Goal: Task Accomplishment & Management: Complete application form

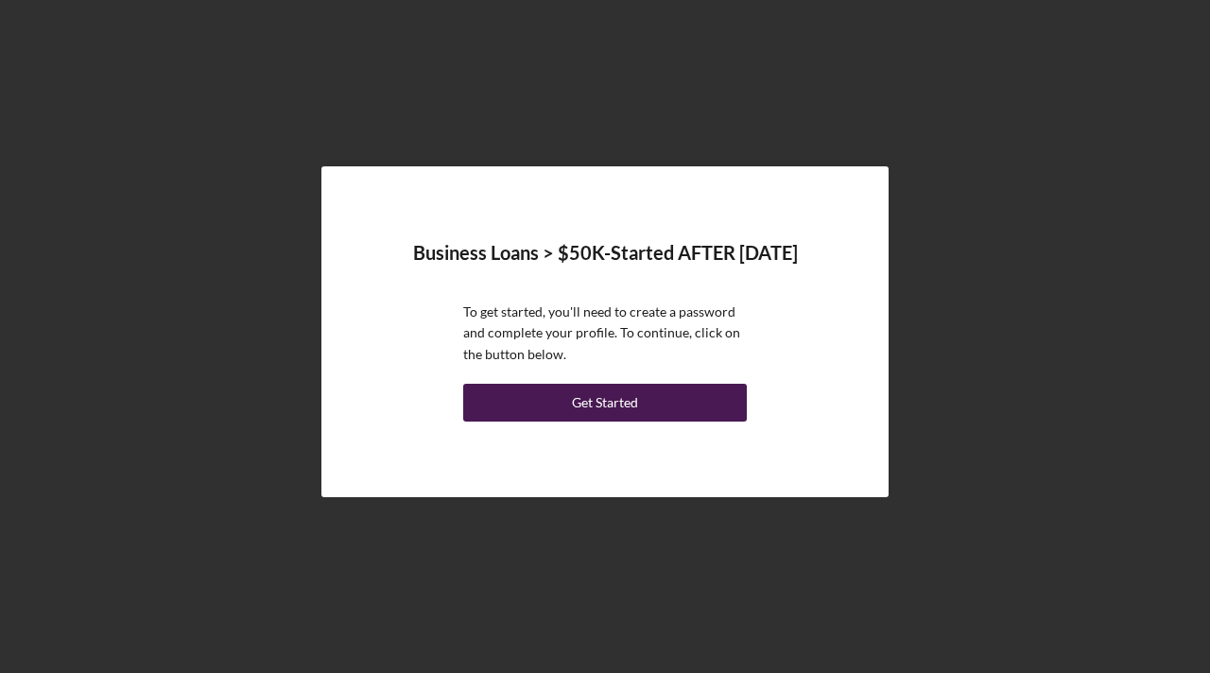
click at [594, 407] on div "Get Started" at bounding box center [605, 403] width 66 height 38
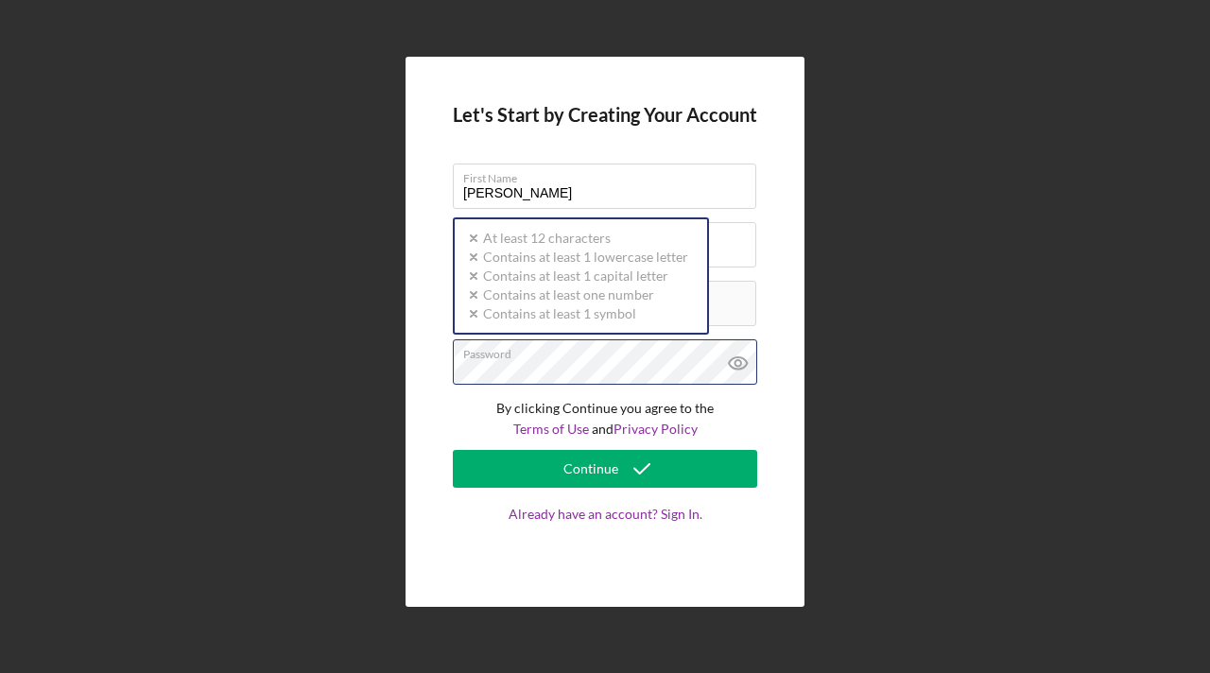
click at [541, 359] on div "Password Icon/icon-validation-no At least 12 characters Icon/icon-validation-no…" at bounding box center [605, 362] width 304 height 47
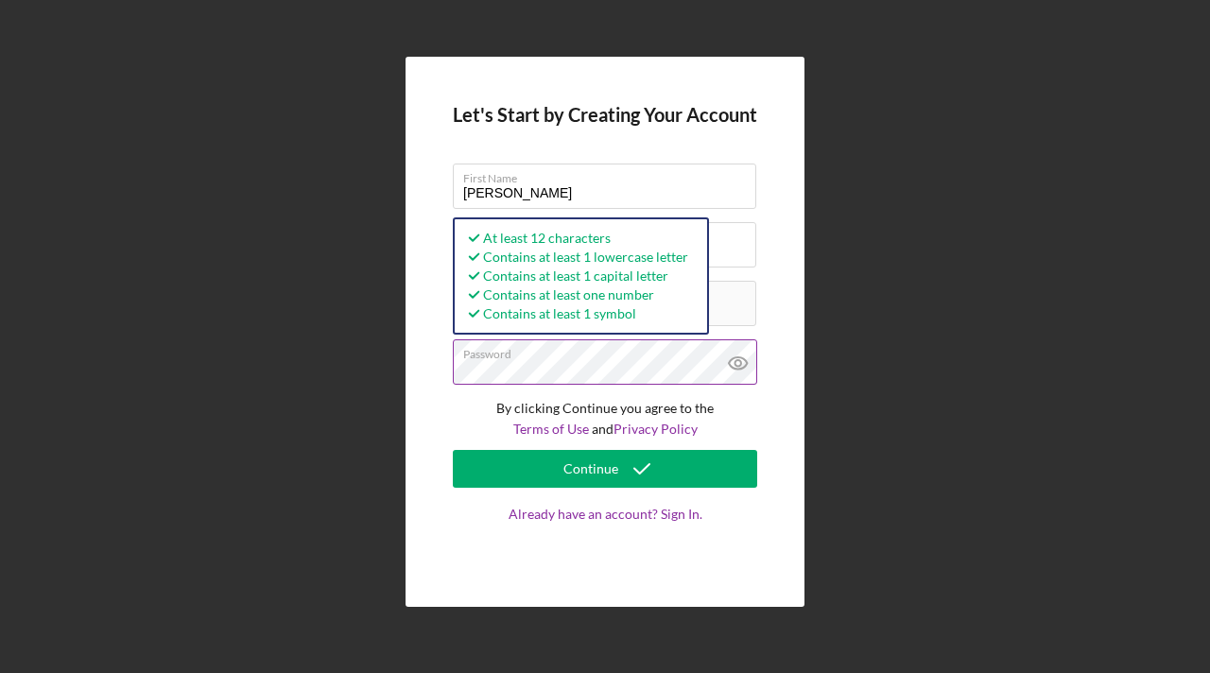
click at [739, 365] on icon at bounding box center [738, 363] width 6 height 6
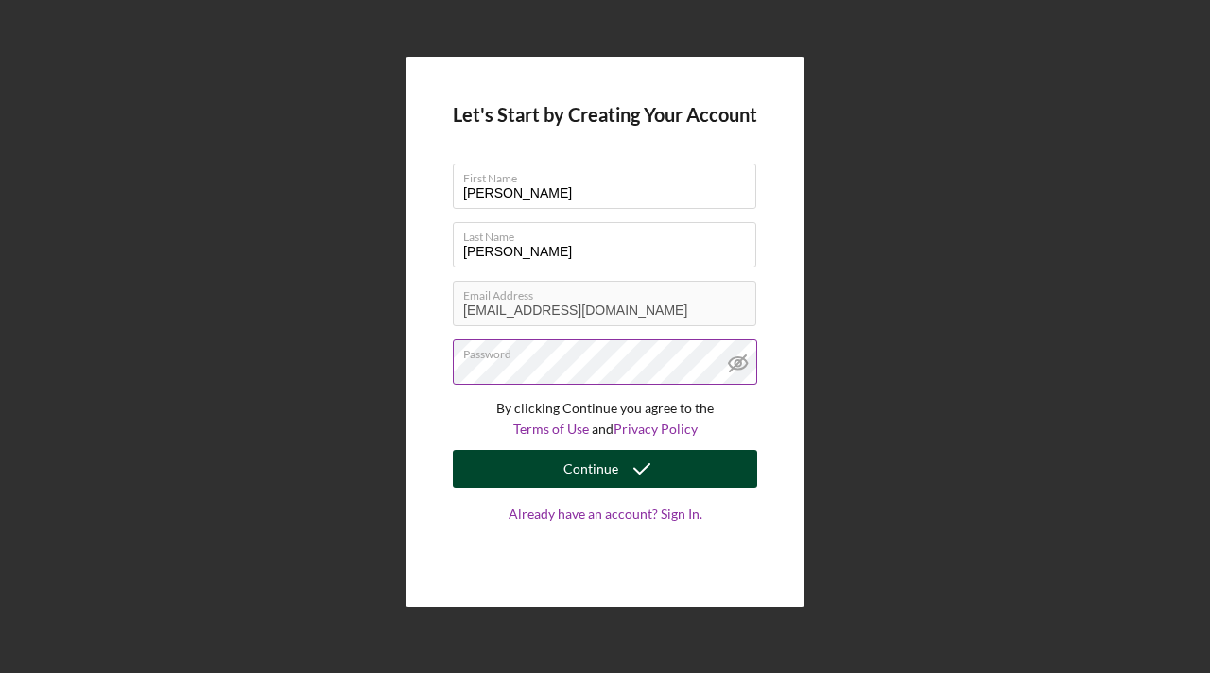
click at [603, 471] on div "Continue" at bounding box center [591, 469] width 55 height 38
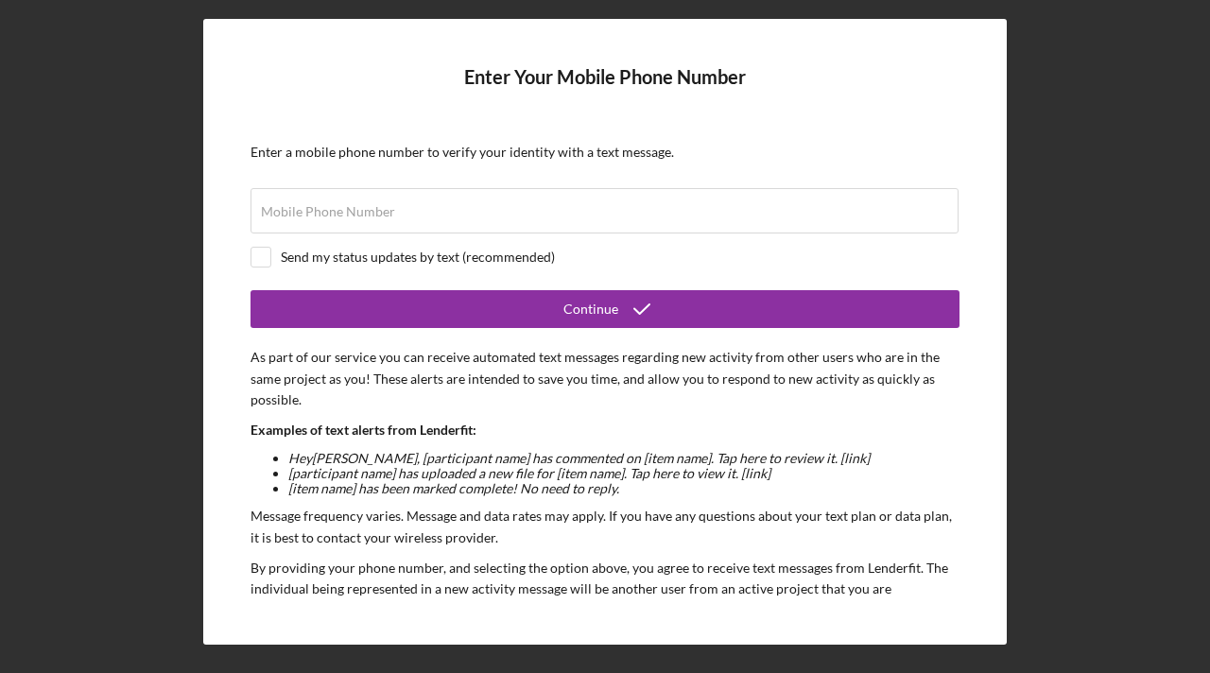
click at [620, 187] on form "Enter Your Mobile Phone Number Enter a mobile phone number to verify your ident…" at bounding box center [605, 331] width 709 height 531
click at [610, 198] on div "Mobile Phone Number" at bounding box center [605, 211] width 709 height 47
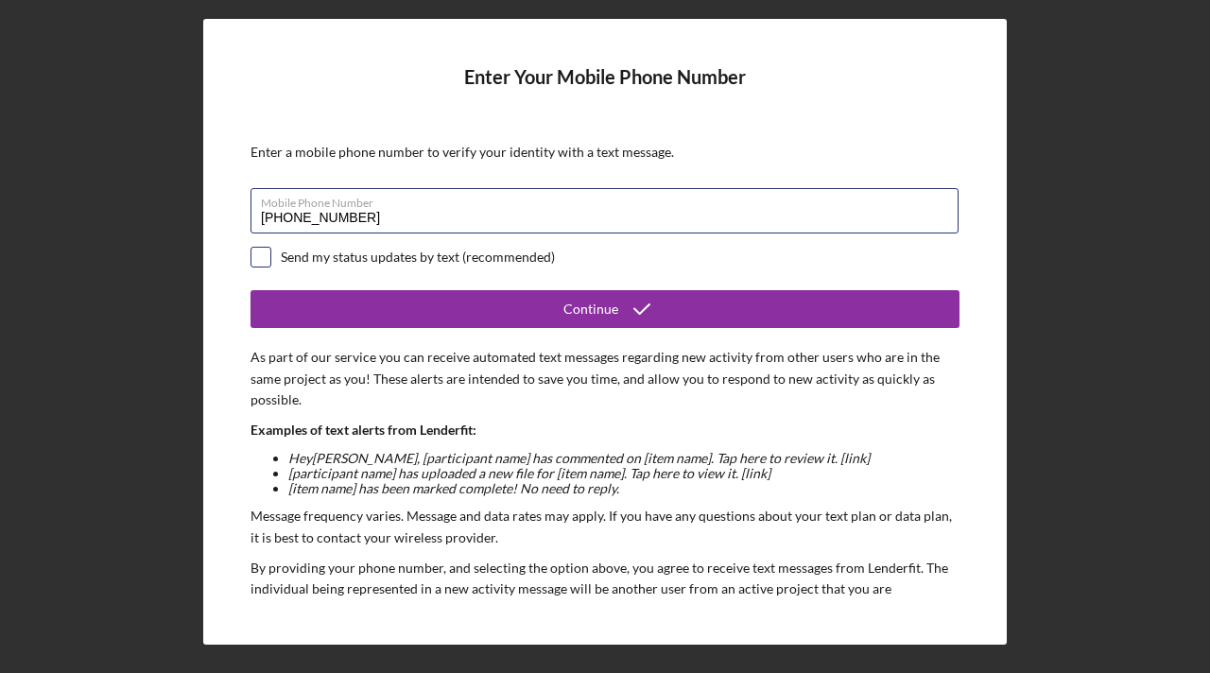
type input "(651) 242-0220"
click at [264, 259] on input "checkbox" at bounding box center [261, 257] width 19 height 19
checkbox input "true"
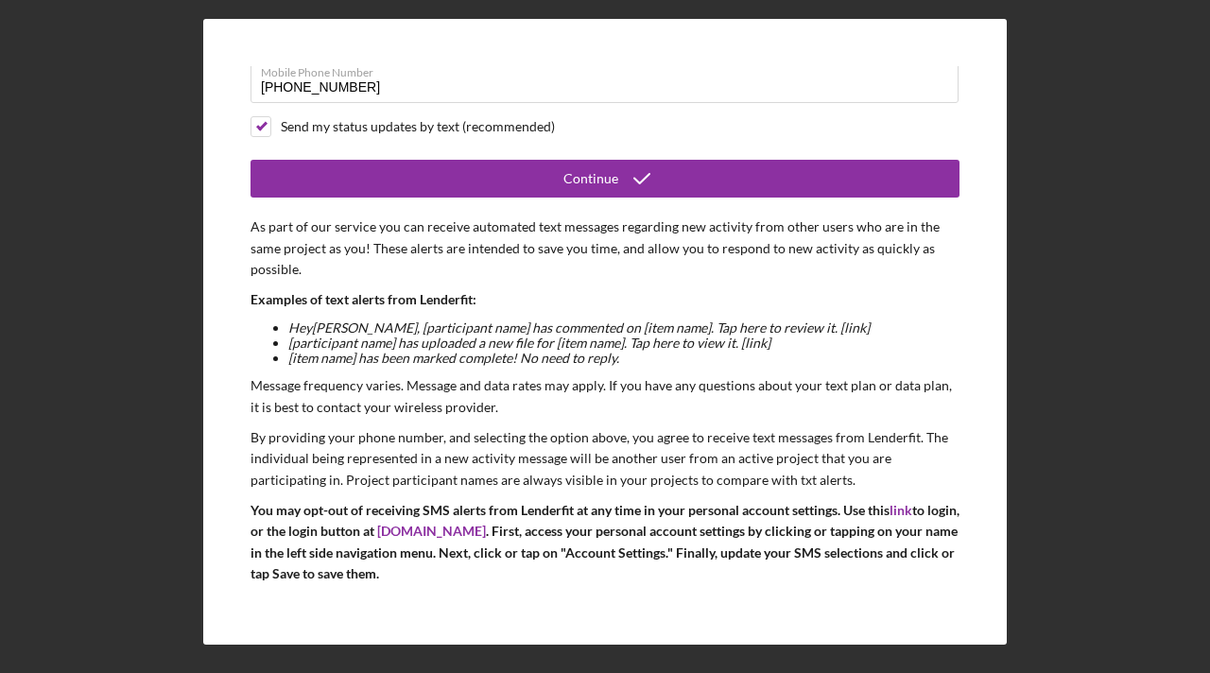
scroll to position [121, 0]
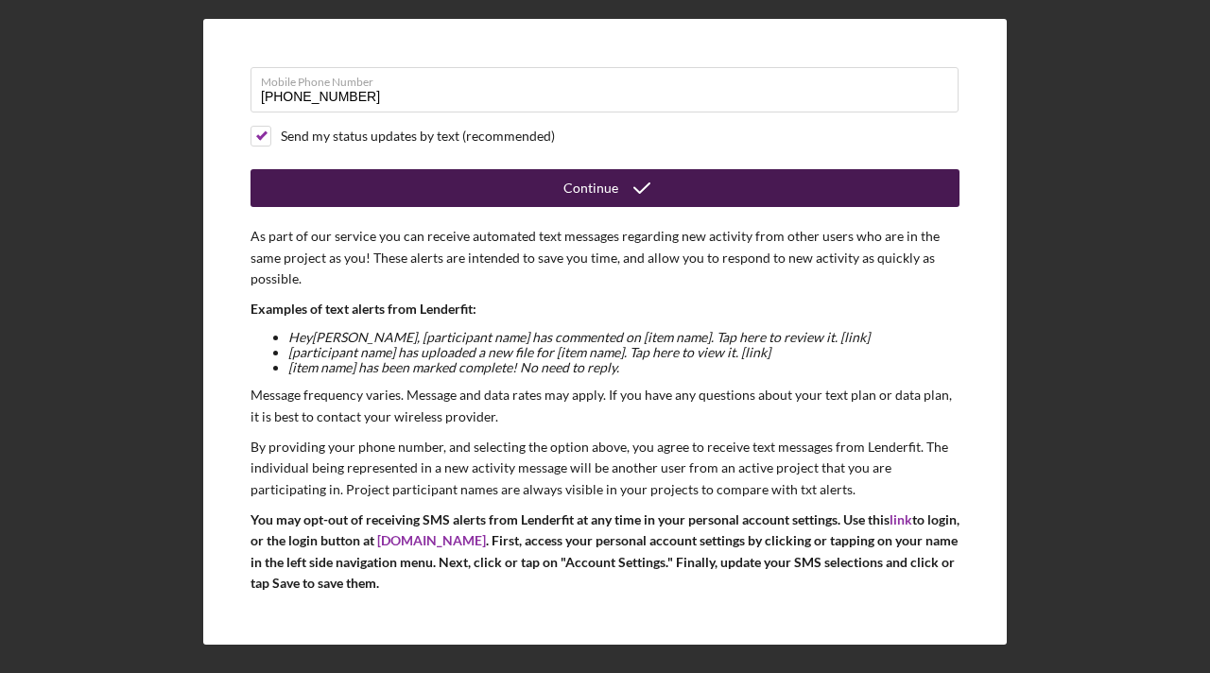
click at [577, 198] on div "Continue" at bounding box center [591, 188] width 55 height 38
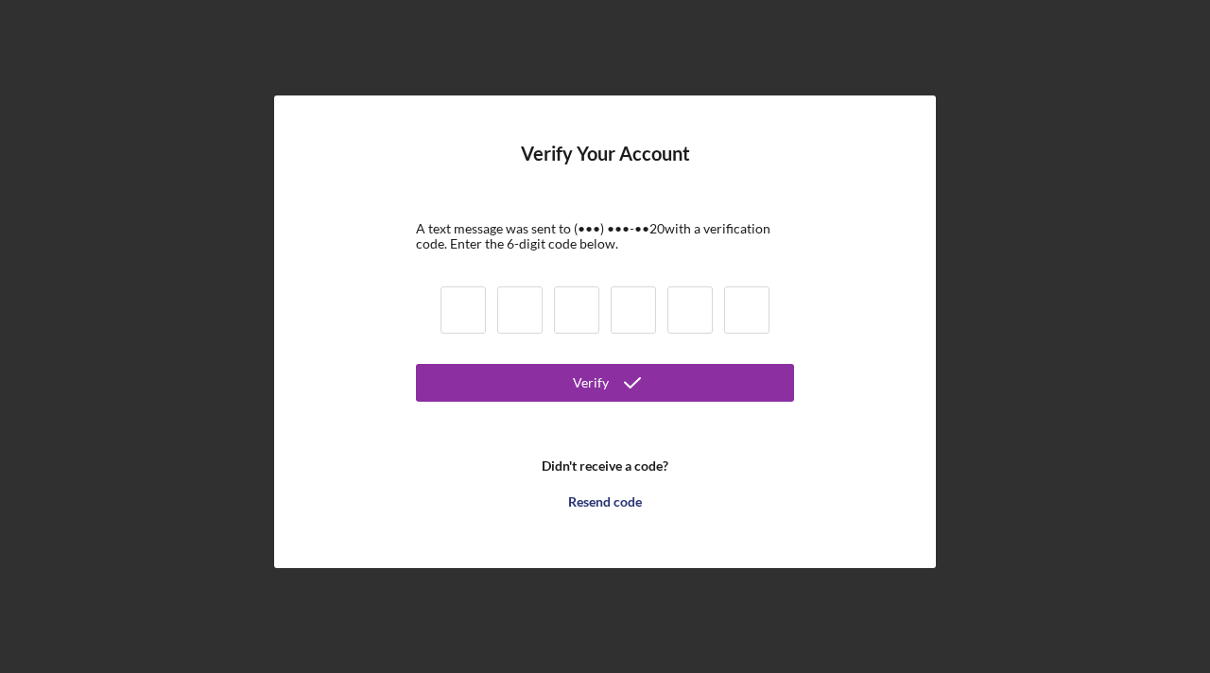
click at [471, 301] on input at bounding box center [463, 310] width 45 height 47
type input "4"
type input "1"
type input "8"
type input "2"
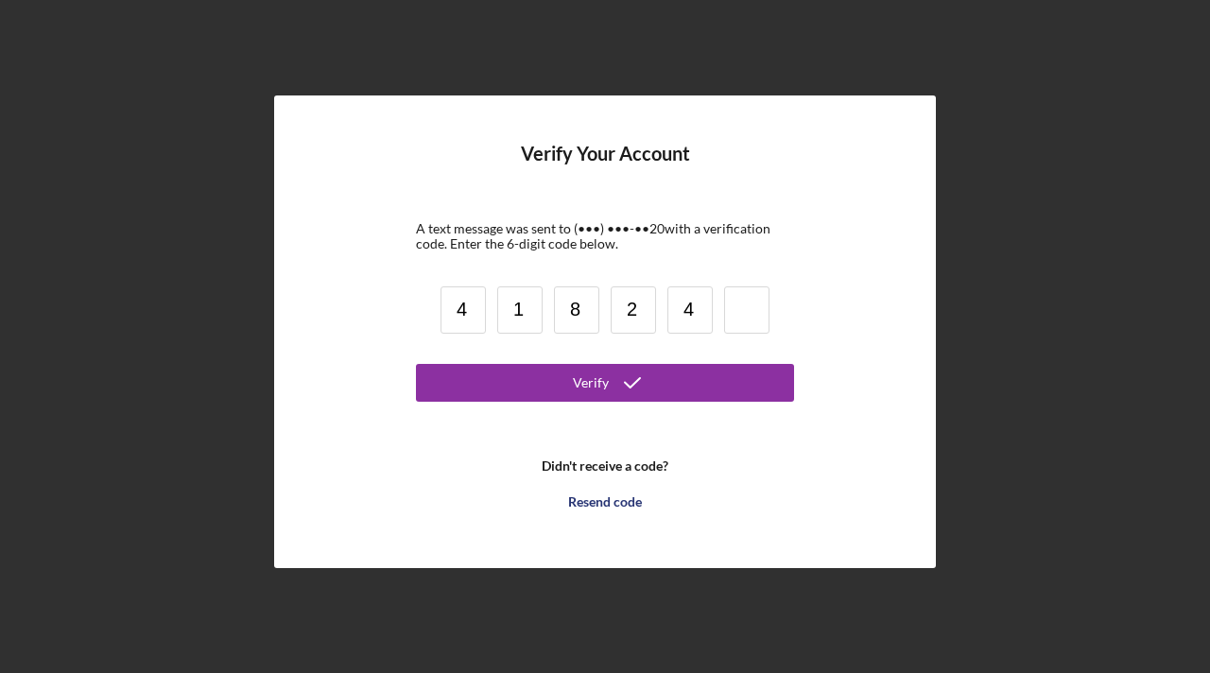
type input "4"
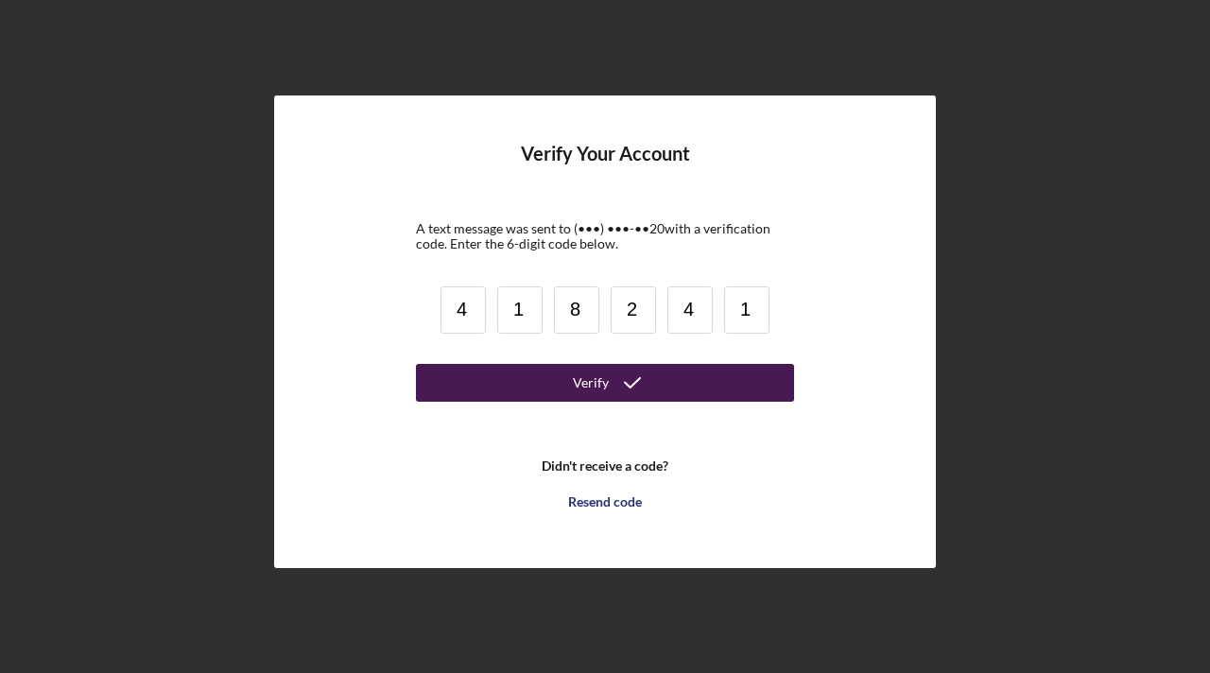
type input "1"
click at [565, 387] on button "Verify" at bounding box center [605, 383] width 378 height 38
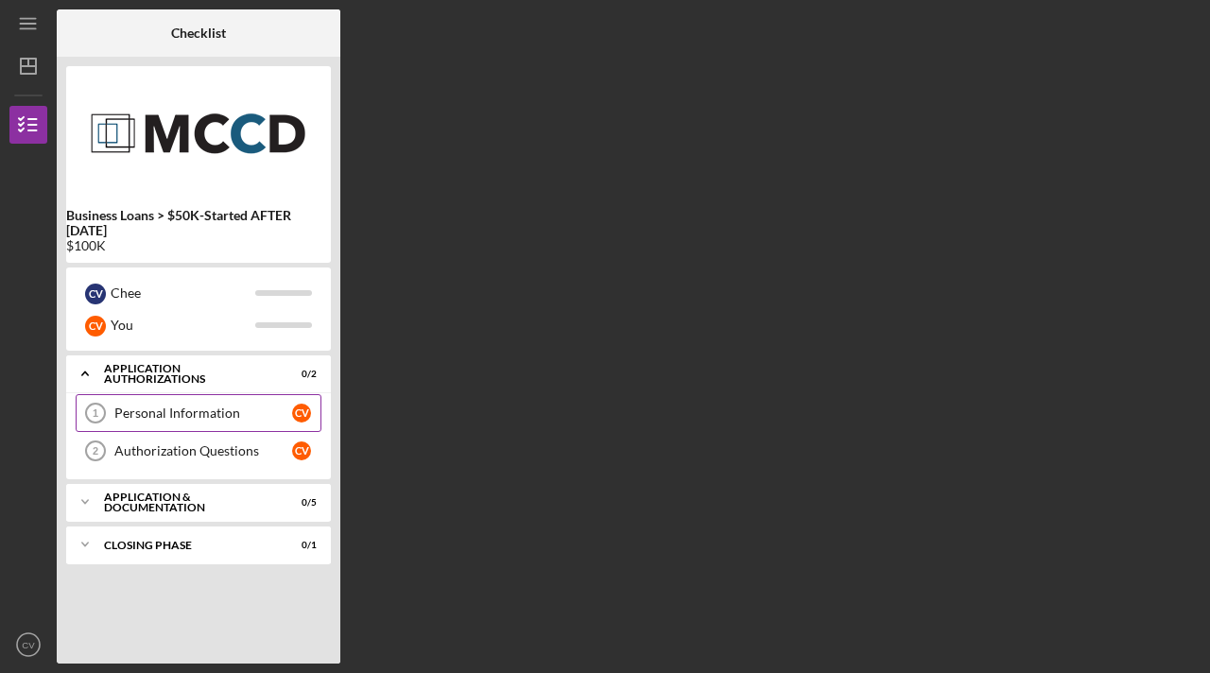
click at [217, 418] on div "Personal Information" at bounding box center [203, 413] width 178 height 15
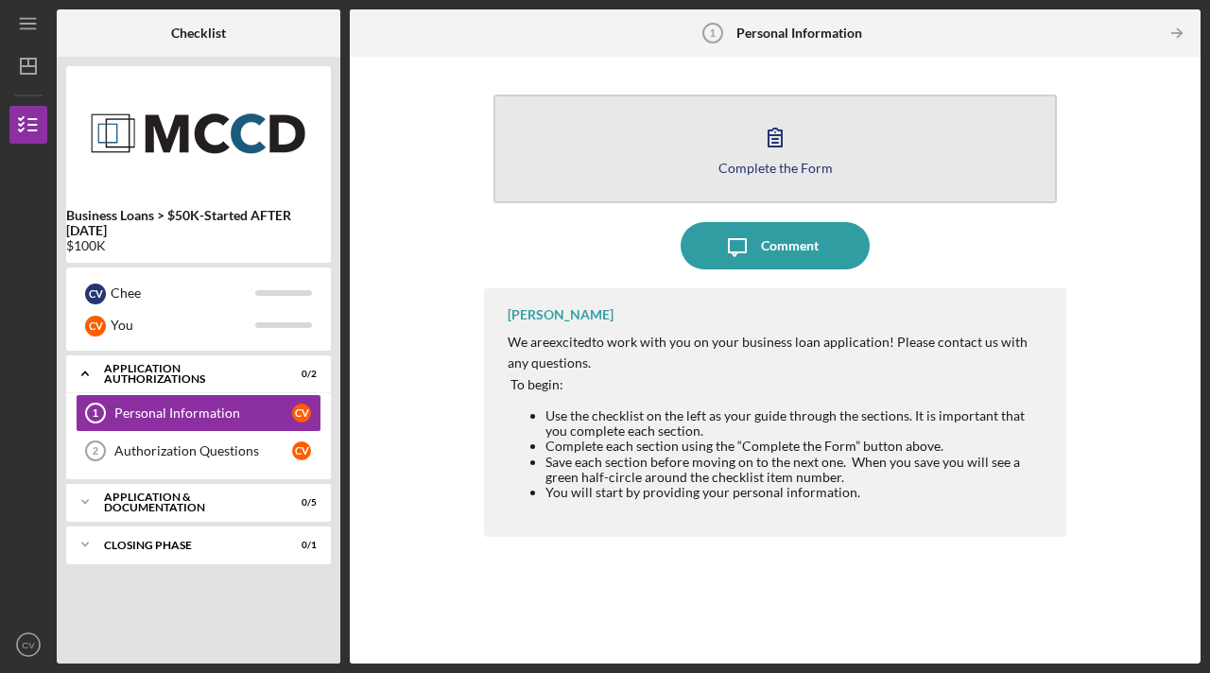
click at [784, 148] on icon "button" at bounding box center [775, 136] width 47 height 47
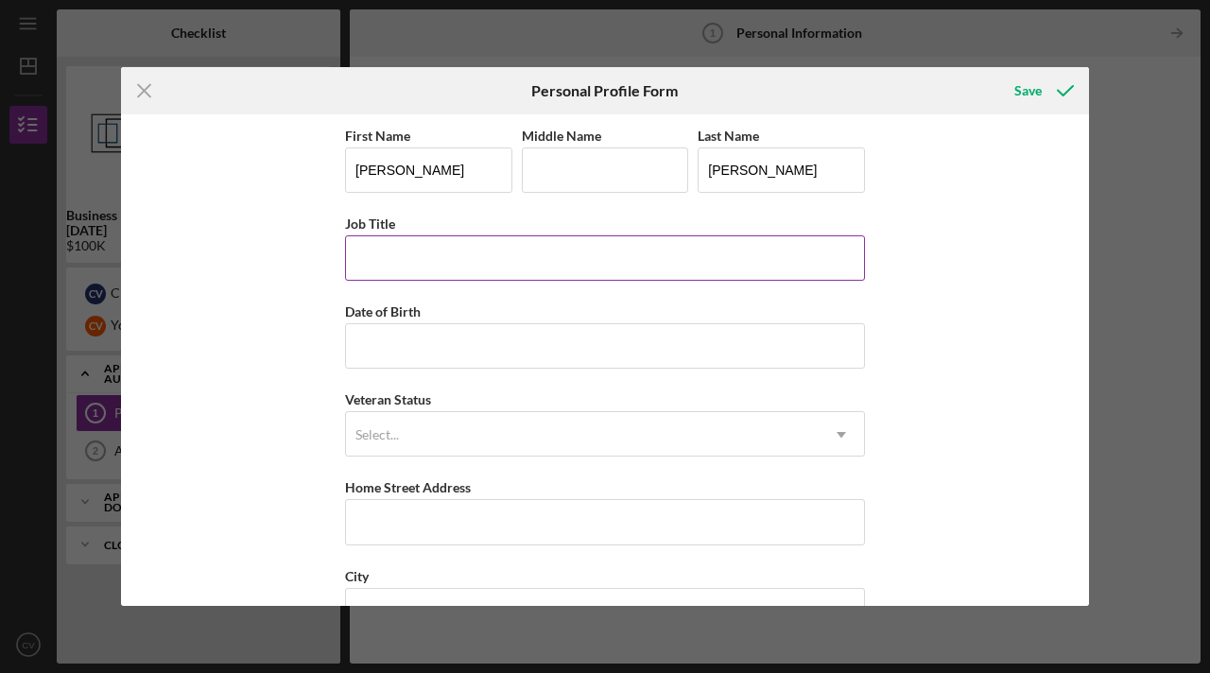
click at [479, 266] on input "Job Title" at bounding box center [605, 257] width 520 height 45
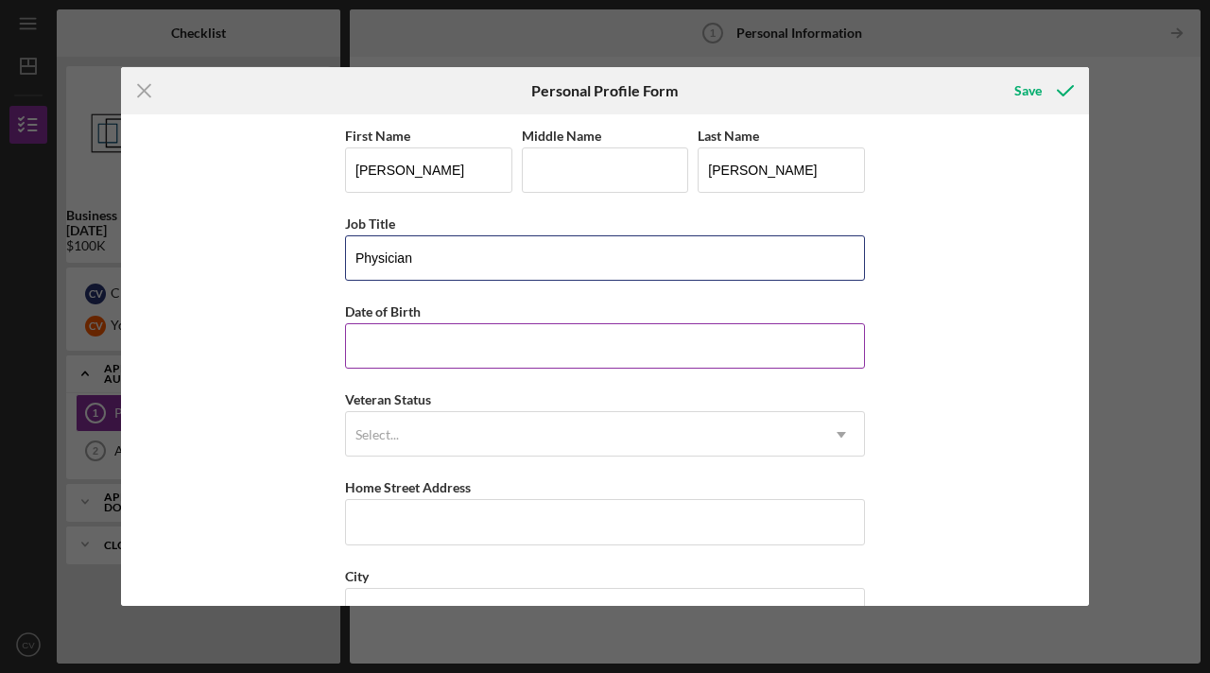
type input "Physician"
click at [494, 350] on input "Date of Birth" at bounding box center [605, 345] width 520 height 45
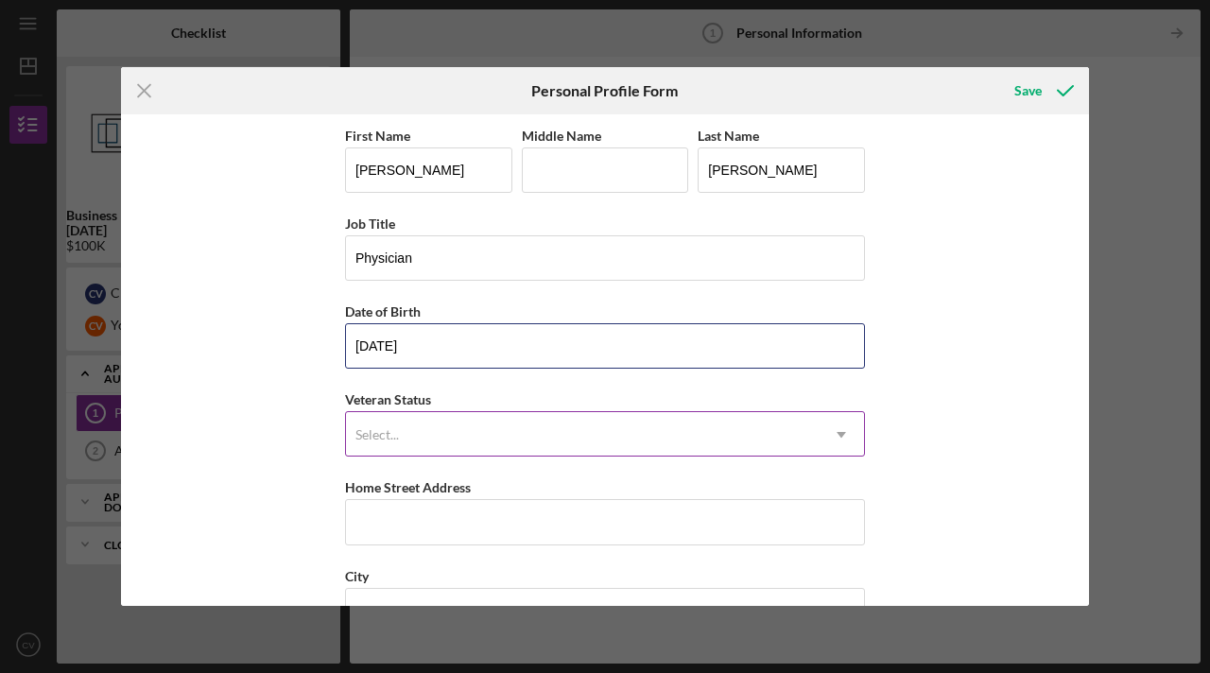
type input "[DATE]"
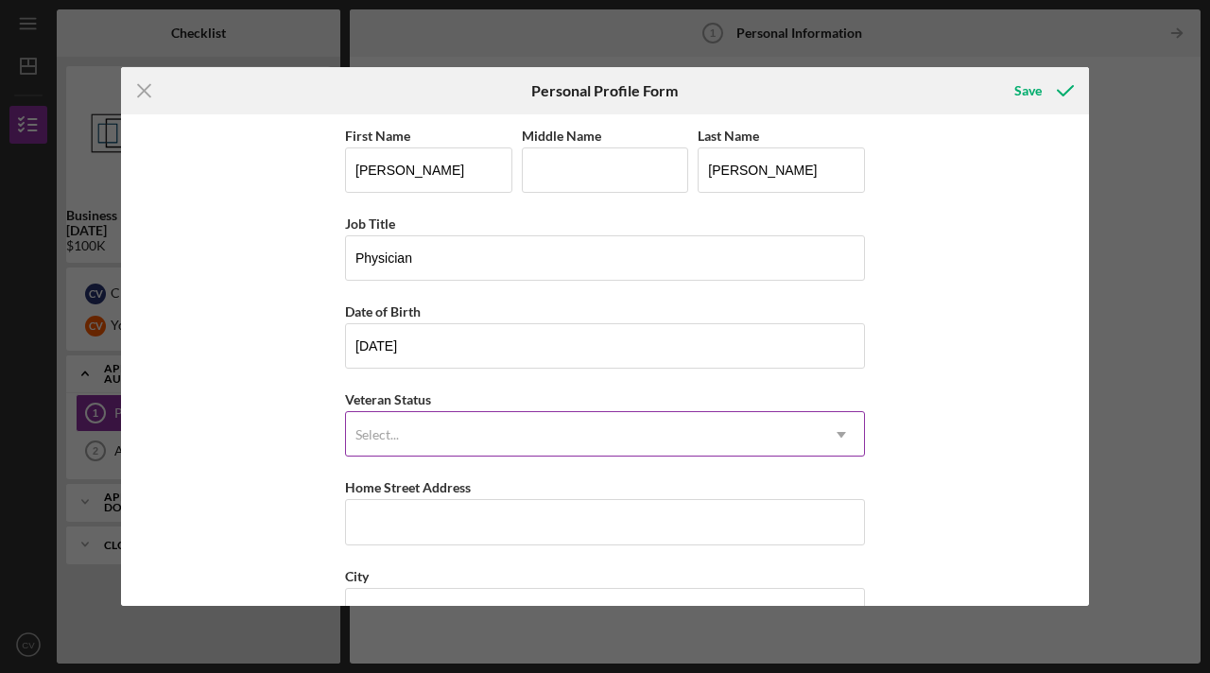
click at [491, 444] on div "Select..." at bounding box center [582, 434] width 473 height 43
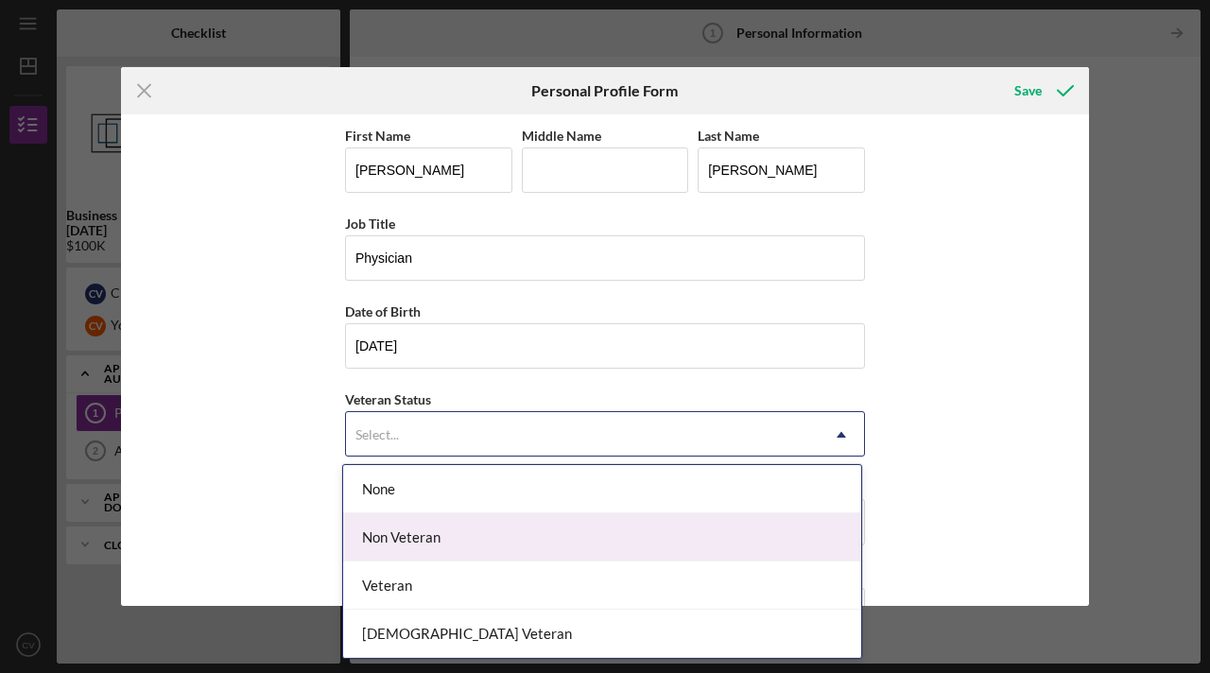
click at [449, 534] on div "Non Veteran" at bounding box center [602, 537] width 518 height 48
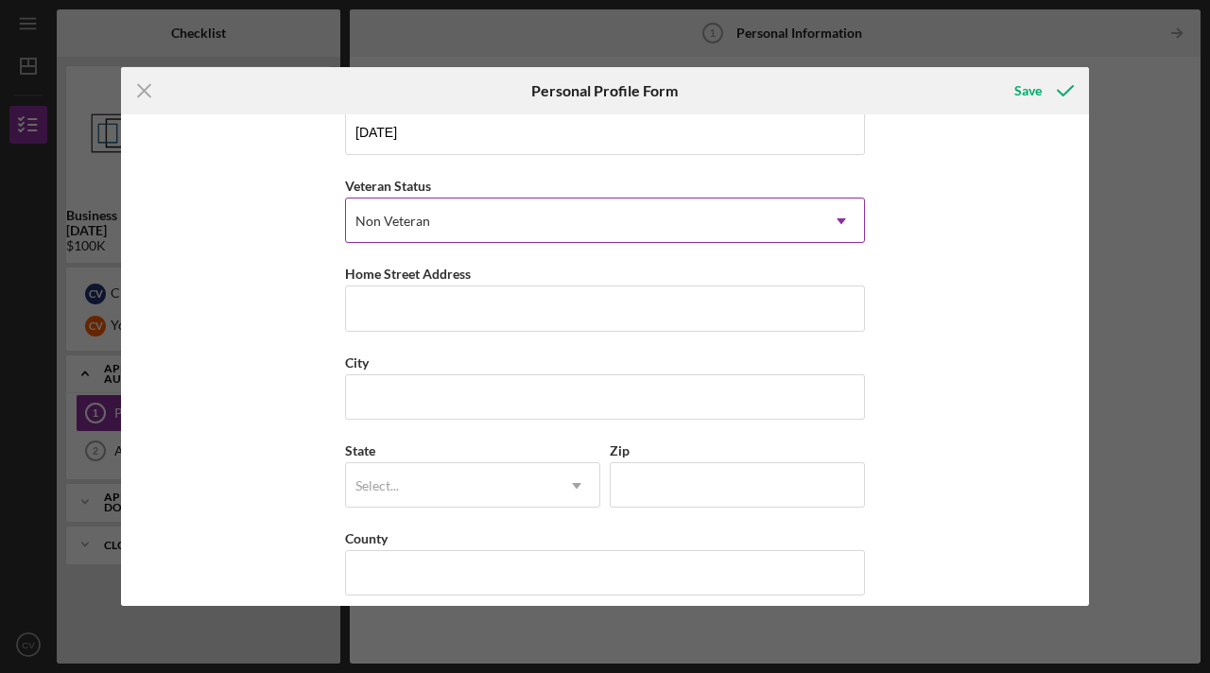
scroll to position [232, 0]
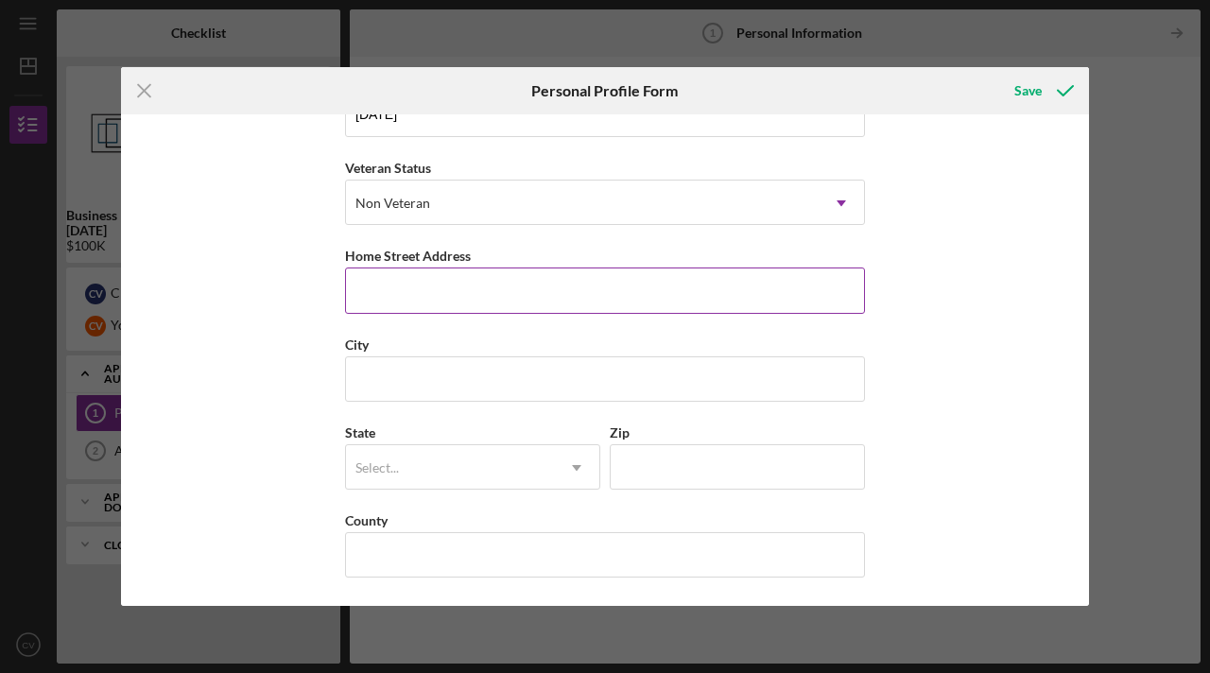
click at [699, 287] on input "Home Street Address" at bounding box center [605, 290] width 520 height 45
type input "[STREET_ADDRESS]"
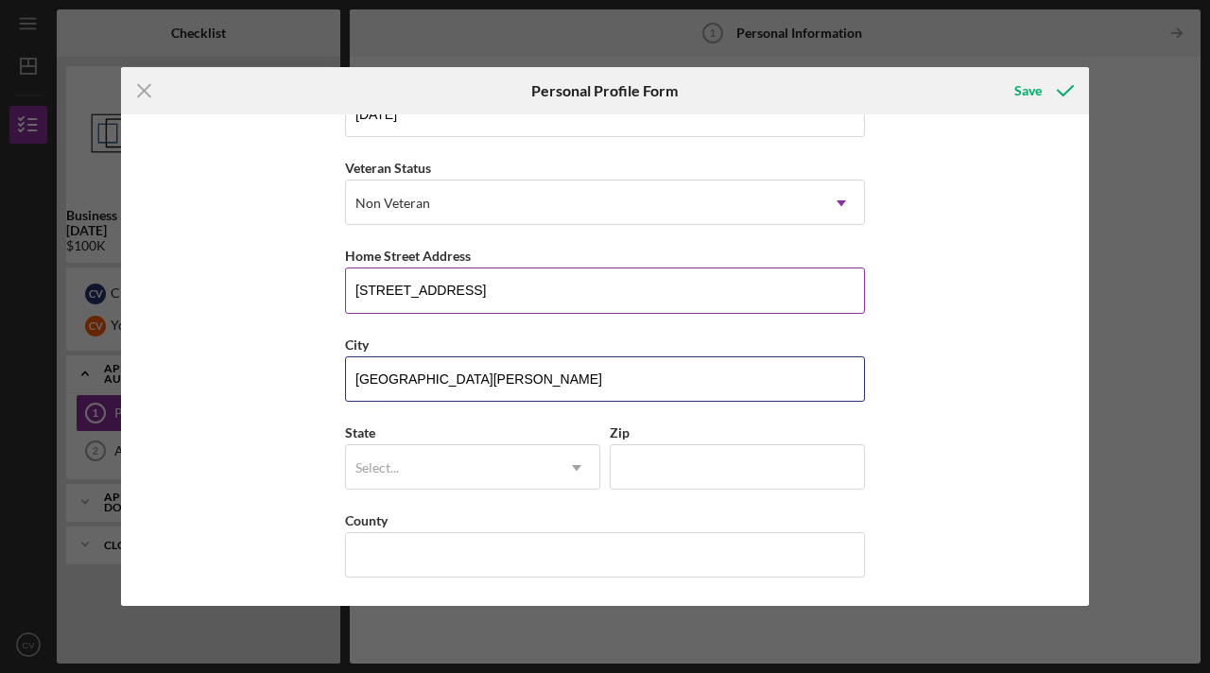
type input "[GEOGRAPHIC_DATA][PERSON_NAME]"
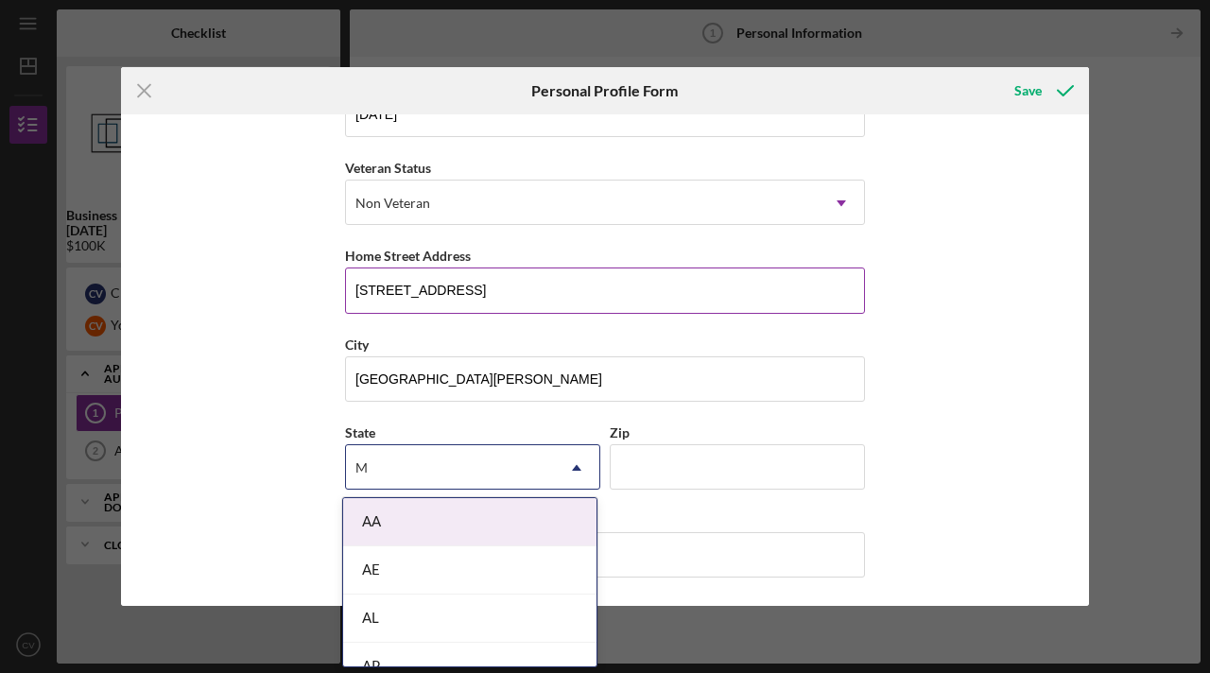
type input "MN"
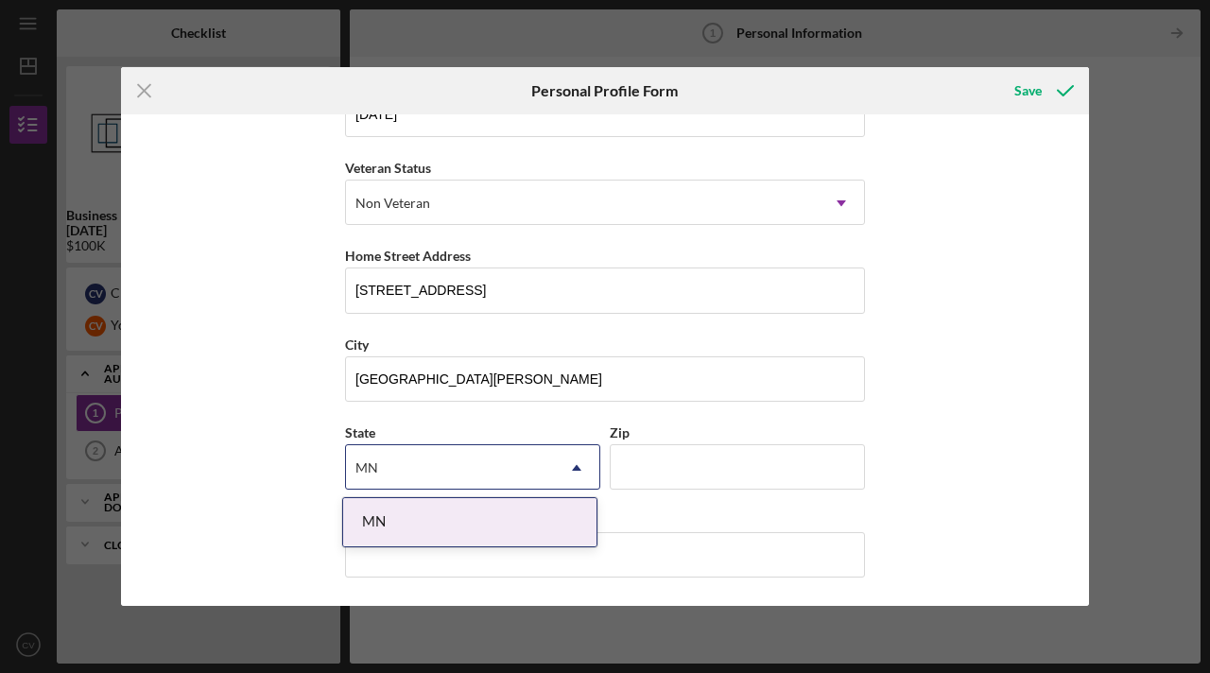
click at [537, 511] on div "MN" at bounding box center [469, 522] width 253 height 48
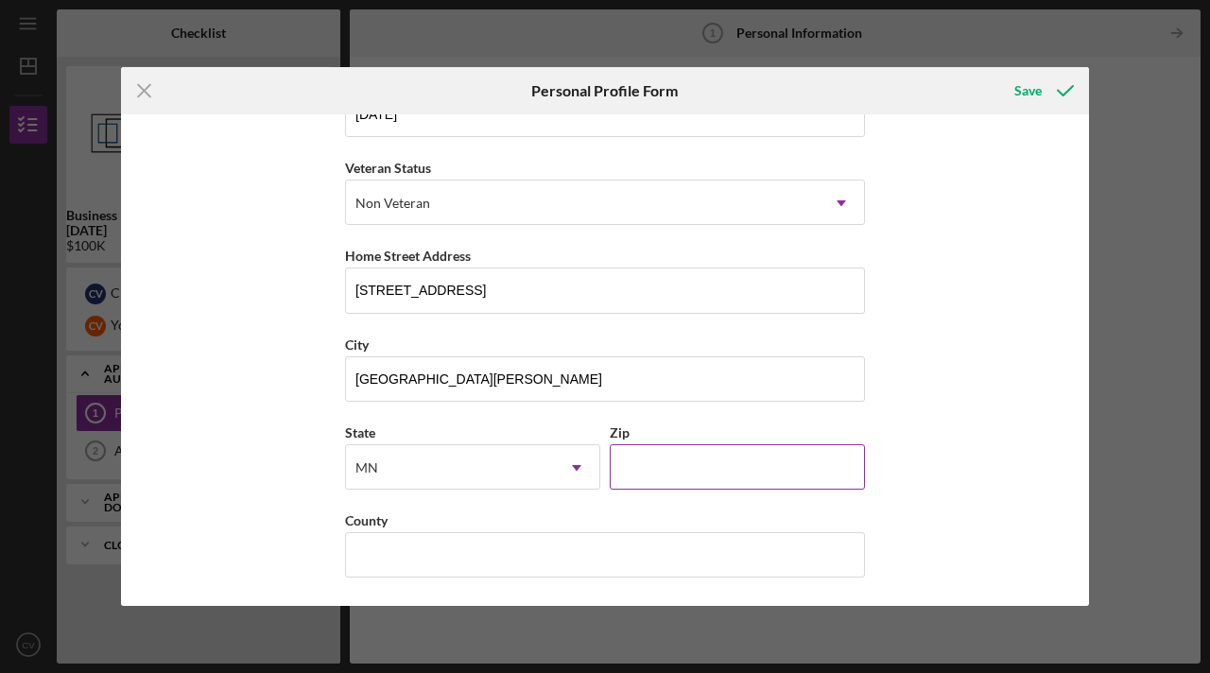
click at [706, 478] on input "Zip" at bounding box center [737, 466] width 255 height 45
type input "55109"
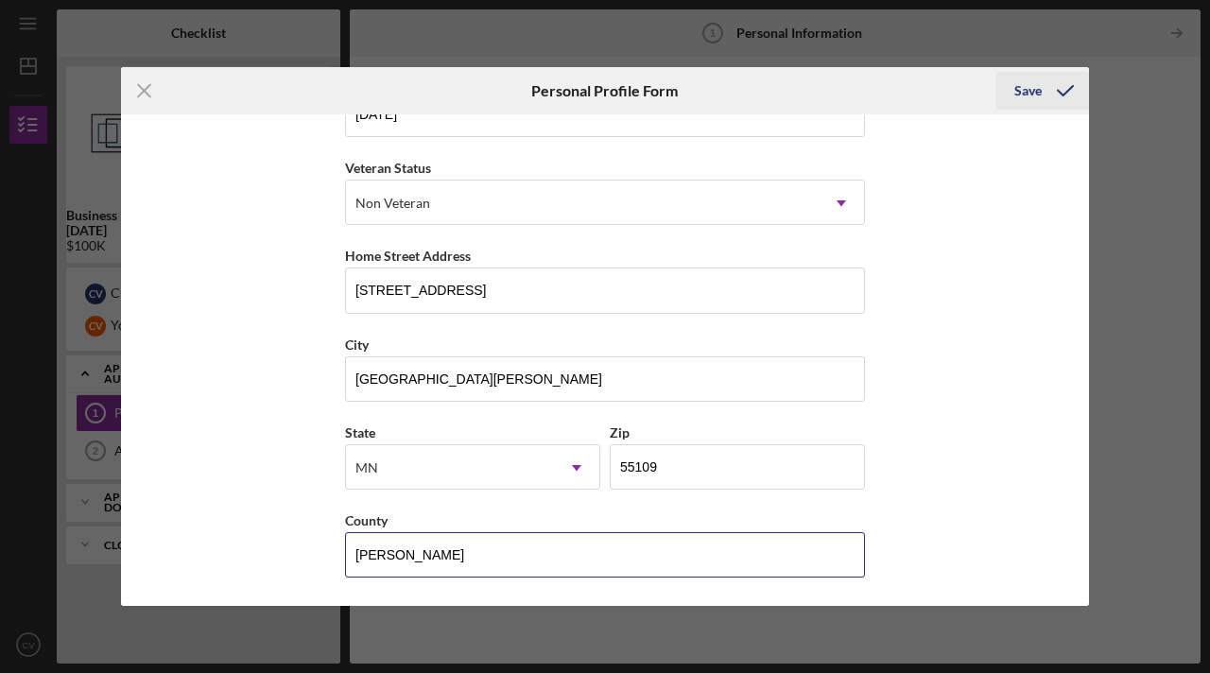
type input "[PERSON_NAME]"
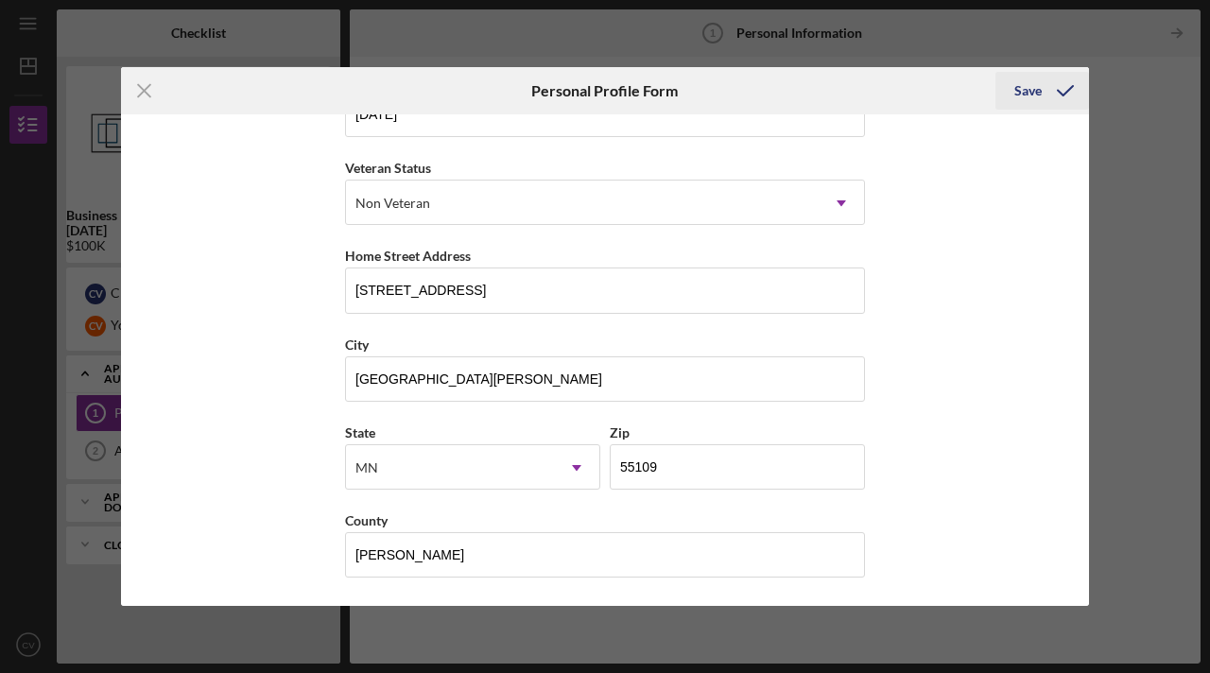
click at [1035, 97] on div "Save" at bounding box center [1028, 91] width 27 height 38
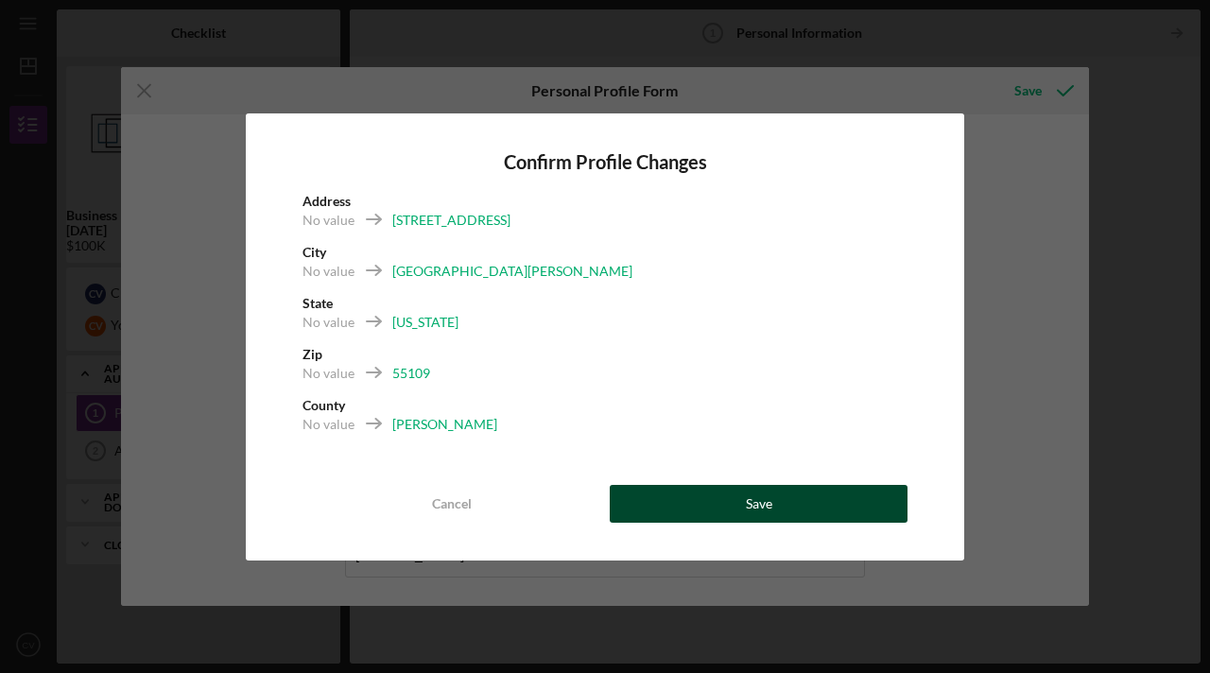
click at [766, 498] on div "Save" at bounding box center [759, 504] width 26 height 38
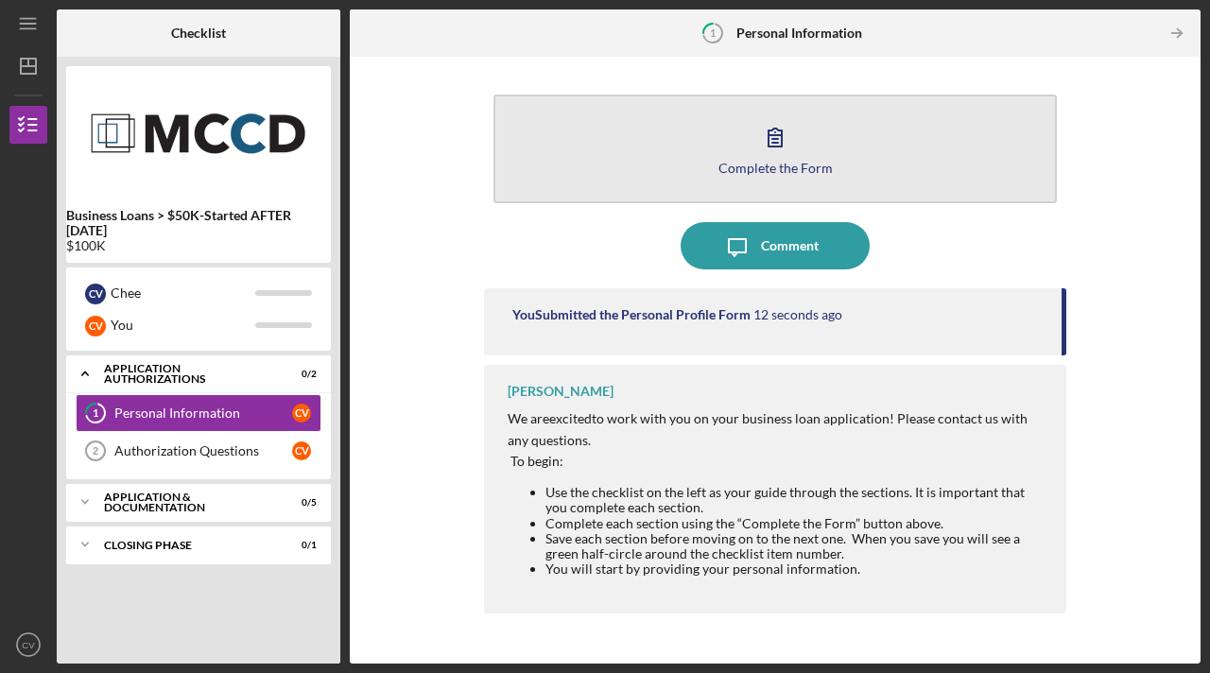
click at [785, 152] on icon "button" at bounding box center [775, 136] width 47 height 47
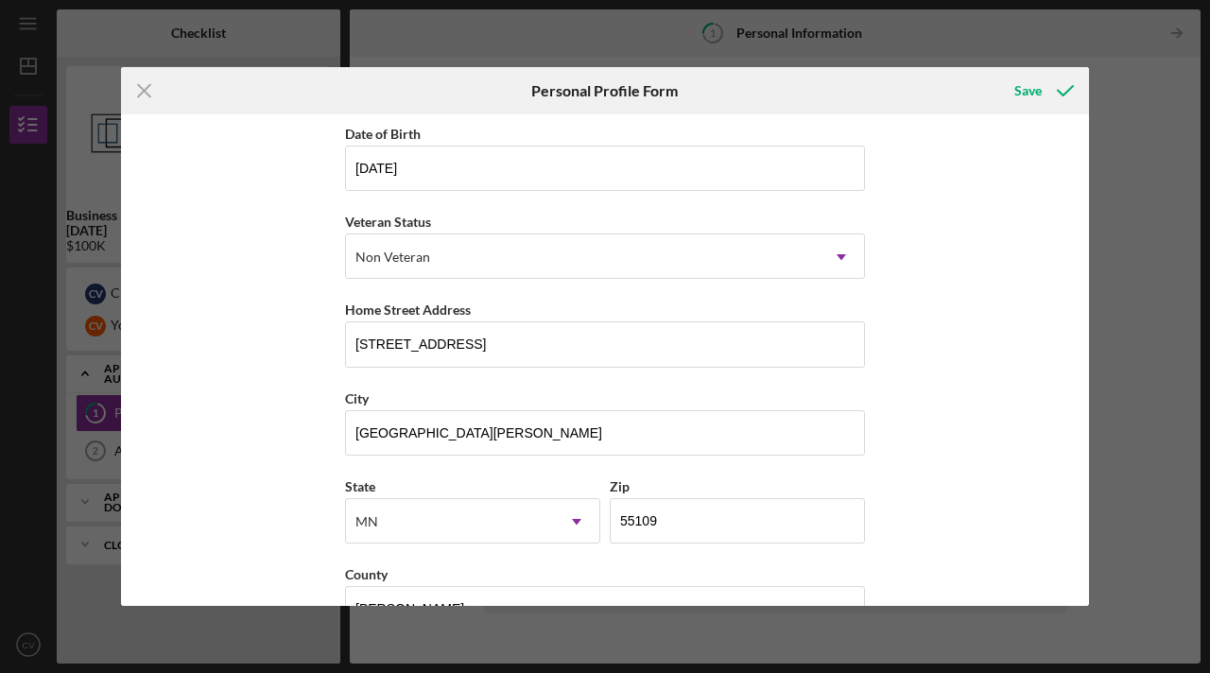
scroll to position [232, 0]
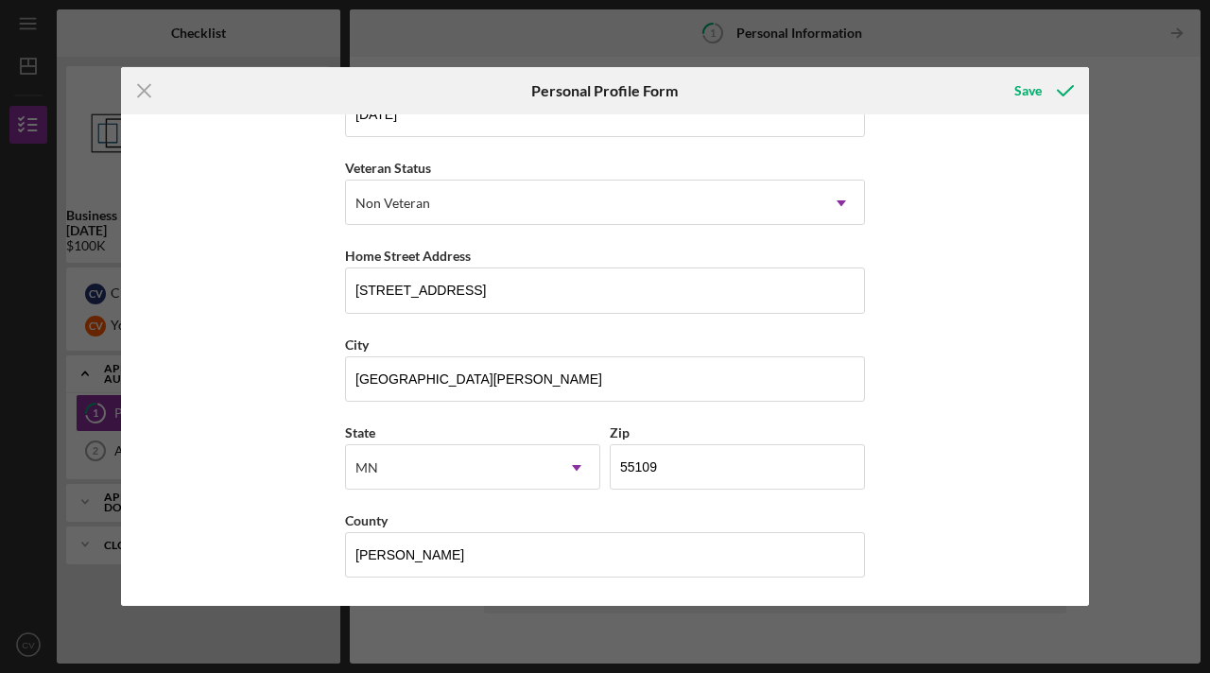
click at [1117, 227] on div "Icon/Menu Close Personal Profile Form Save First Name Charles Middle Name Last …" at bounding box center [605, 336] width 1210 height 673
click at [1063, 94] on icon "submit" at bounding box center [1065, 90] width 47 height 47
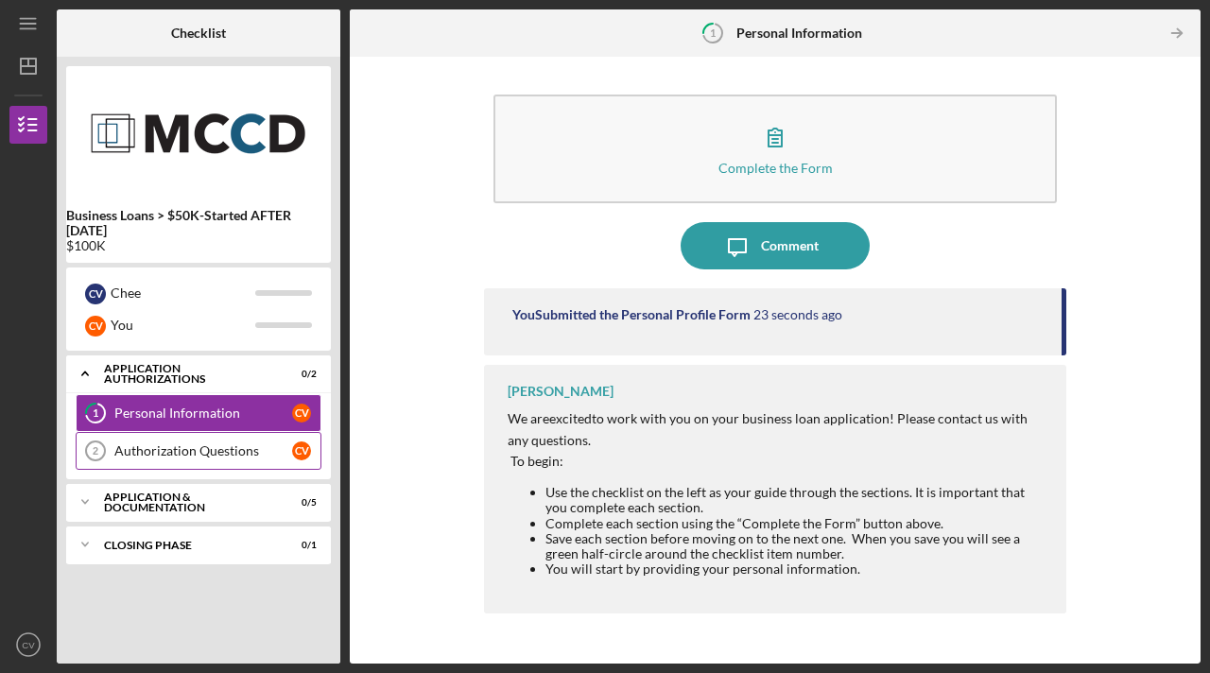
click at [246, 454] on div "Authorization Questions" at bounding box center [203, 451] width 178 height 15
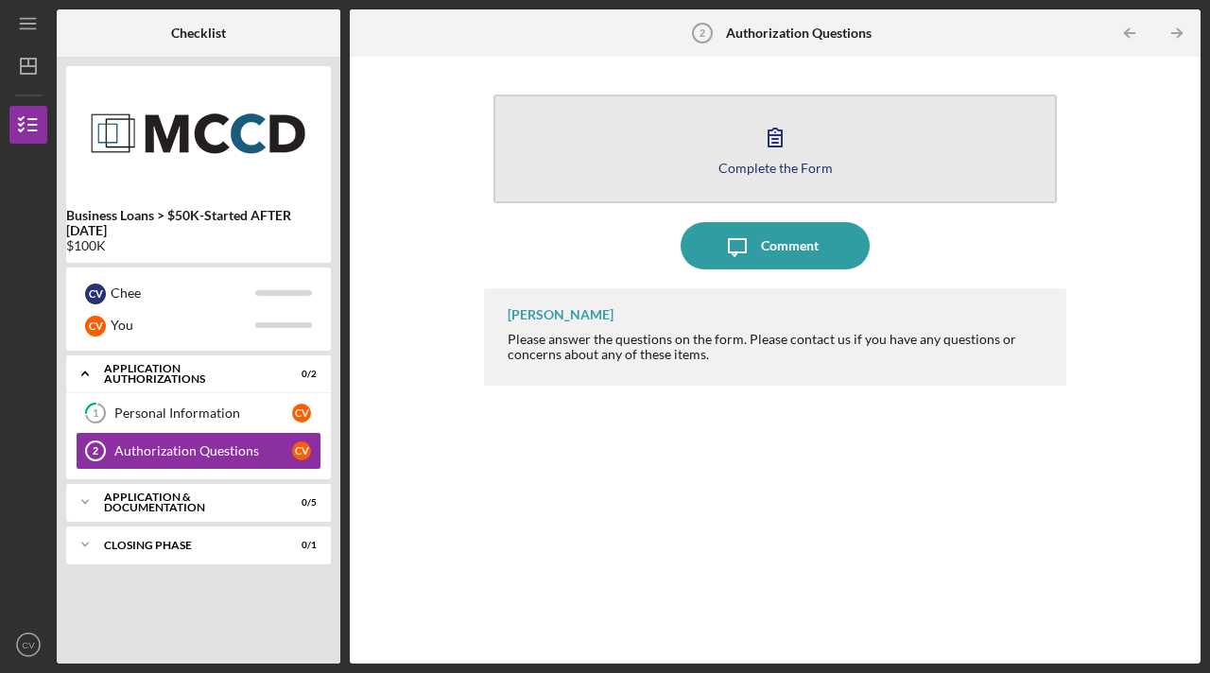
click at [769, 156] on icon "button" at bounding box center [775, 136] width 47 height 47
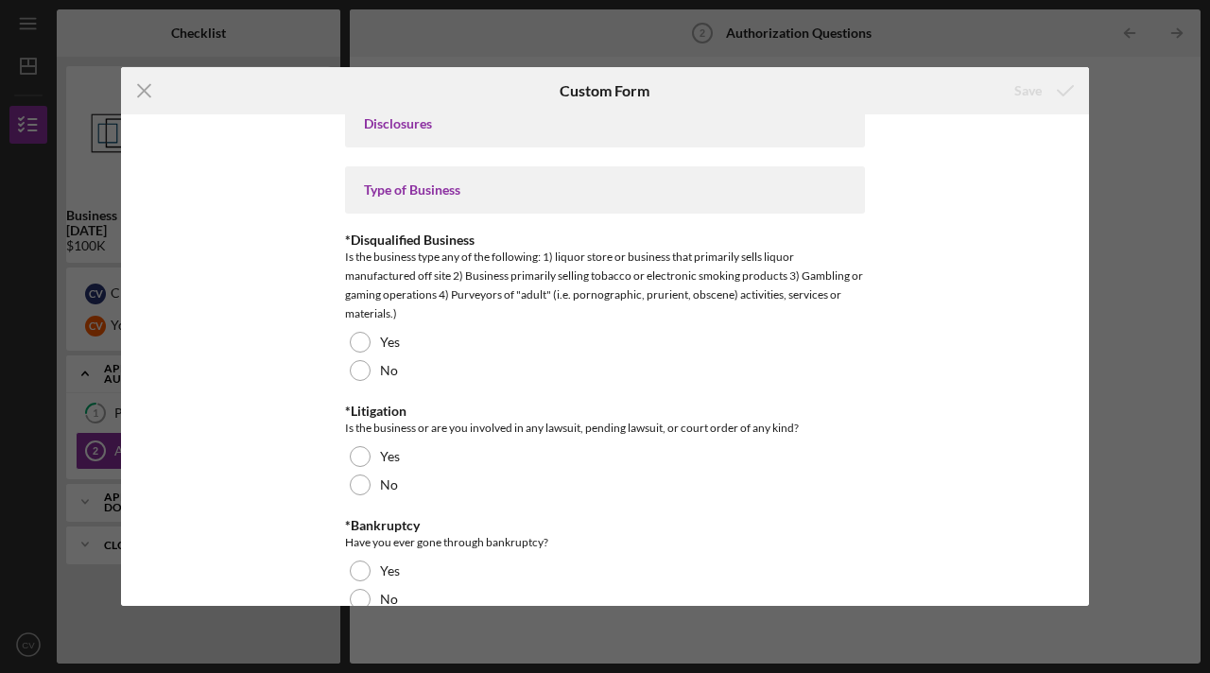
scroll to position [33, 0]
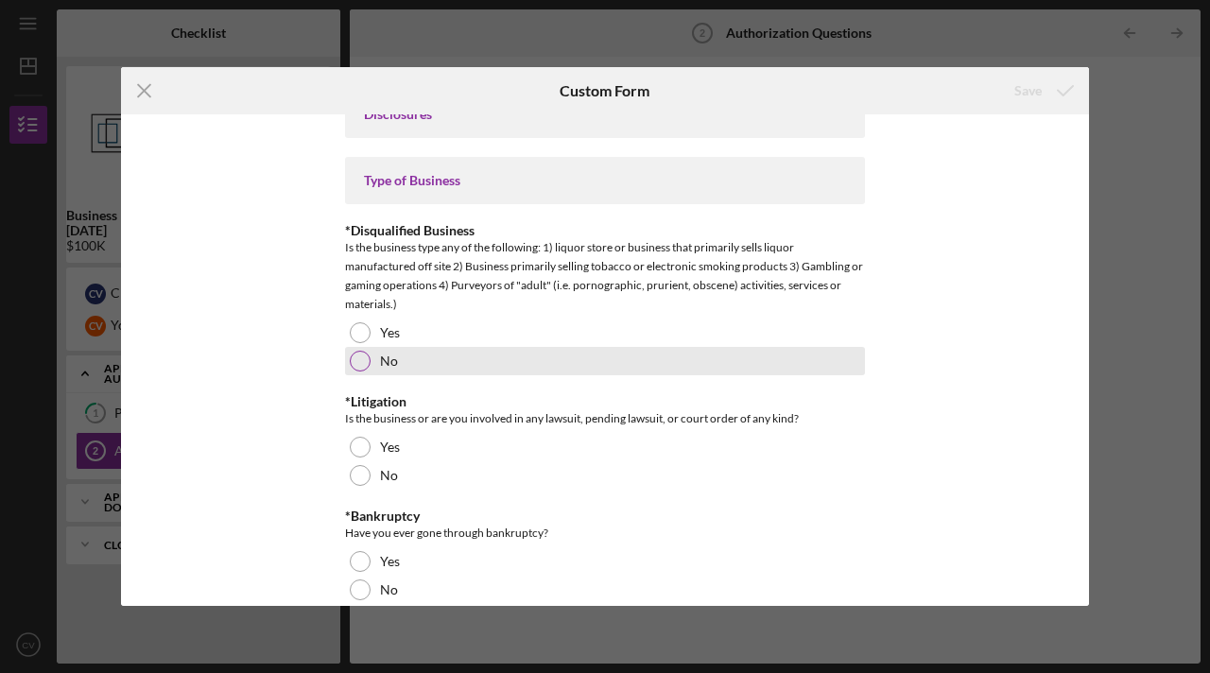
click at [386, 357] on label "No" at bounding box center [389, 361] width 18 height 15
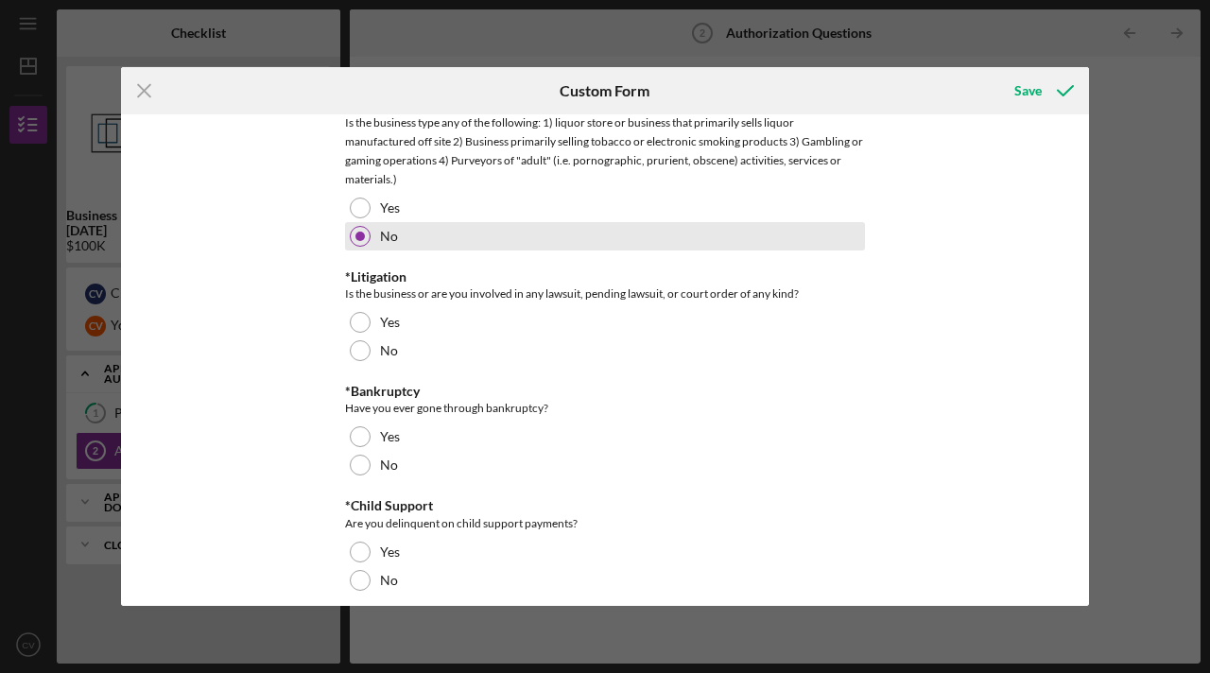
scroll to position [159, 0]
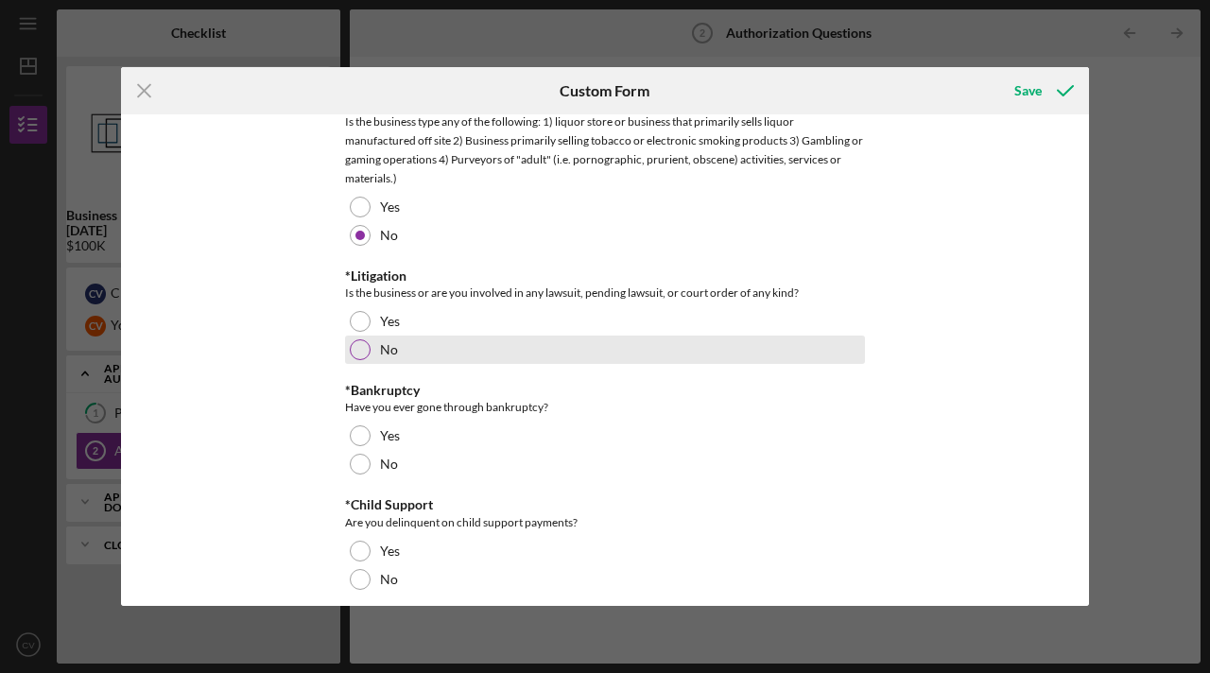
click at [381, 352] on label "No" at bounding box center [389, 349] width 18 height 15
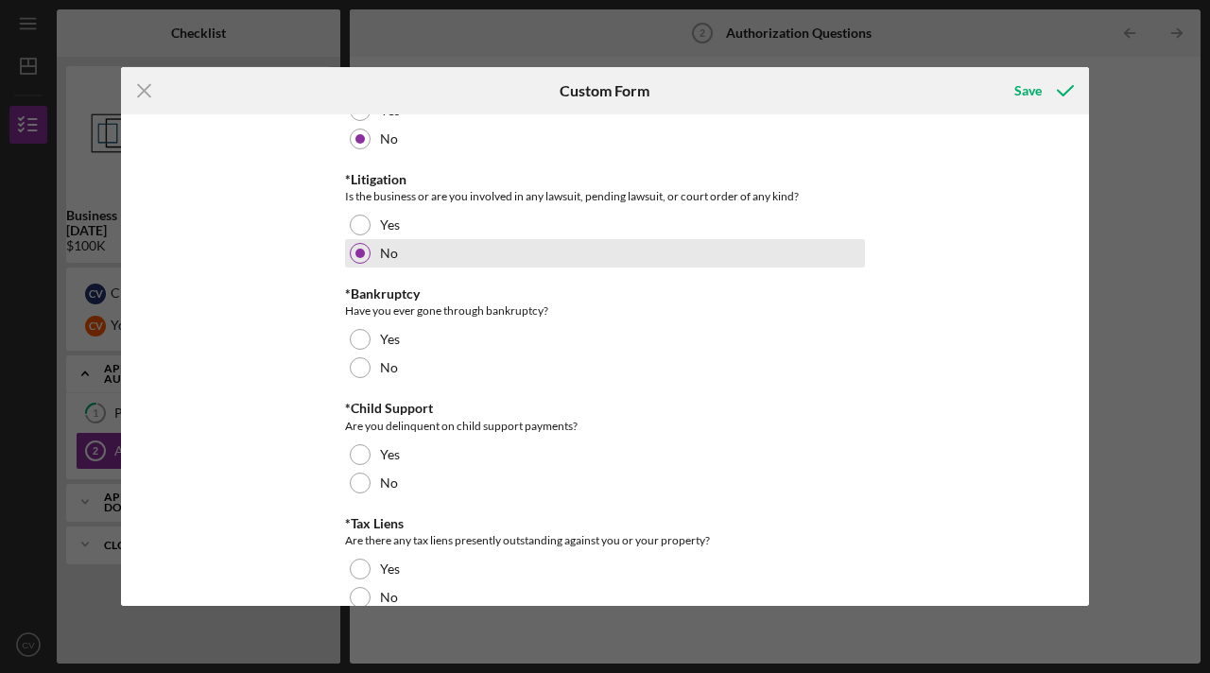
scroll to position [258, 0]
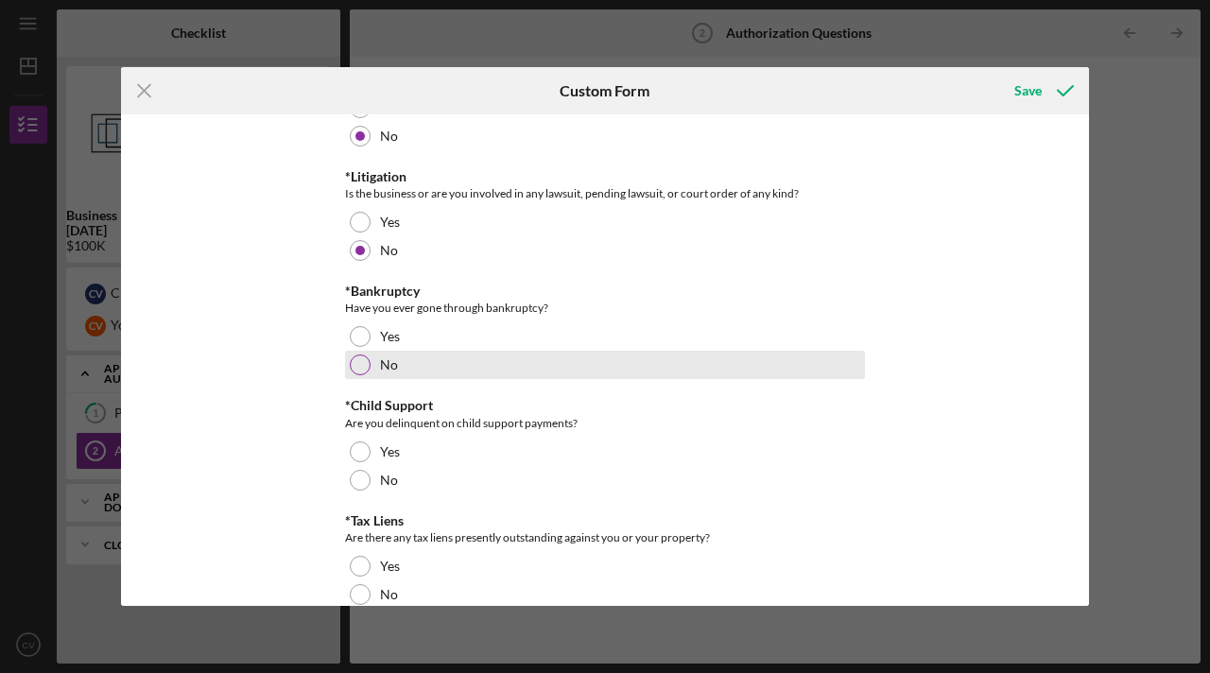
click at [373, 372] on div "No" at bounding box center [605, 365] width 520 height 28
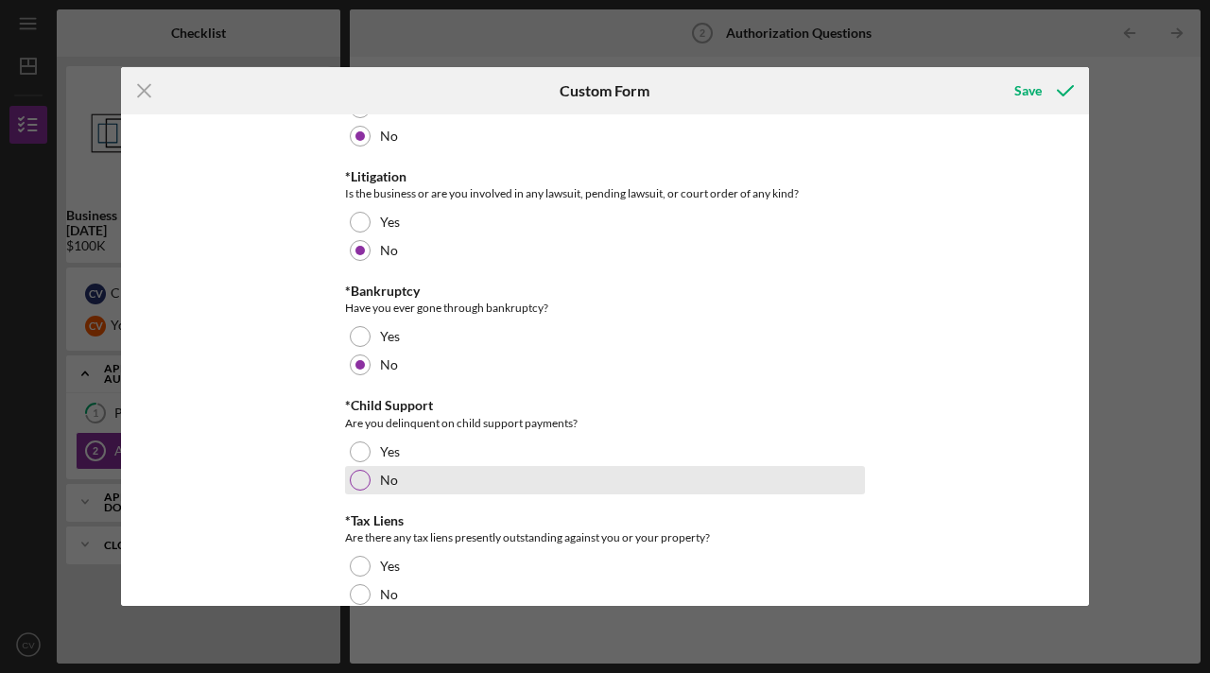
click at [371, 473] on div "No" at bounding box center [605, 480] width 520 height 28
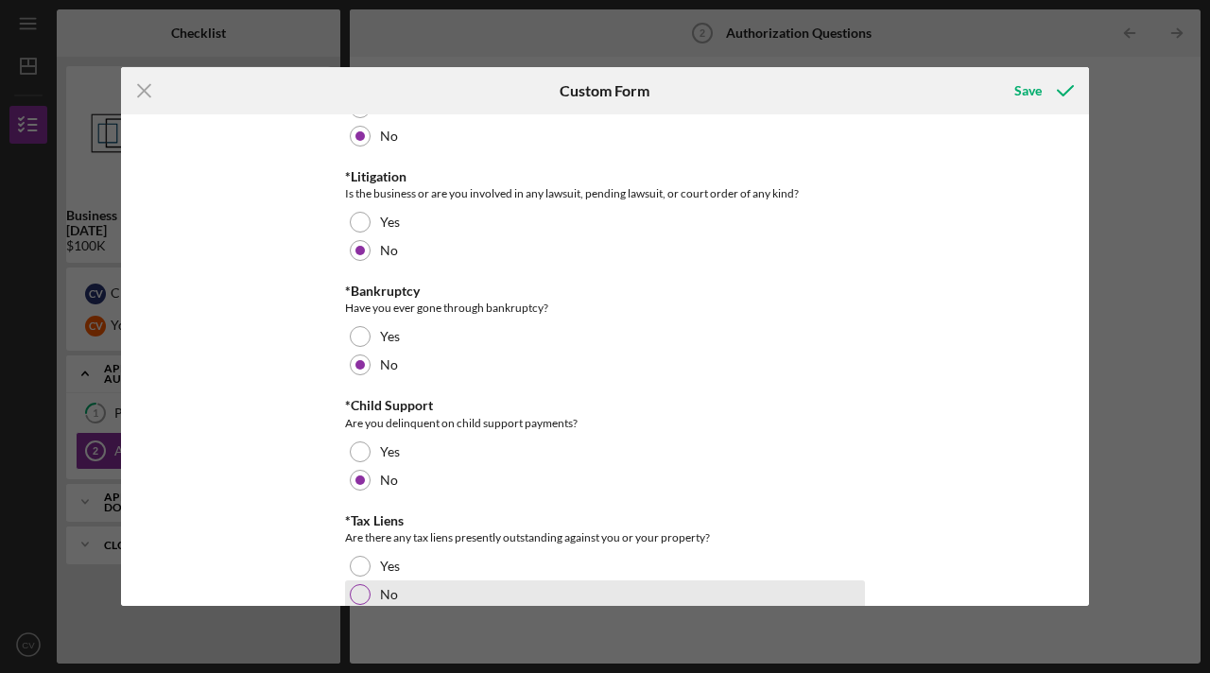
click at [382, 584] on div "No" at bounding box center [605, 595] width 520 height 28
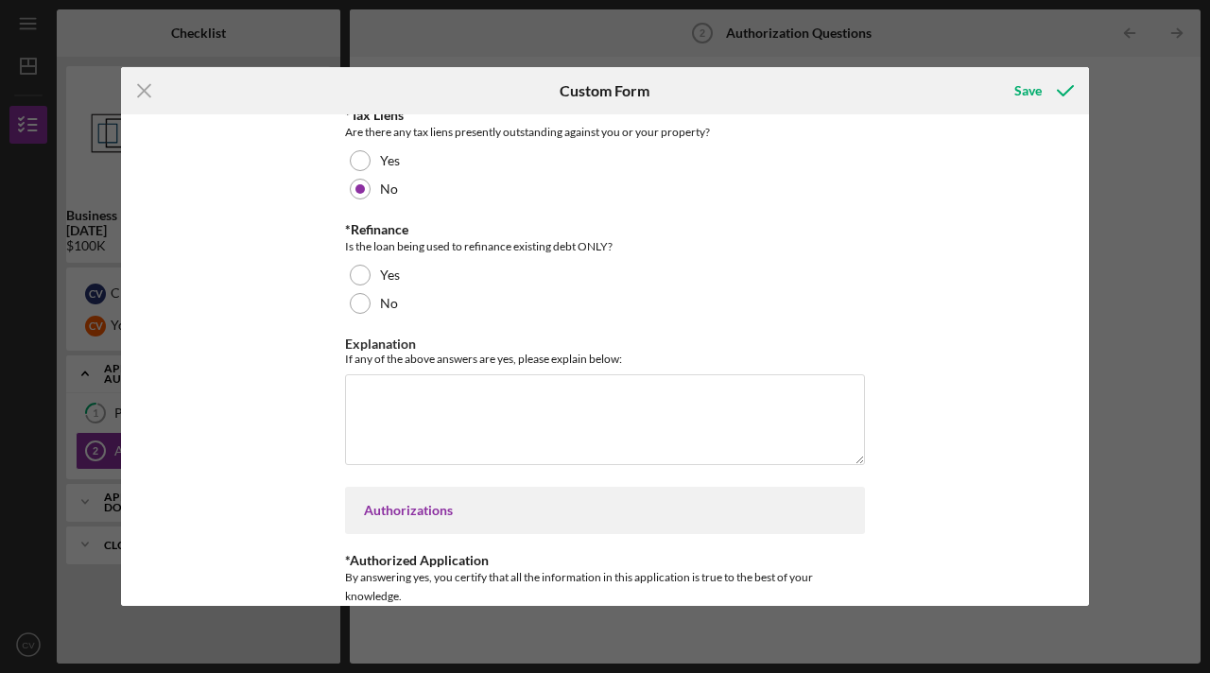
scroll to position [671, 0]
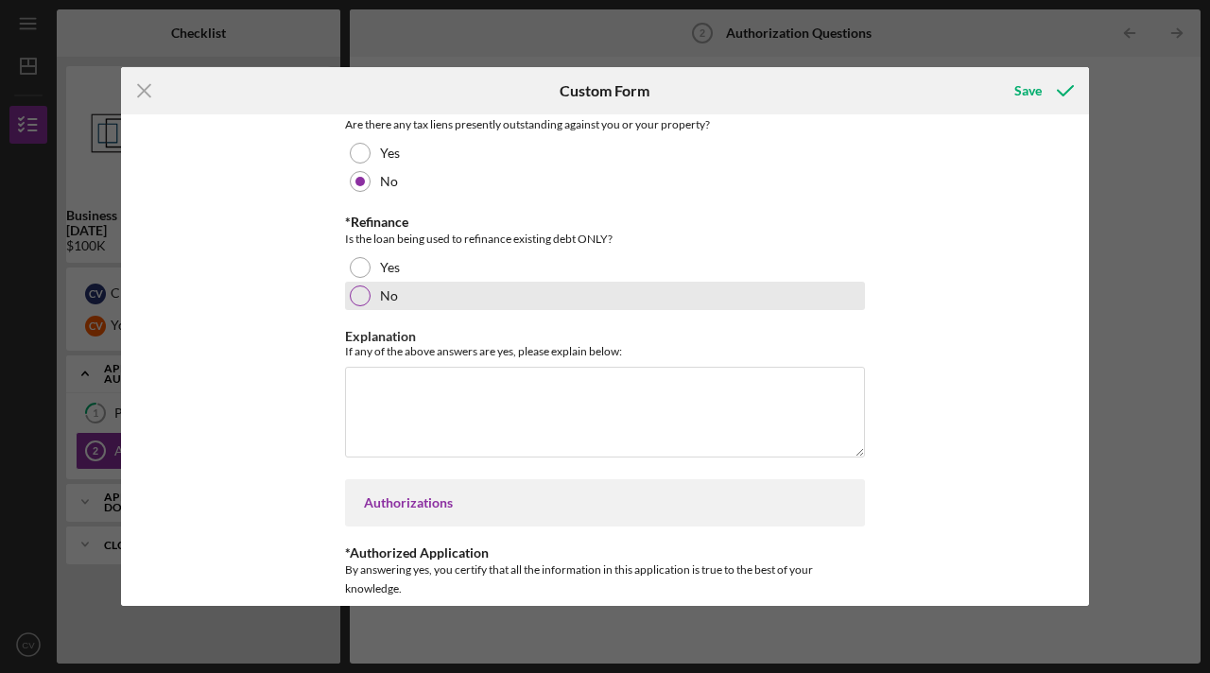
click at [381, 296] on label "No" at bounding box center [389, 295] width 18 height 15
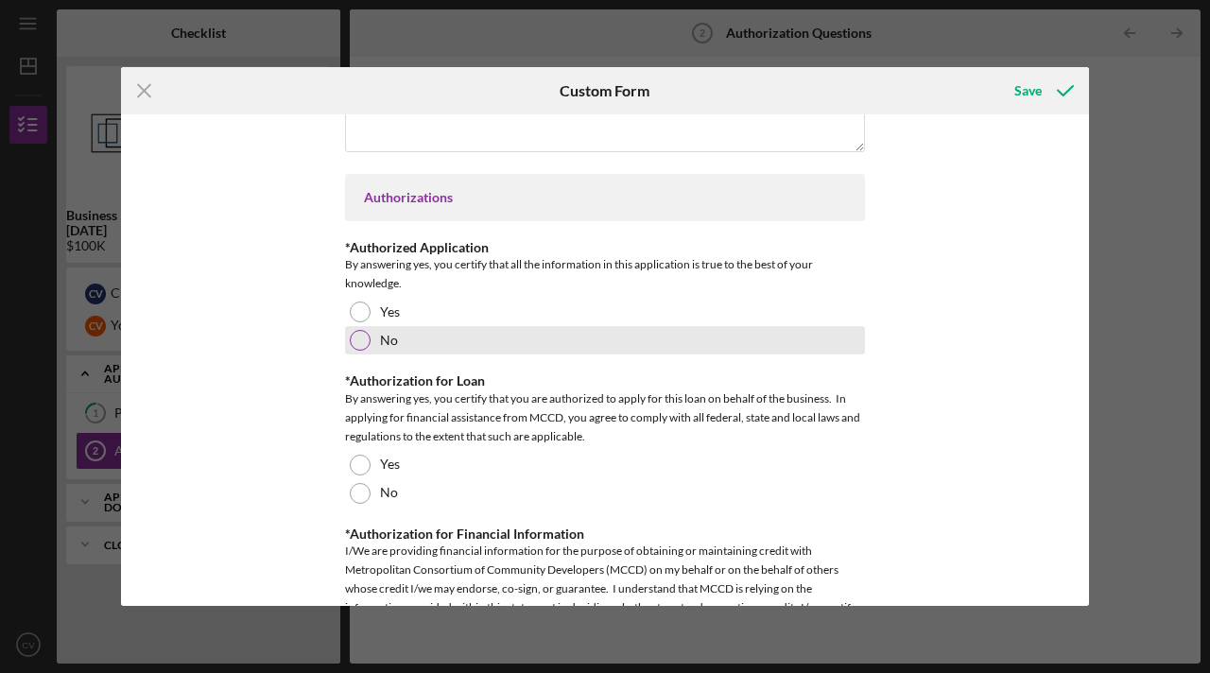
scroll to position [988, 0]
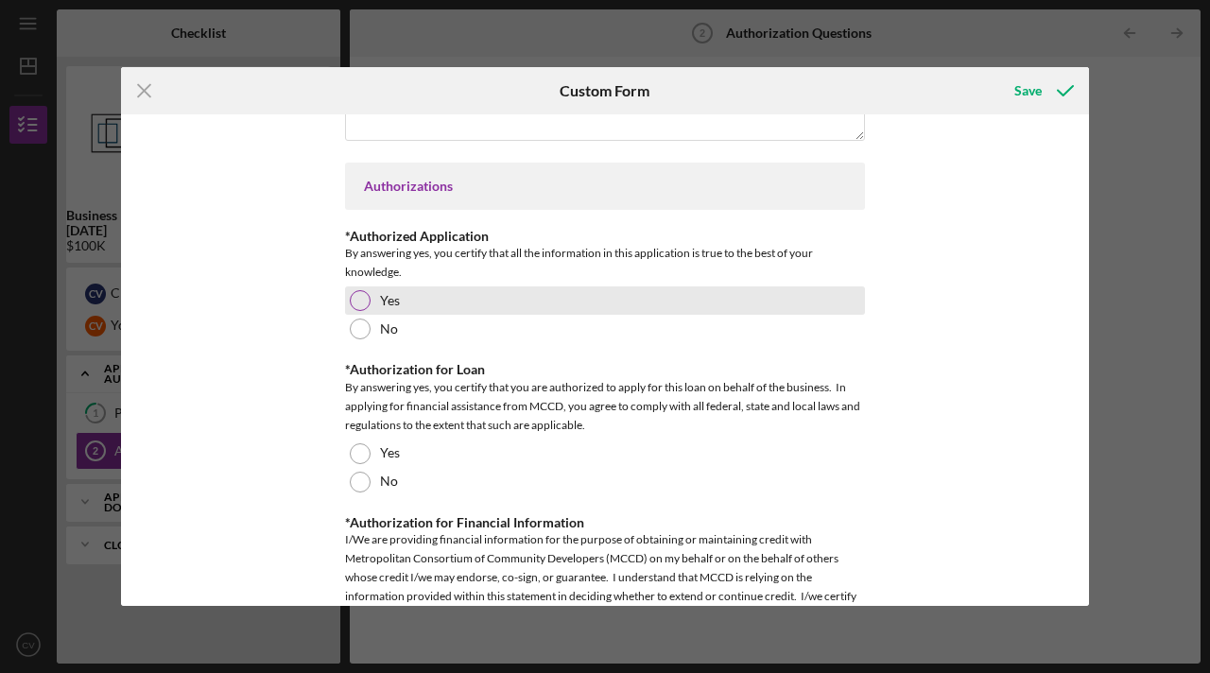
click at [365, 303] on div at bounding box center [360, 300] width 21 height 21
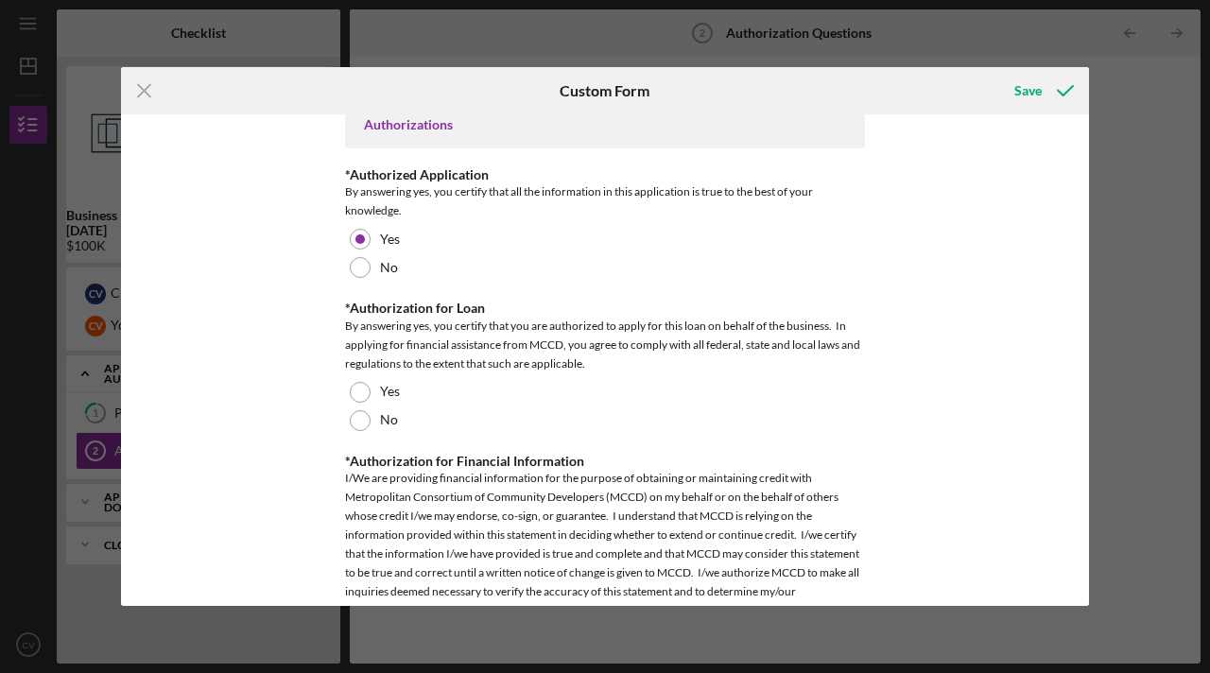
scroll to position [1055, 0]
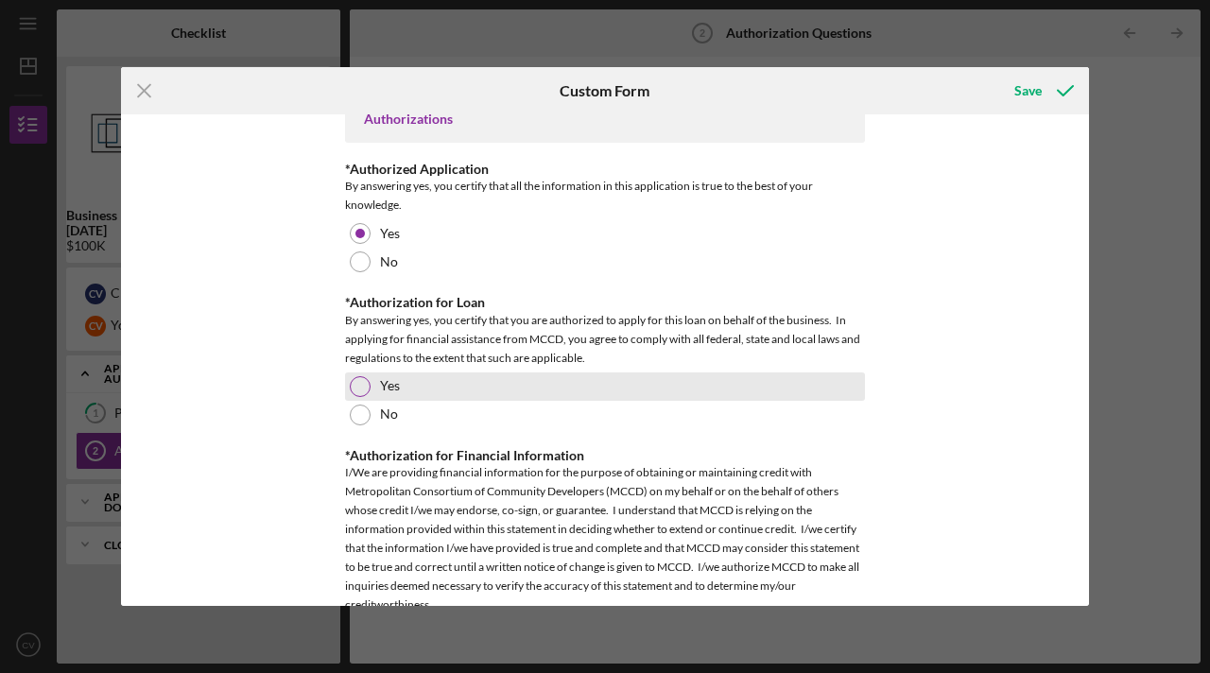
click at [365, 382] on div at bounding box center [360, 386] width 21 height 21
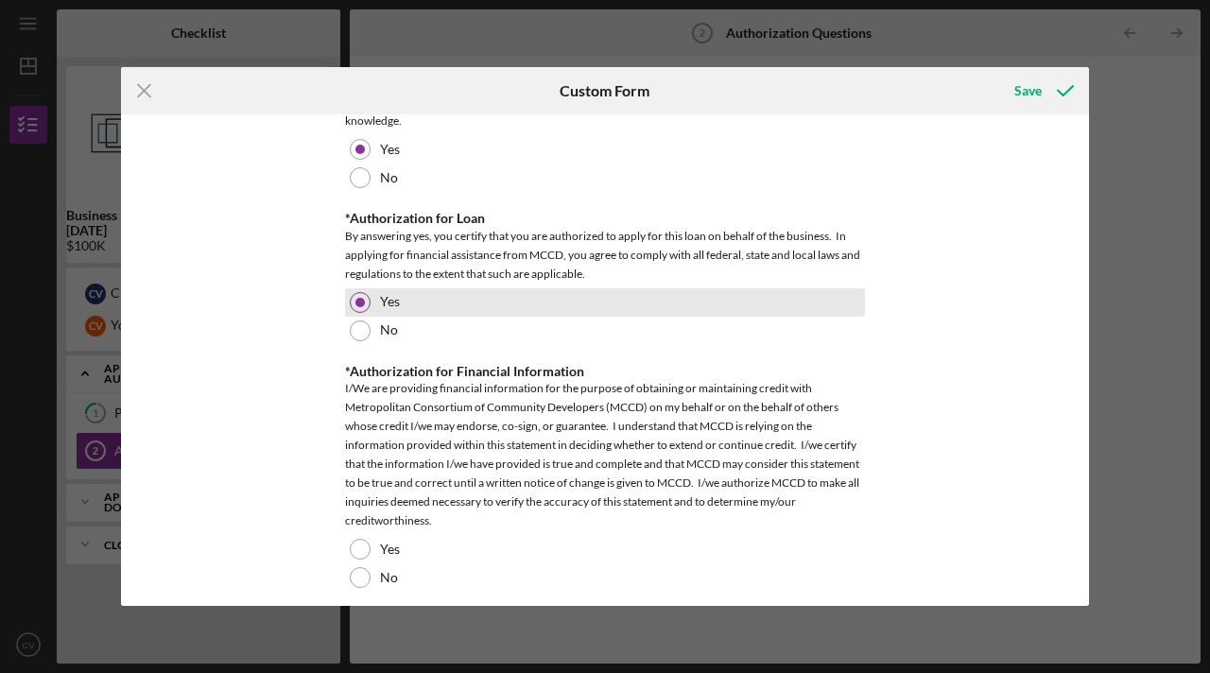
scroll to position [1153, 0]
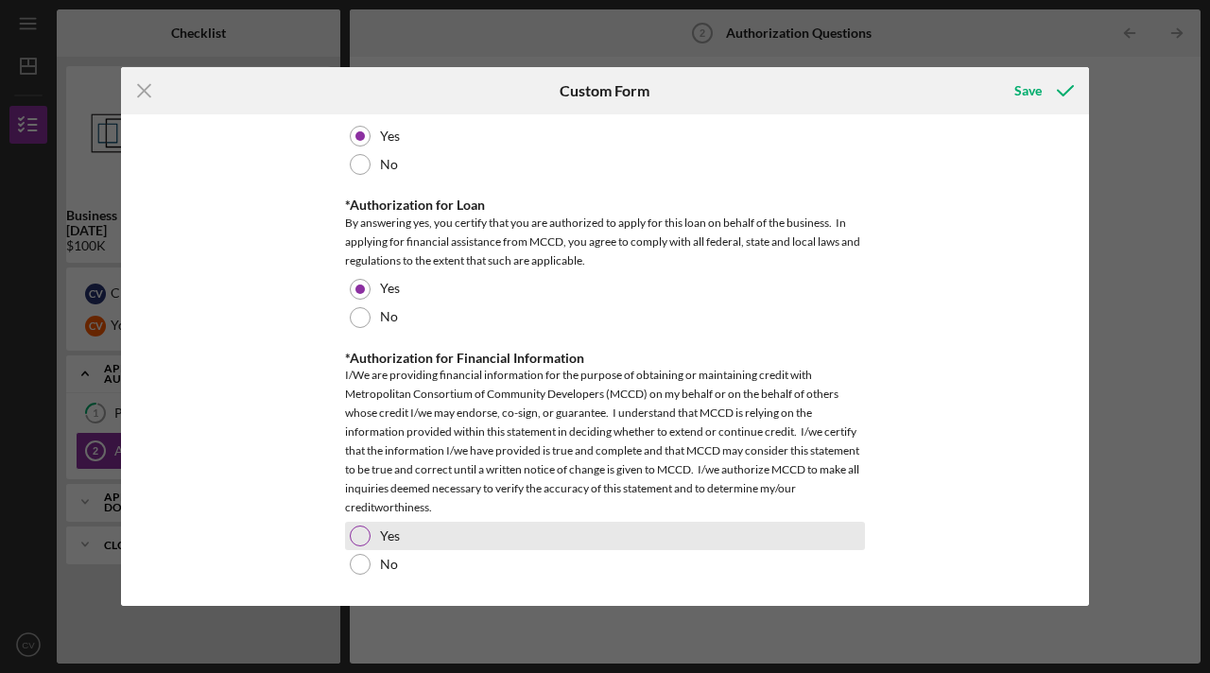
click at [360, 539] on div at bounding box center [360, 536] width 21 height 21
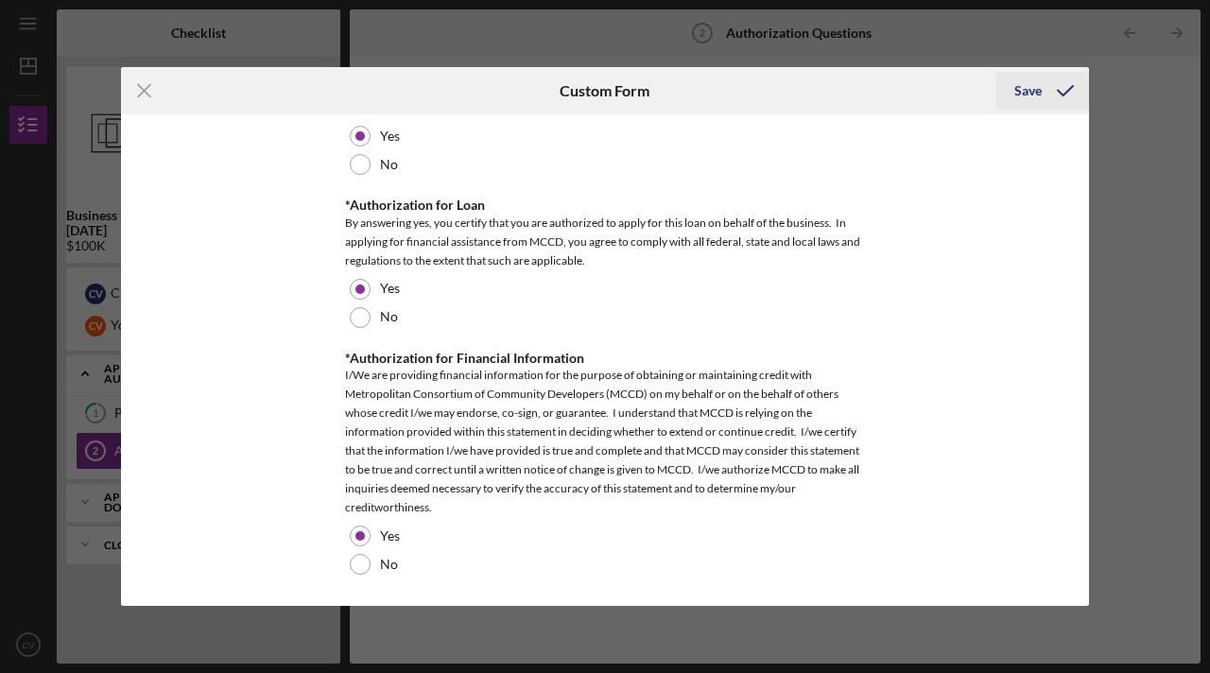
click at [1035, 91] on div "Save" at bounding box center [1028, 91] width 27 height 38
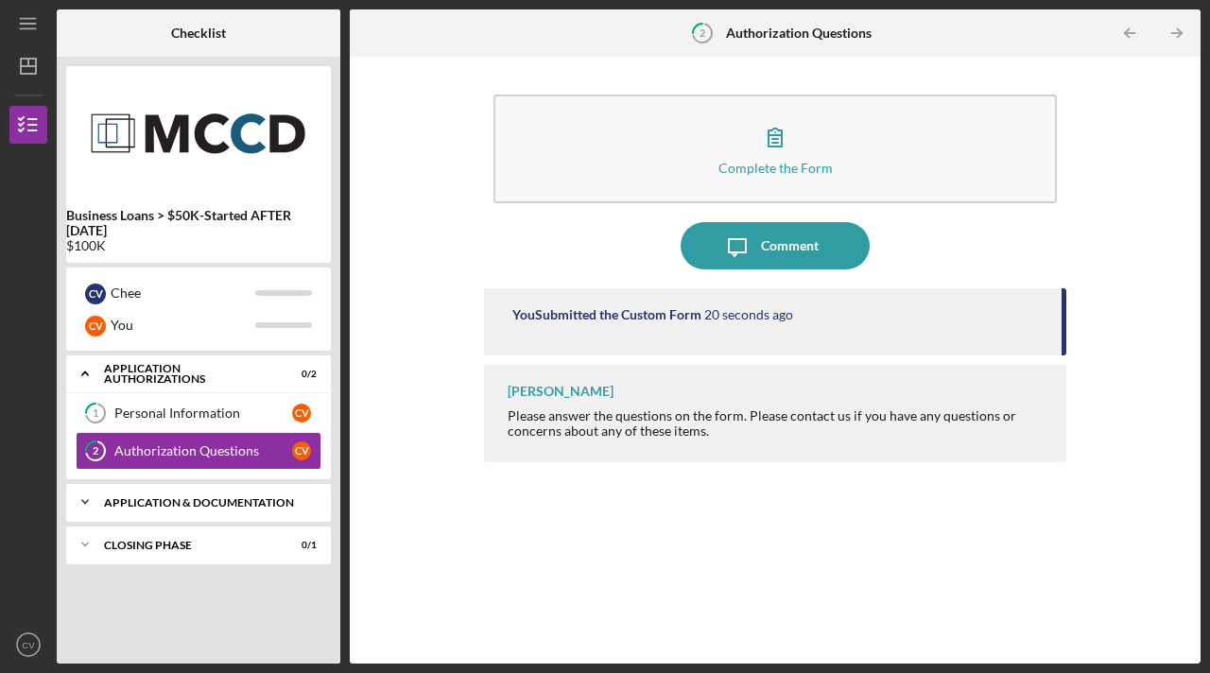
click at [91, 504] on icon "Icon/Expander" at bounding box center [85, 502] width 38 height 38
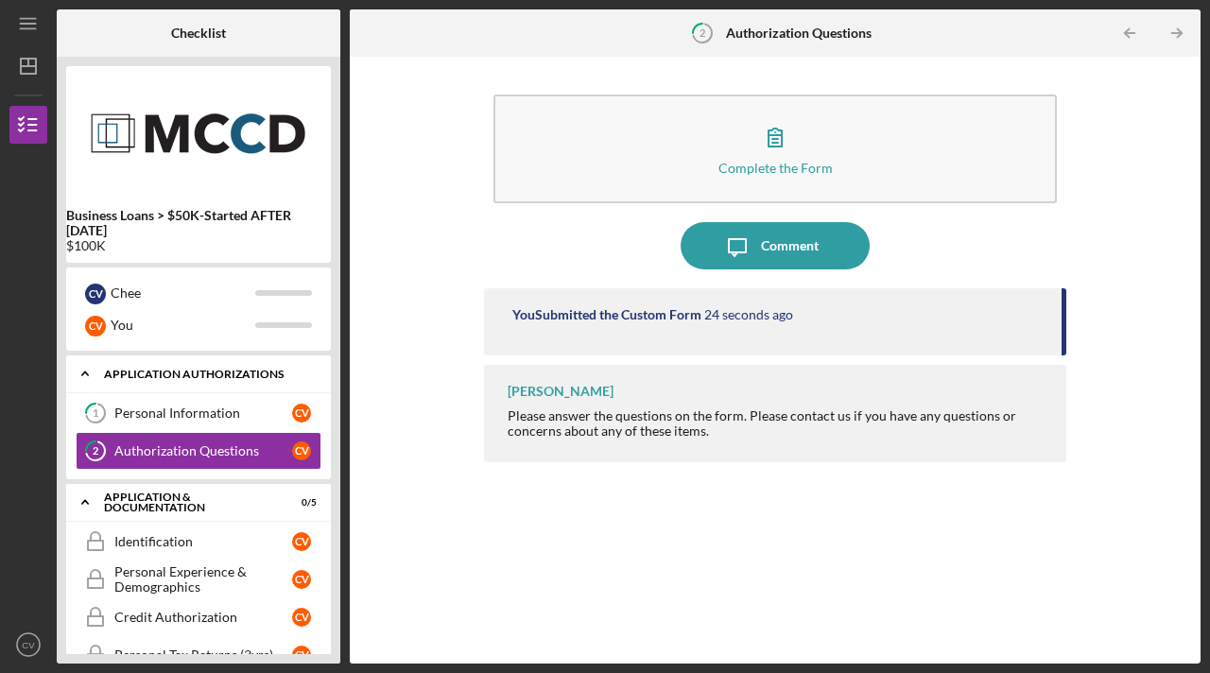
click at [78, 376] on icon "Icon/Expander" at bounding box center [85, 374] width 38 height 38
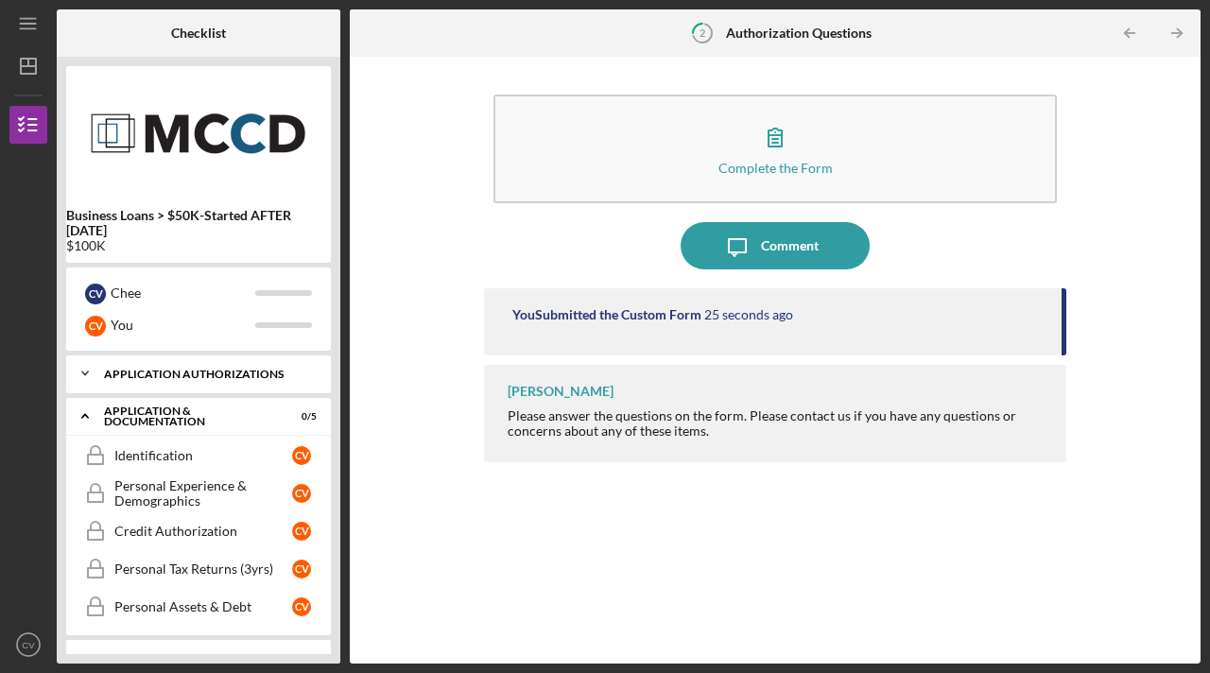
click at [78, 376] on icon "Icon/Expander" at bounding box center [85, 374] width 38 height 38
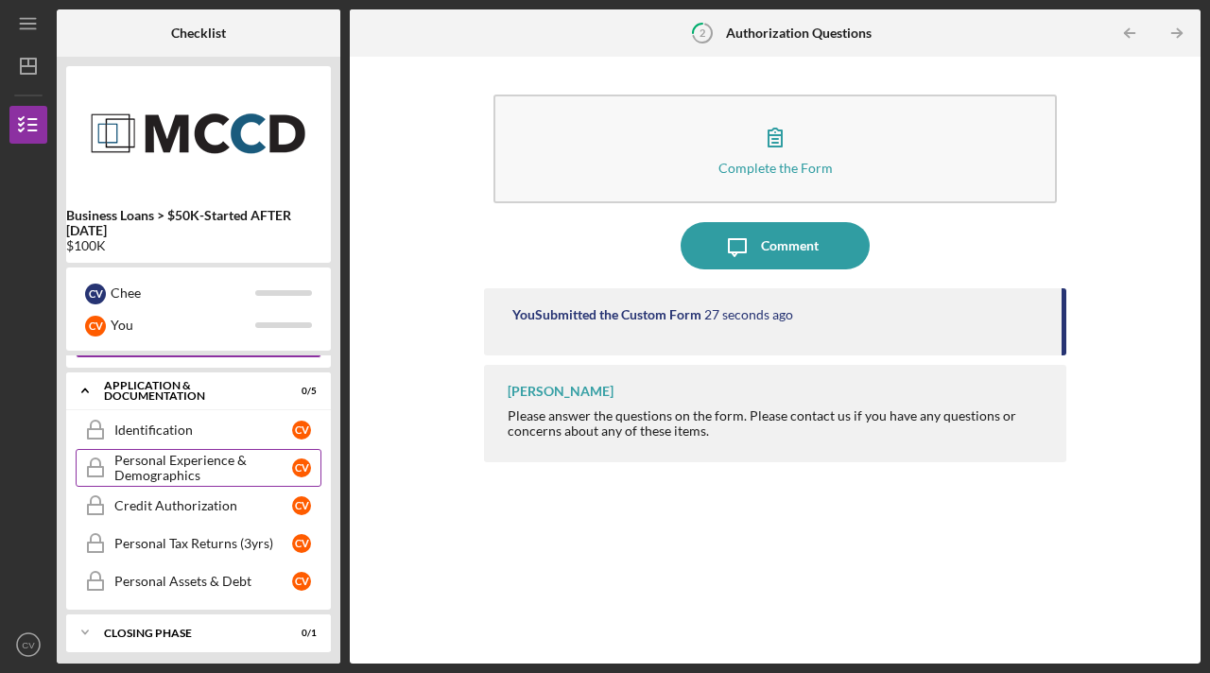
scroll to position [119, 0]
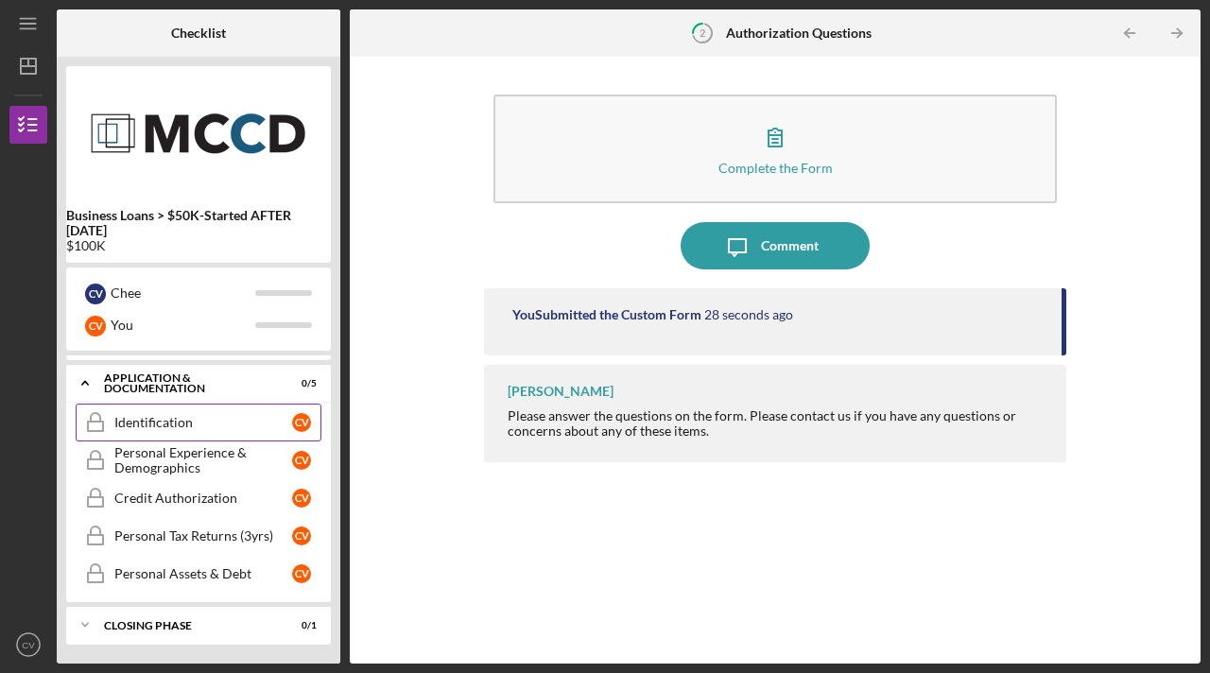
click at [195, 426] on div "Identification" at bounding box center [203, 422] width 178 height 15
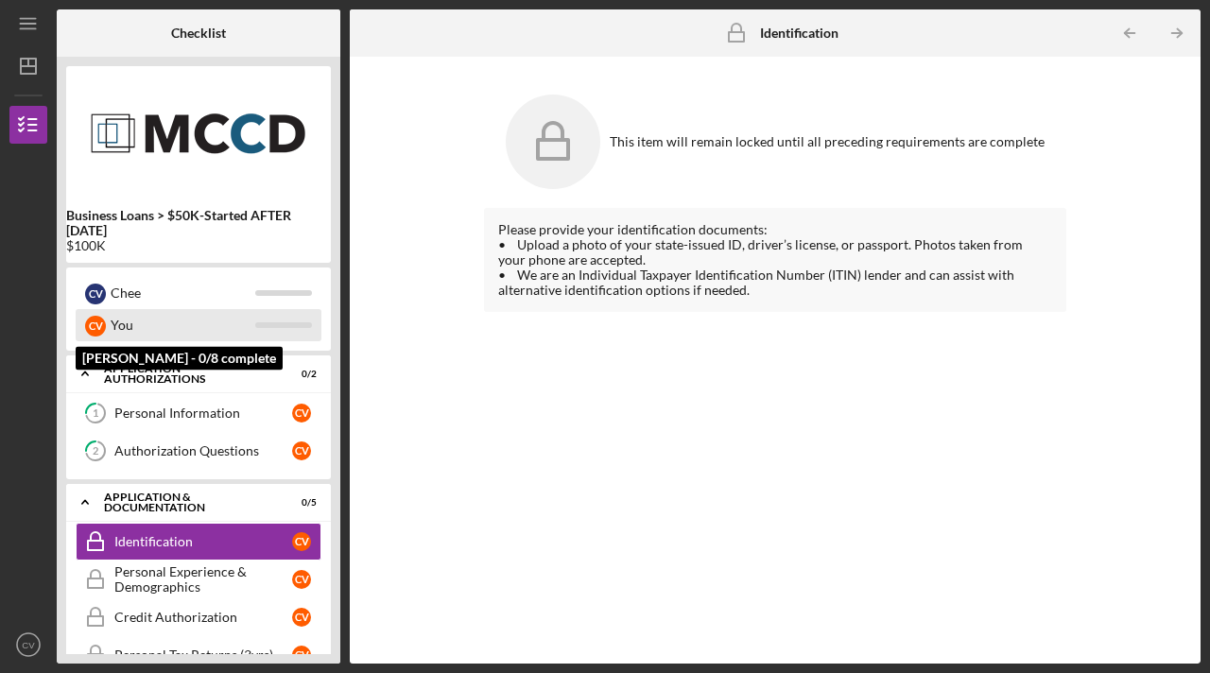
click at [183, 328] on div "You" at bounding box center [183, 325] width 145 height 32
click at [105, 330] on div "C V" at bounding box center [95, 325] width 21 height 32
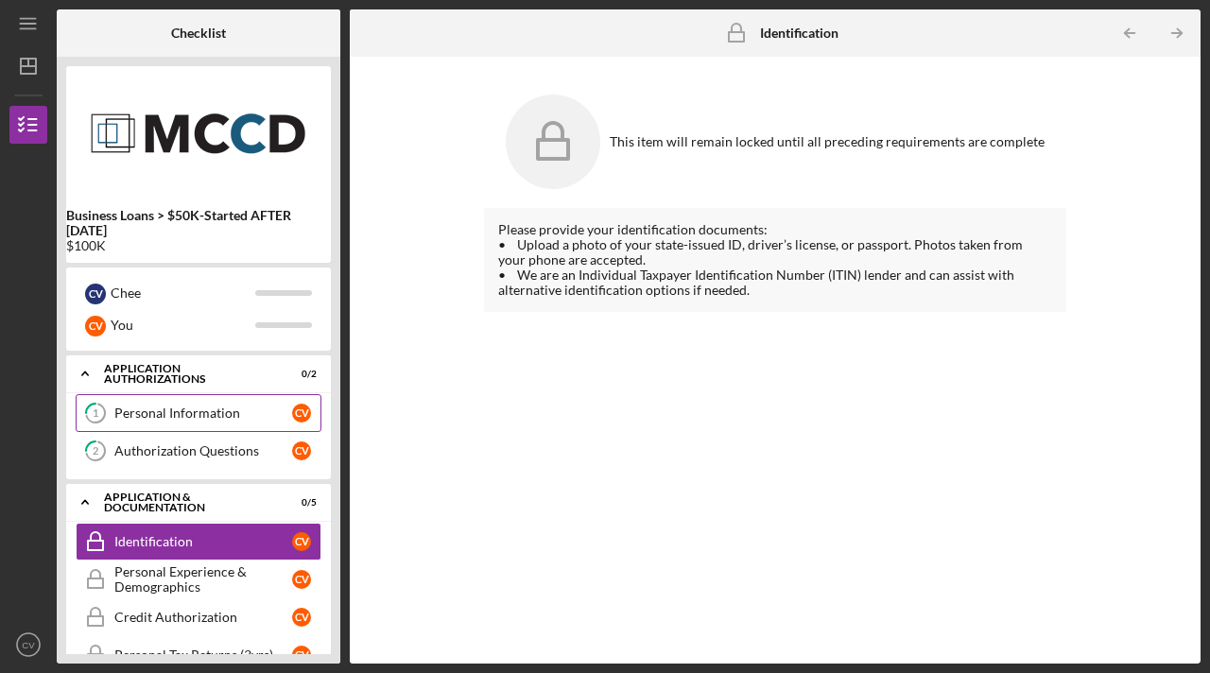
click at [174, 419] on div "Personal Information" at bounding box center [203, 413] width 178 height 15
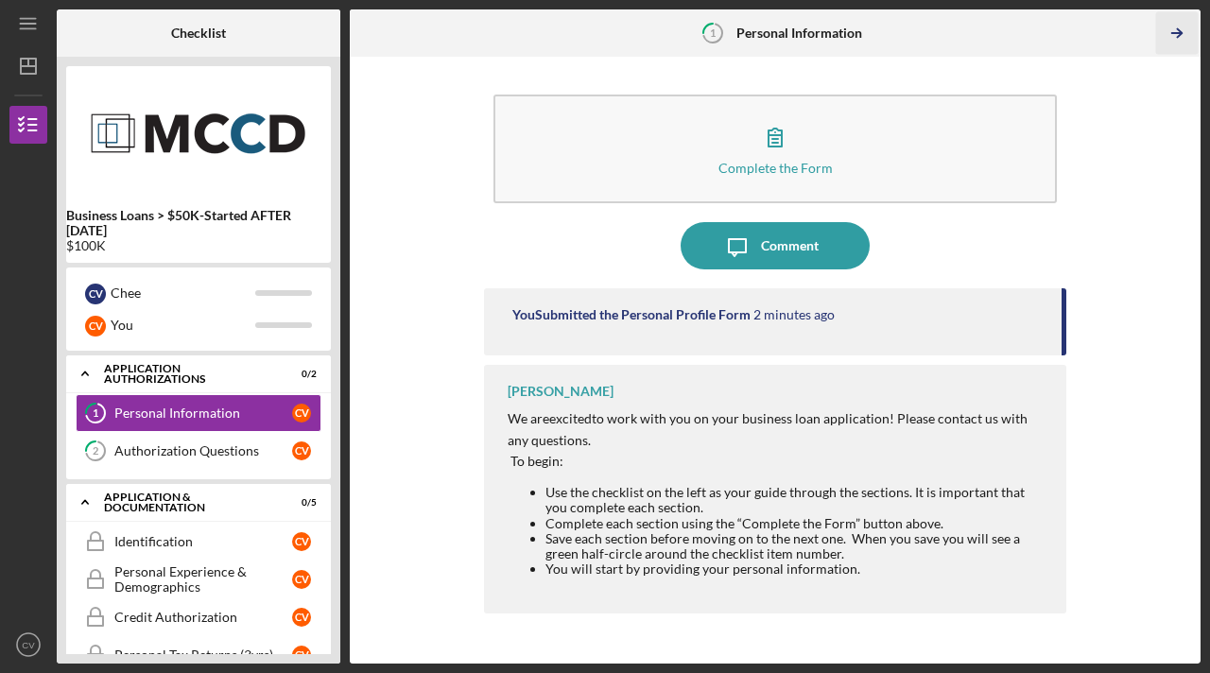
click at [1186, 29] on icon "Icon/Table Pagination Arrow" at bounding box center [1178, 33] width 43 height 43
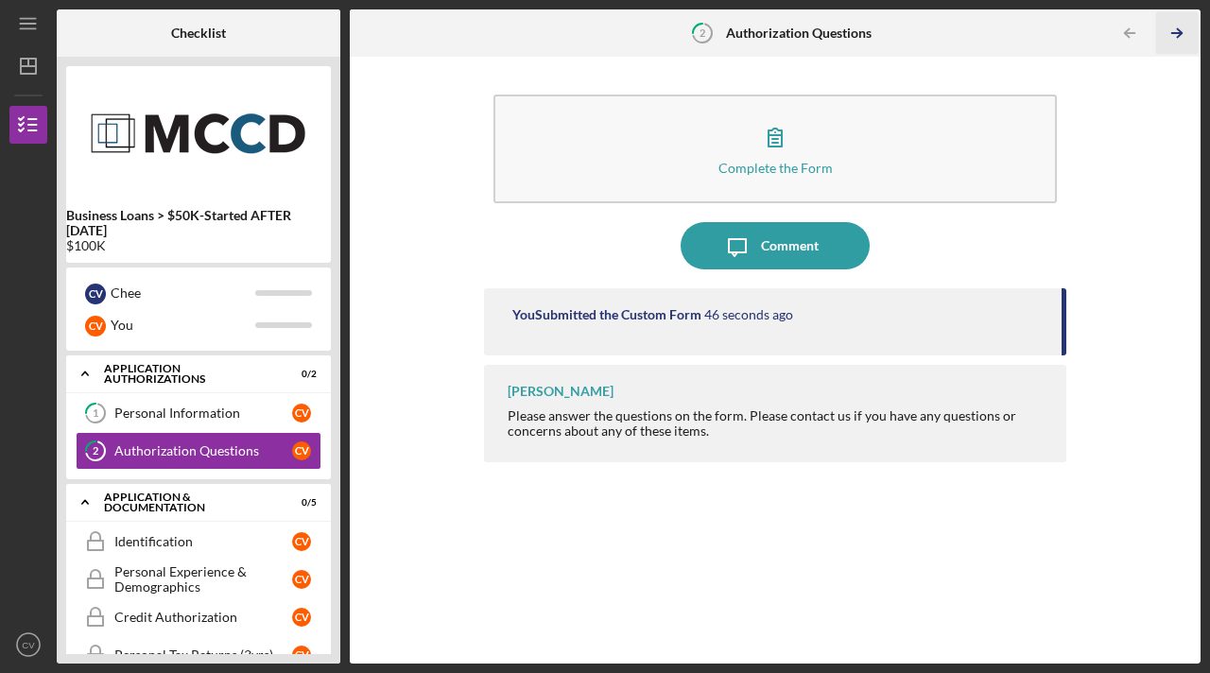
click at [1186, 29] on icon "Icon/Table Pagination Arrow" at bounding box center [1178, 33] width 43 height 43
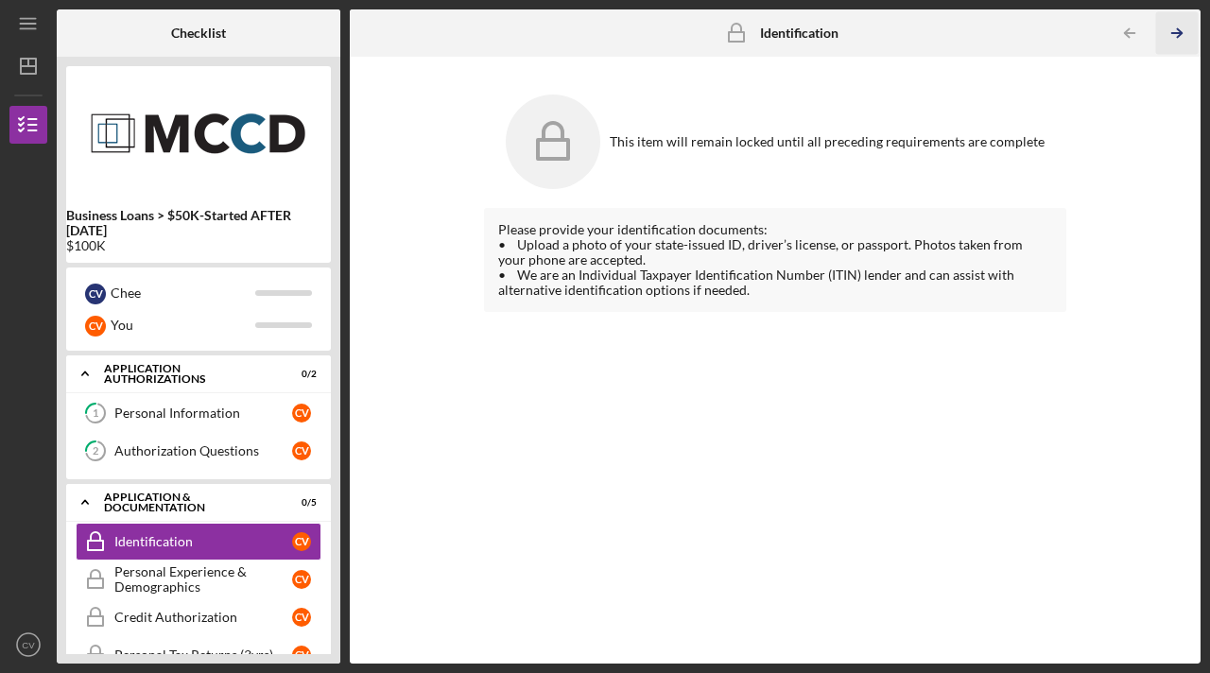
click at [1186, 29] on icon "Icon/Table Pagination Arrow" at bounding box center [1178, 33] width 43 height 43
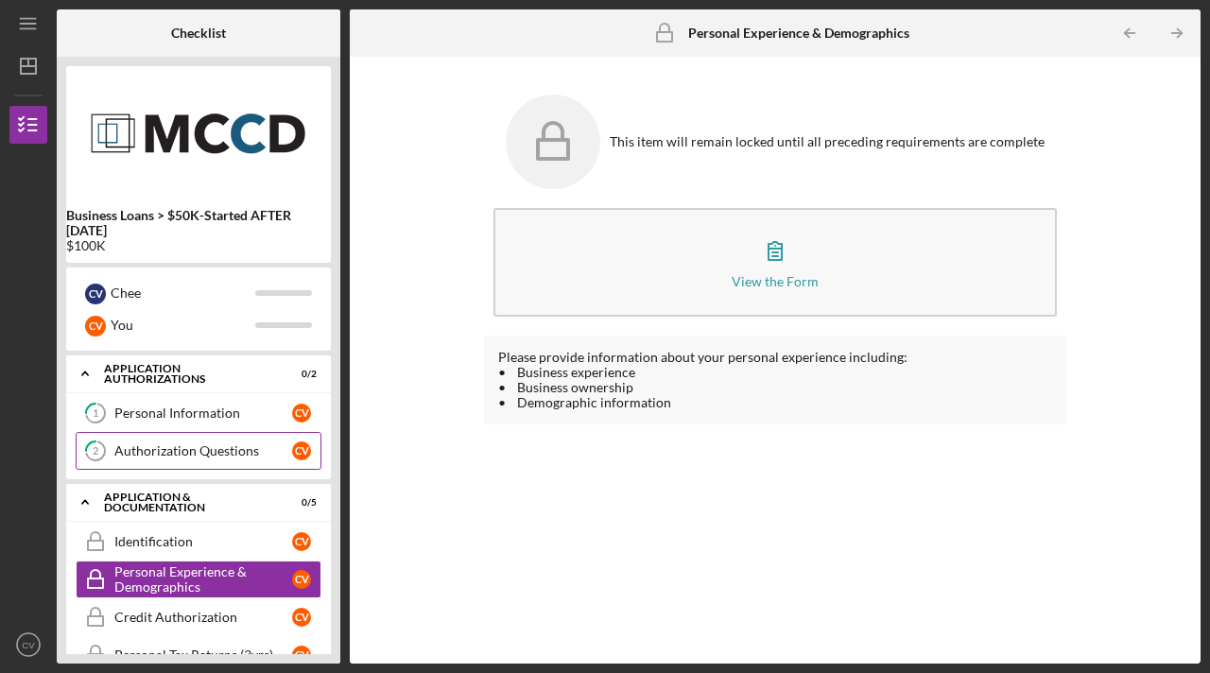
click at [185, 447] on div "Authorization Questions" at bounding box center [203, 451] width 178 height 15
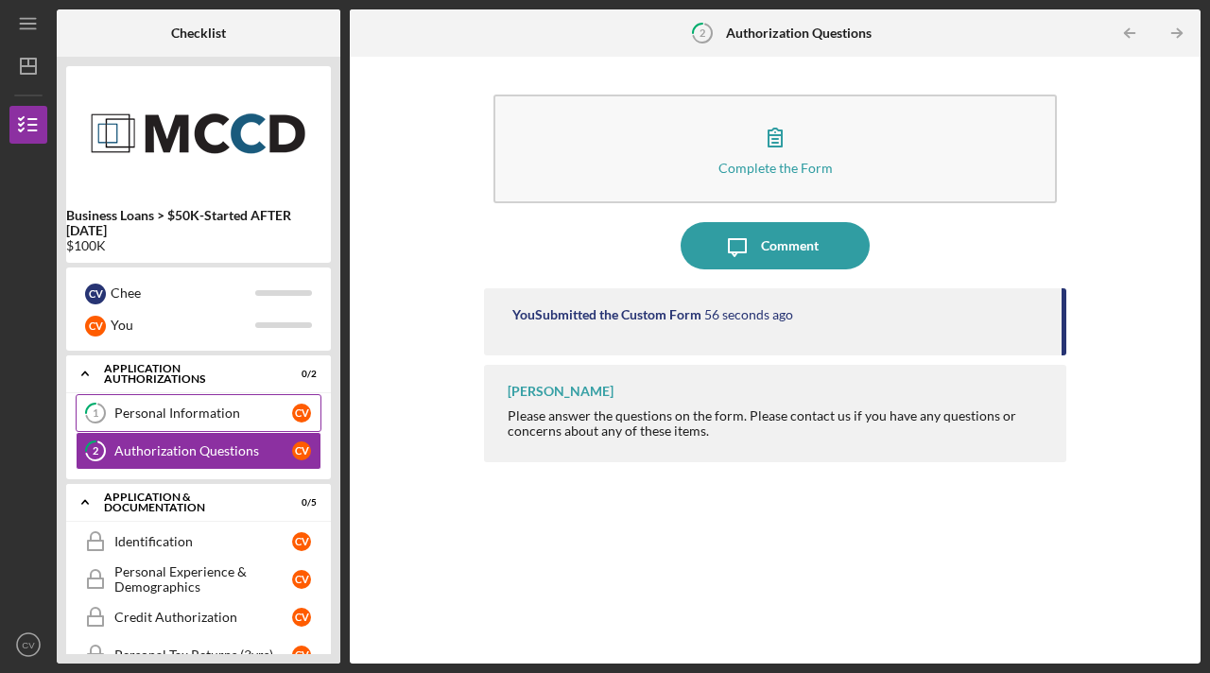
click at [197, 426] on link "1 Personal Information C V" at bounding box center [199, 413] width 246 height 38
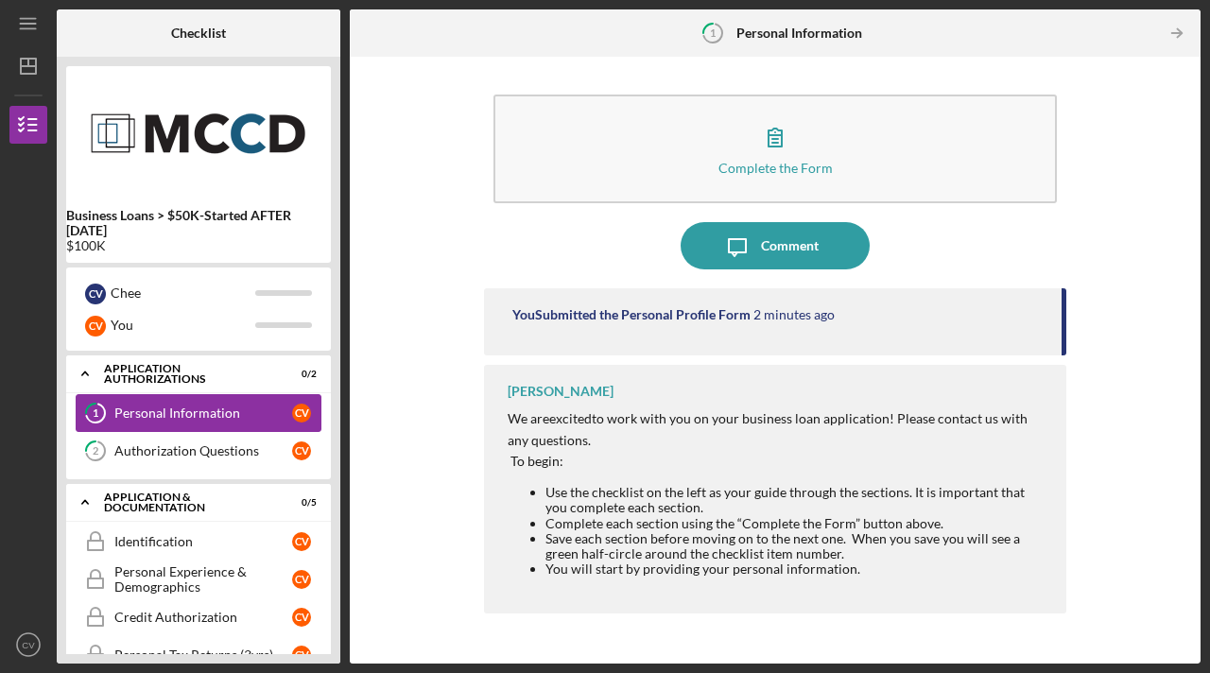
click at [241, 420] on div "Personal Information" at bounding box center [203, 413] width 178 height 15
click at [34, 71] on icon "Icon/Dashboard" at bounding box center [28, 66] width 47 height 47
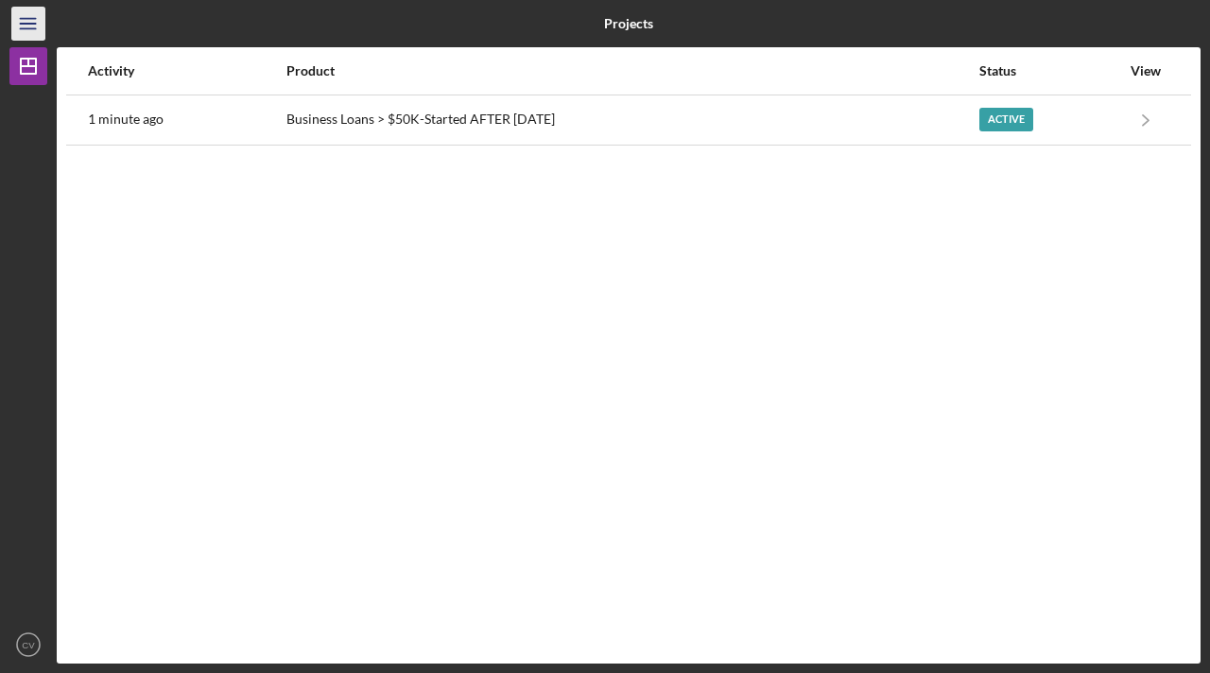
click at [35, 31] on icon "Icon/Menu" at bounding box center [29, 24] width 43 height 43
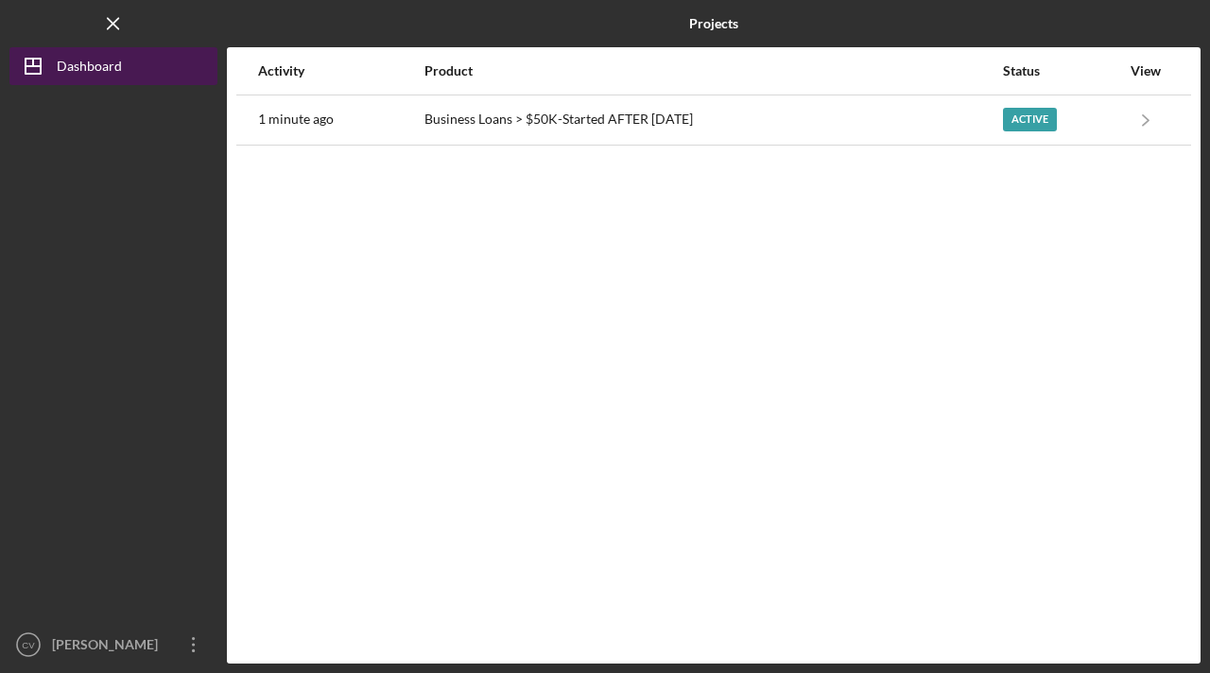
click at [32, 68] on icon "Icon/Dashboard" at bounding box center [32, 66] width 47 height 47
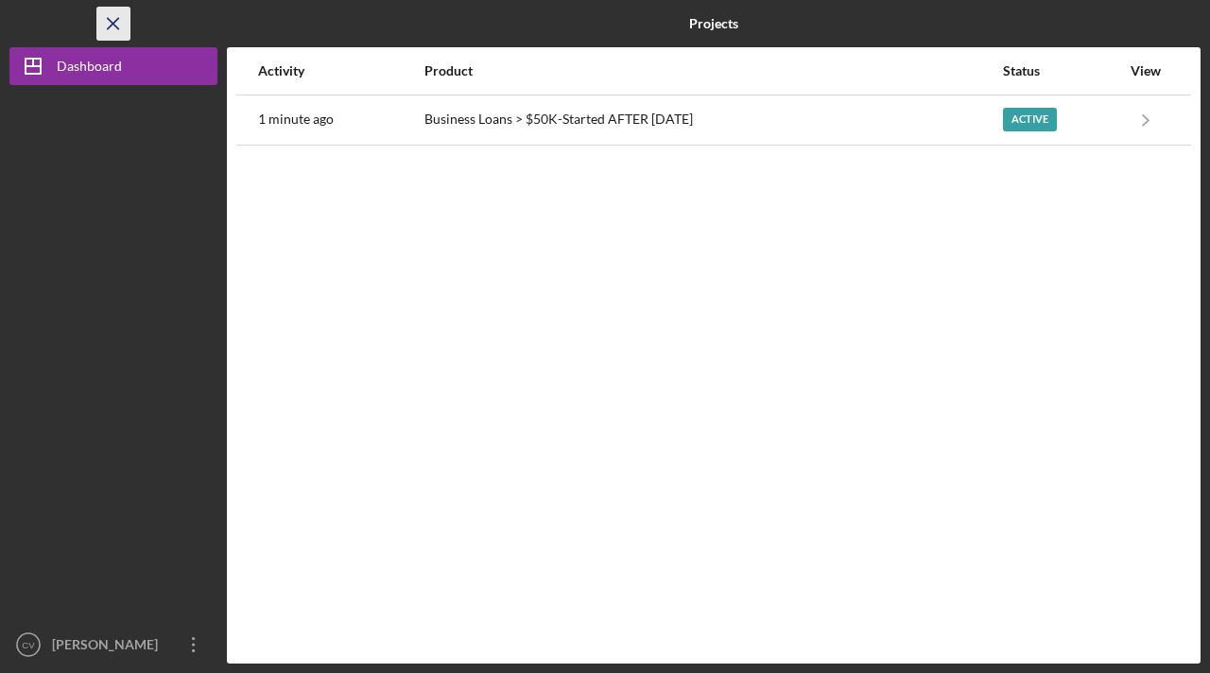
click at [115, 29] on icon "Icon/Menu Close" at bounding box center [114, 24] width 43 height 43
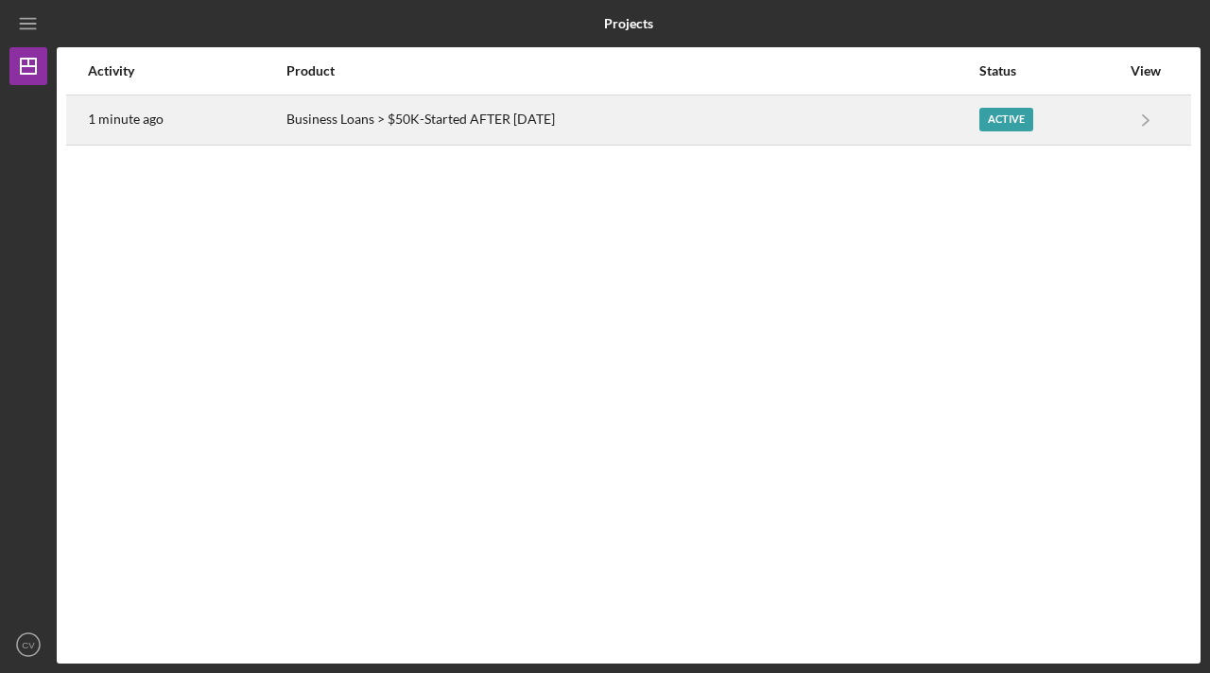
click at [1006, 128] on div "Active" at bounding box center [1007, 120] width 54 height 24
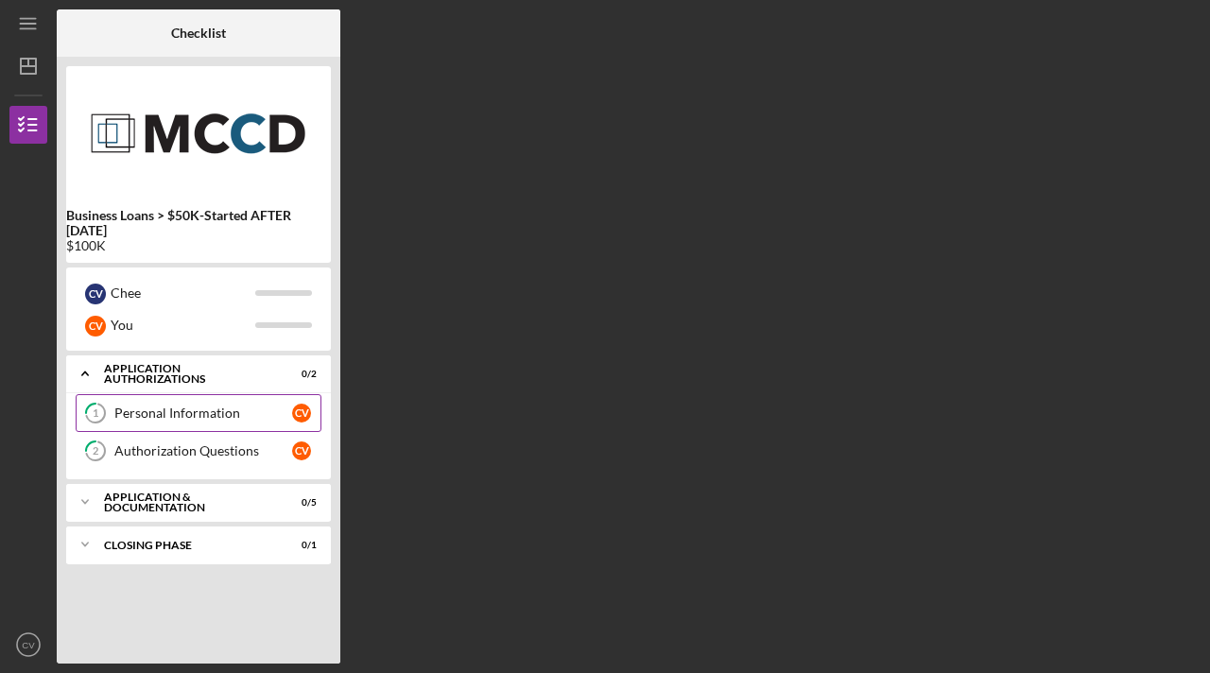
click at [301, 403] on link "1 Personal Information C V" at bounding box center [199, 413] width 246 height 38
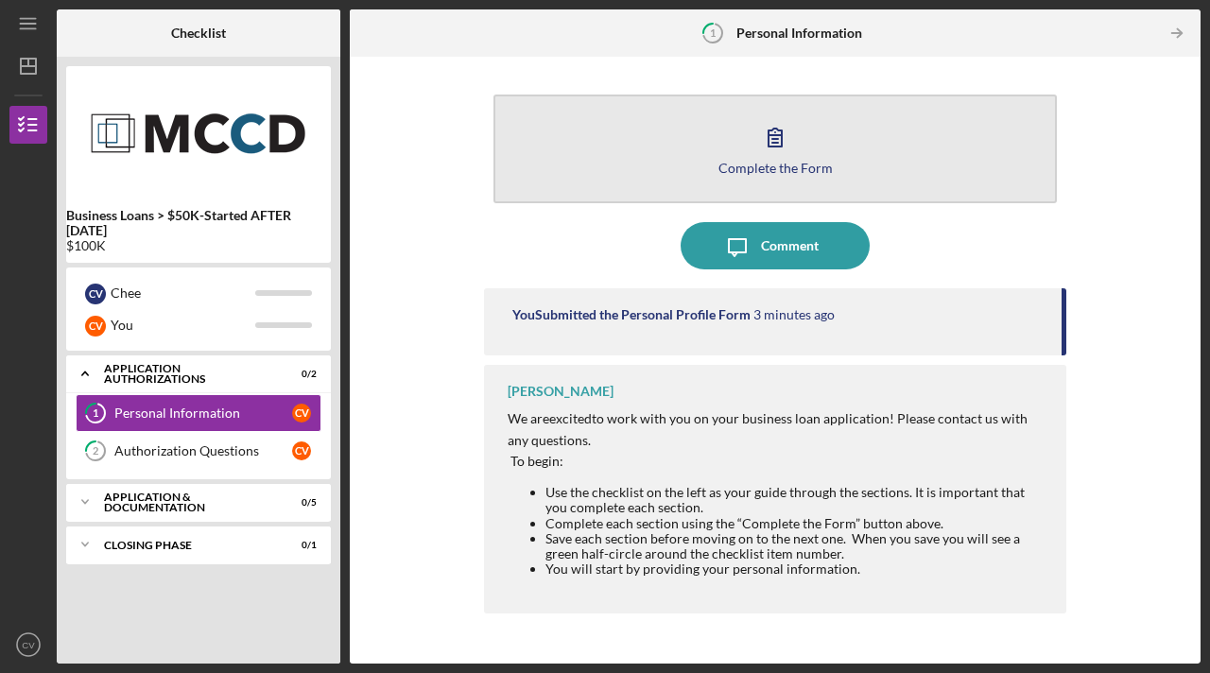
click at [775, 150] on icon "button" at bounding box center [775, 136] width 47 height 47
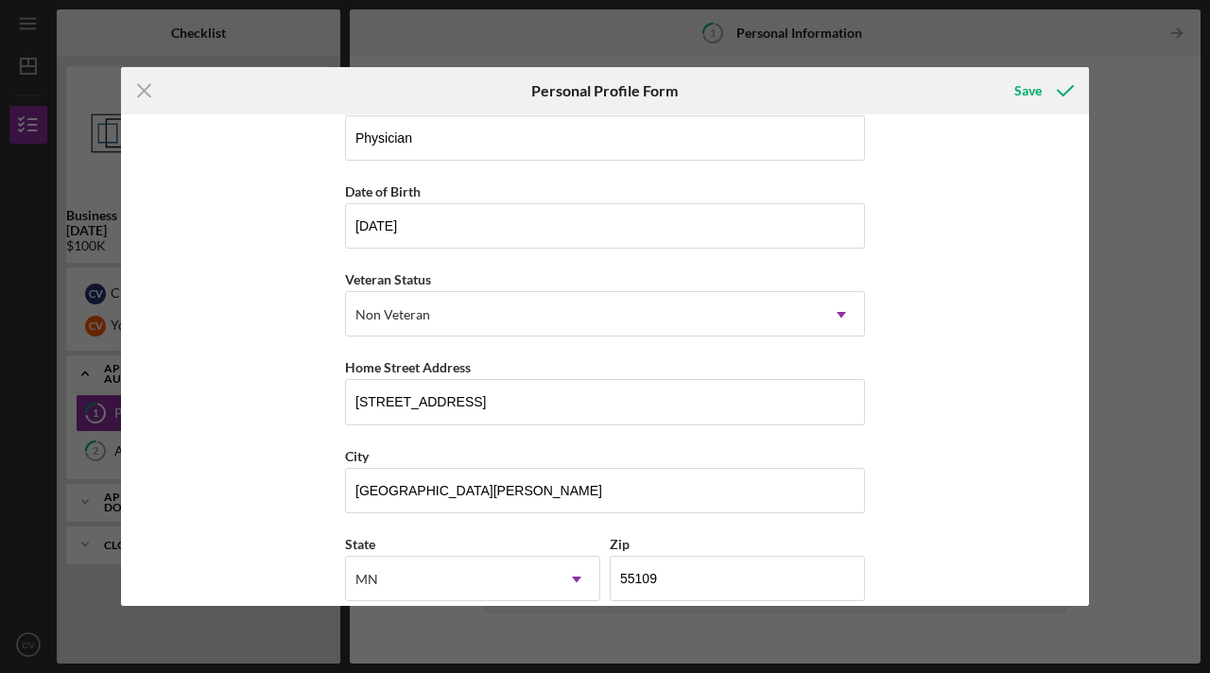
scroll to position [232, 0]
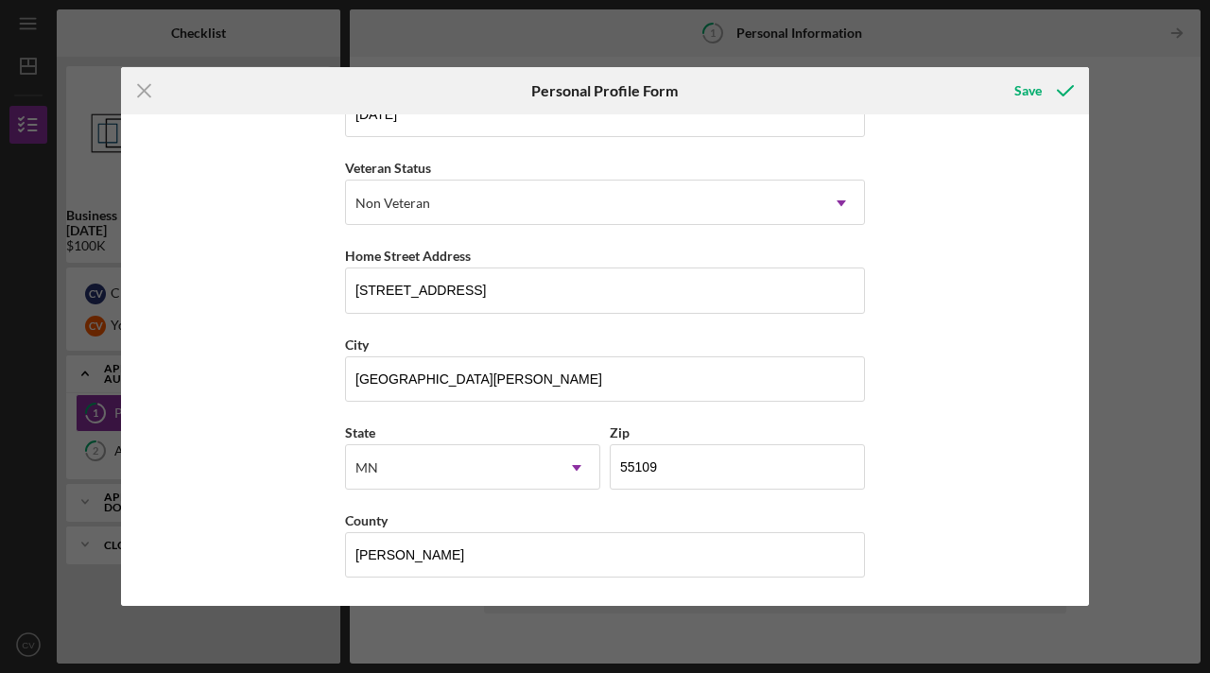
click at [986, 508] on div "First Name Charles Middle Name Last Name Vang Job Title Physician Date of Birth…" at bounding box center [605, 360] width 968 height 492
click at [272, 164] on div "First Name Charles Middle Name Last Name Vang Job Title Physician Date of Birth…" at bounding box center [605, 360] width 968 height 492
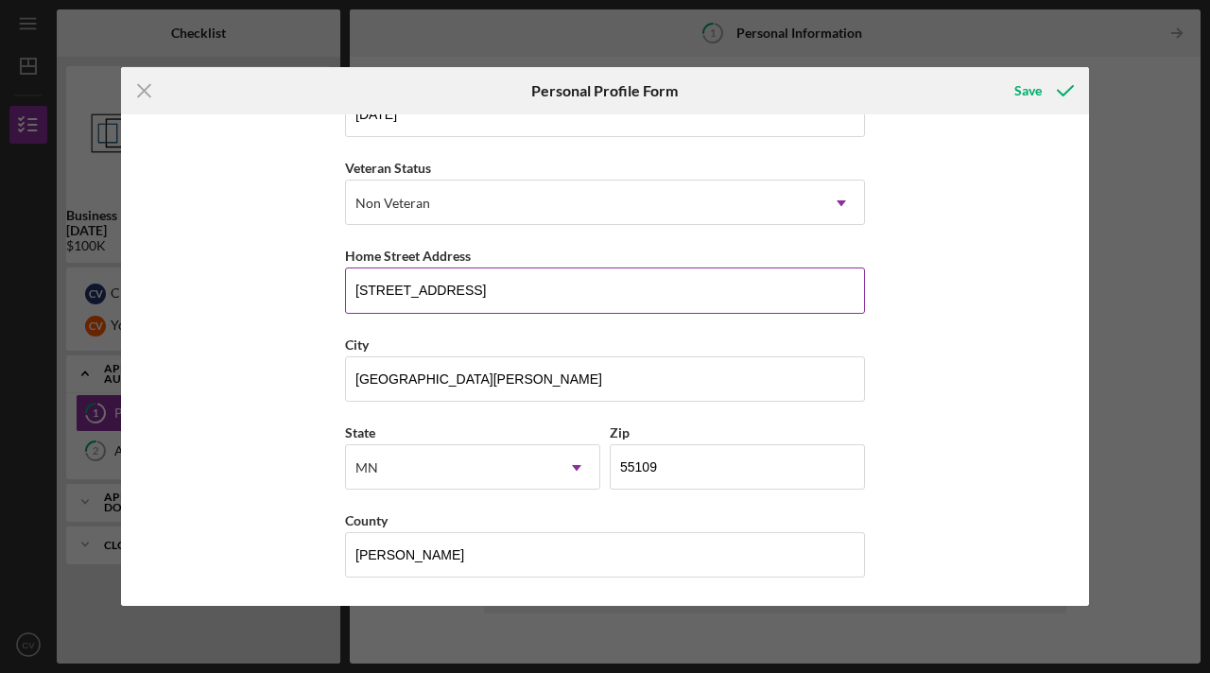
scroll to position [0, 0]
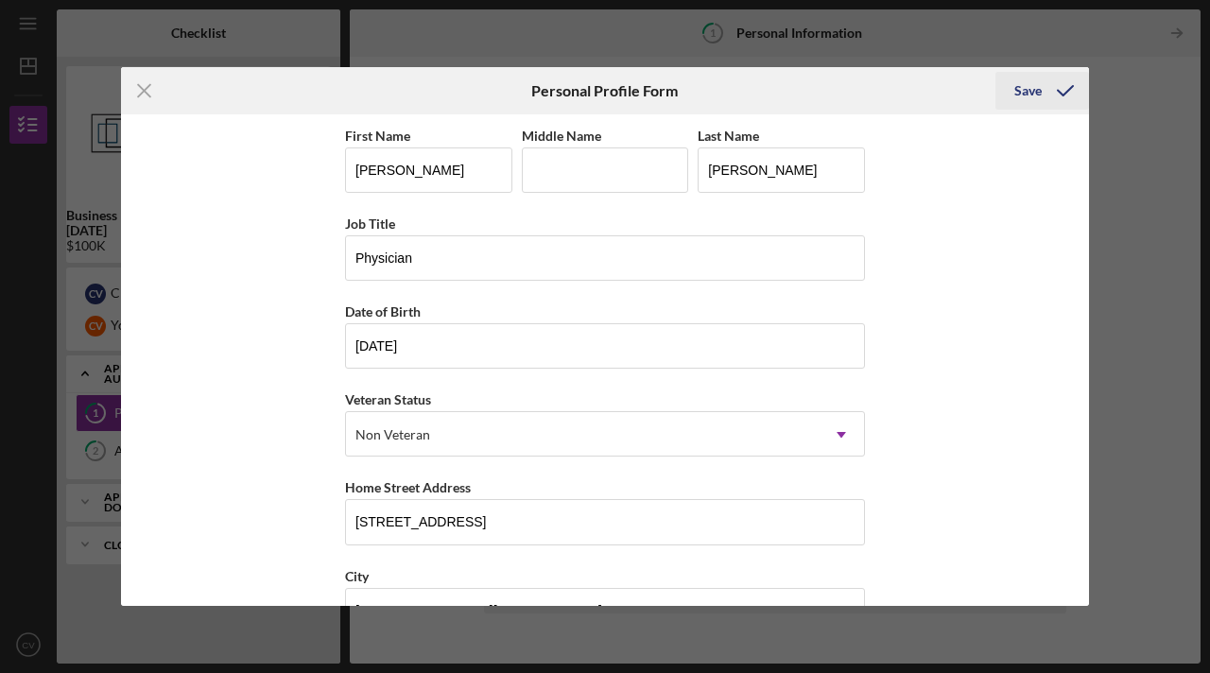
click at [1069, 92] on icon "submit" at bounding box center [1065, 90] width 47 height 47
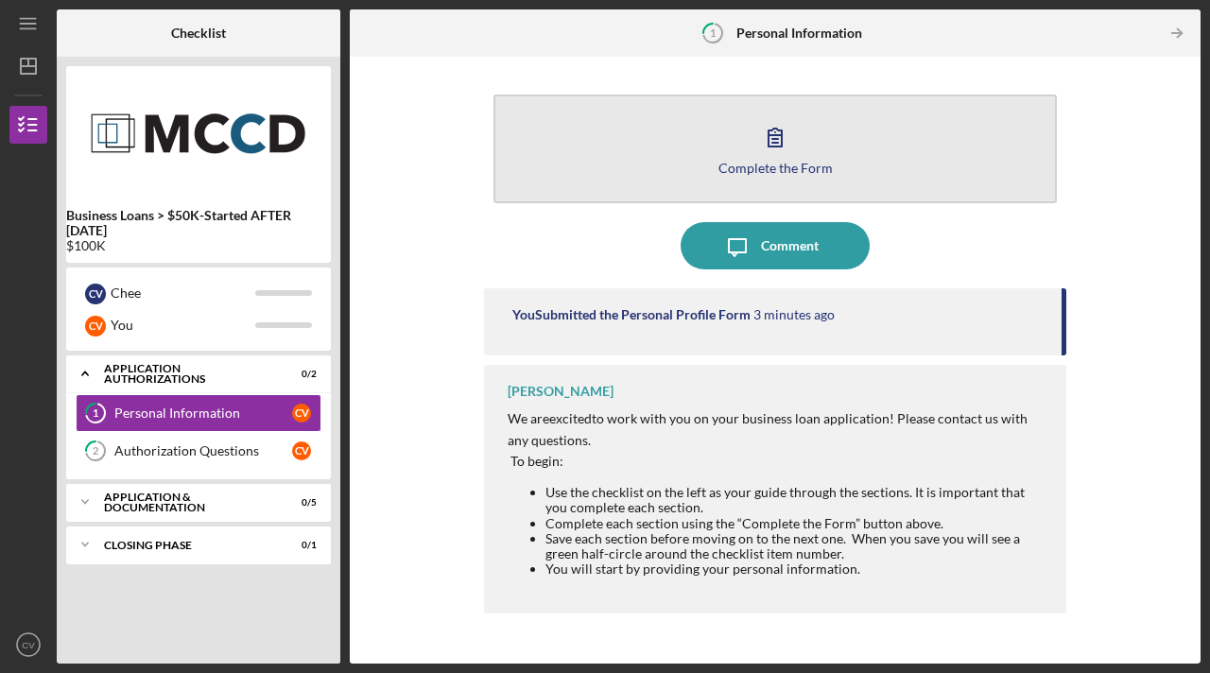
click at [776, 170] on div "Complete the Form" at bounding box center [776, 168] width 114 height 14
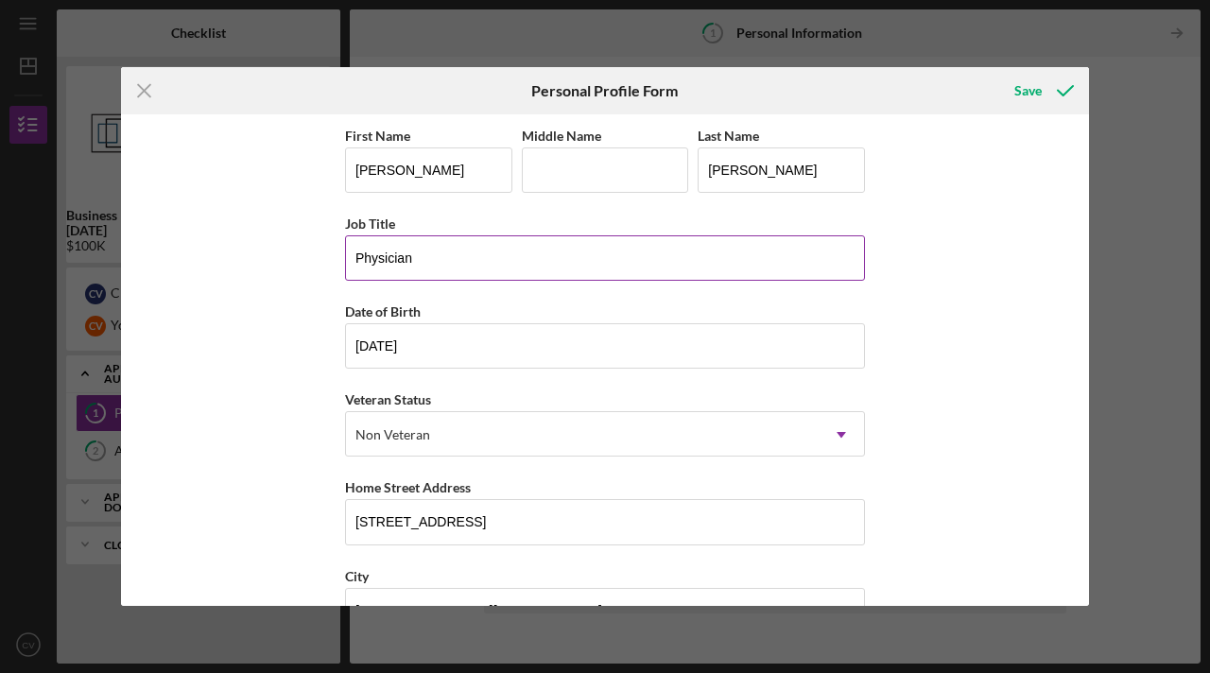
click at [745, 252] on input "Physician" at bounding box center [605, 257] width 520 height 45
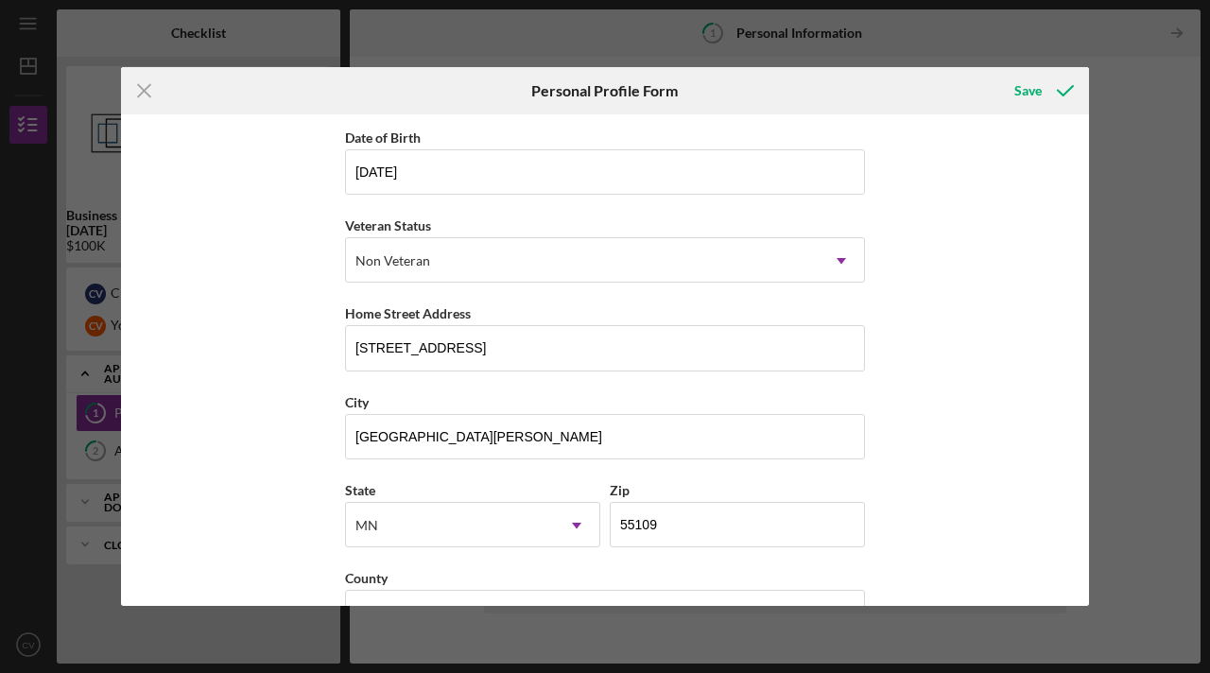
scroll to position [232, 0]
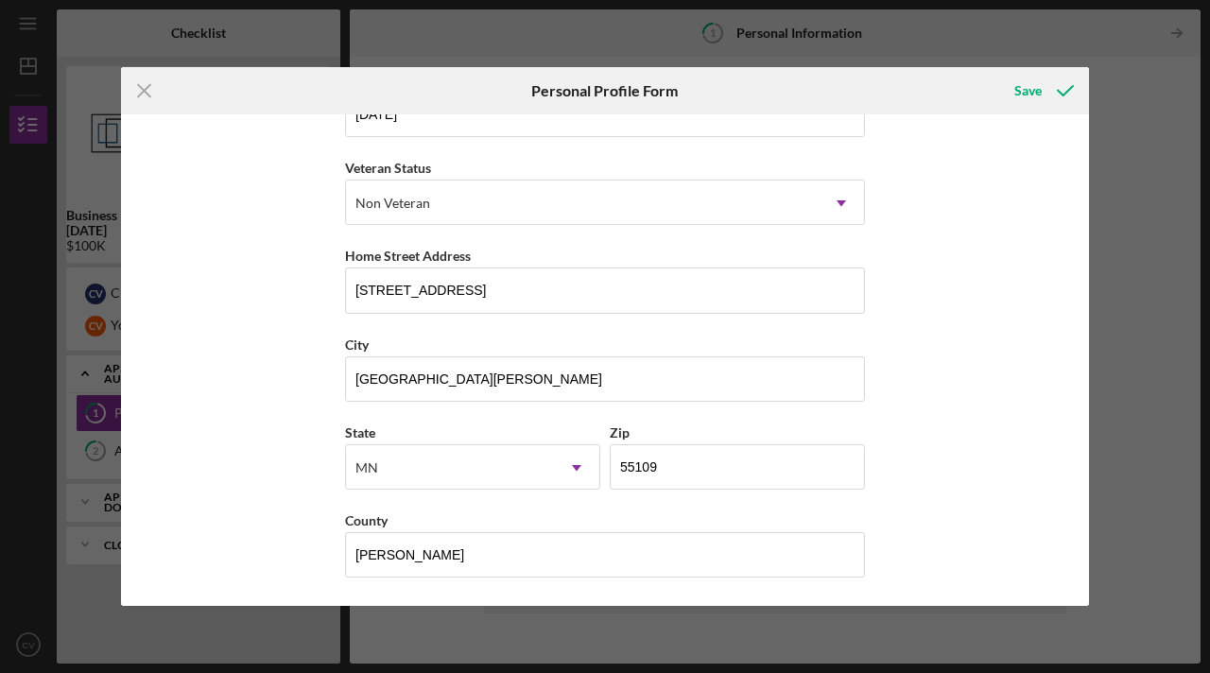
click at [906, 531] on div "First Name Charles Middle Name Last Name Vang Job Title Physician Date of Birth…" at bounding box center [605, 360] width 968 height 492
click at [986, 404] on div "First Name Charles Middle Name Last Name Vang Job Title Physician Date of Birth…" at bounding box center [605, 360] width 968 height 492
click at [1064, 96] on icon "submit" at bounding box center [1065, 90] width 47 height 47
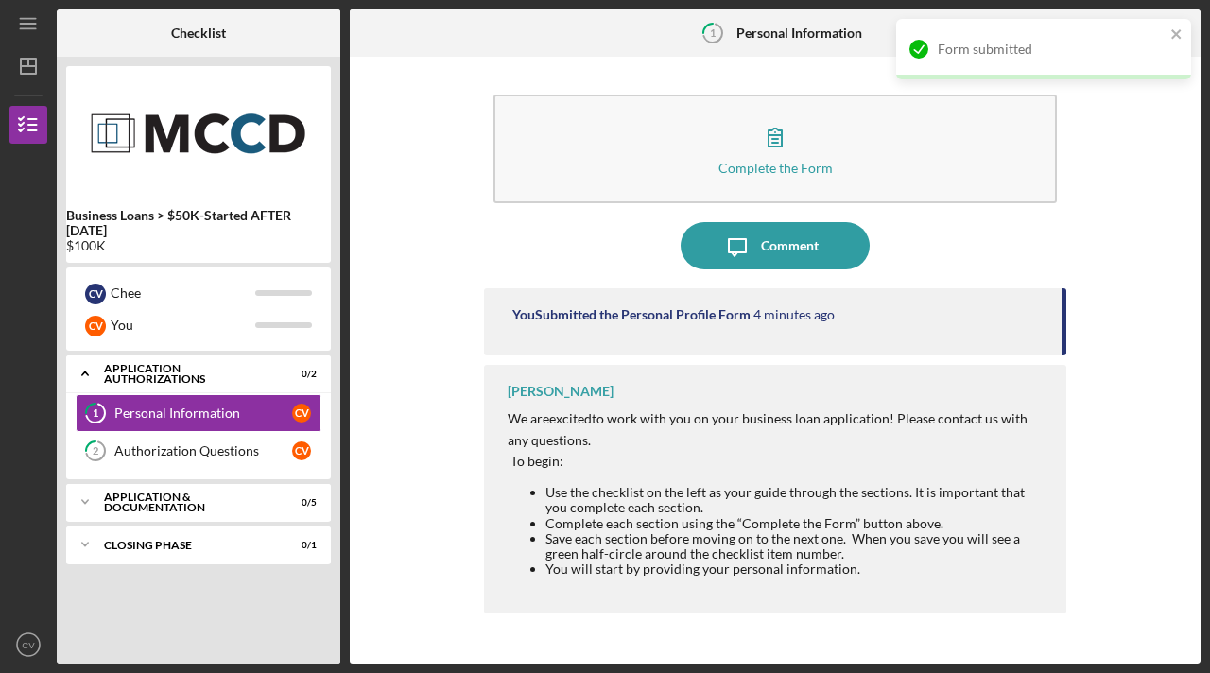
click at [774, 32] on b "Personal Information" at bounding box center [800, 33] width 126 height 15
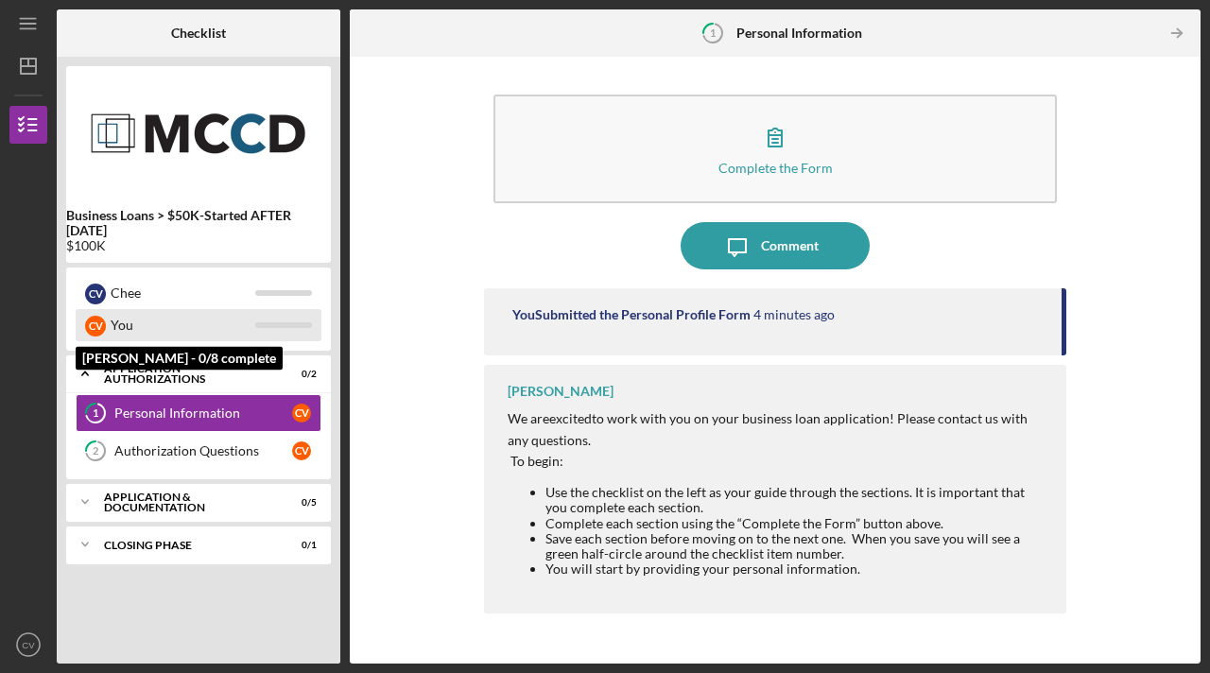
click at [258, 328] on div "C V You" at bounding box center [199, 325] width 246 height 32
click at [118, 321] on div "You" at bounding box center [183, 325] width 145 height 32
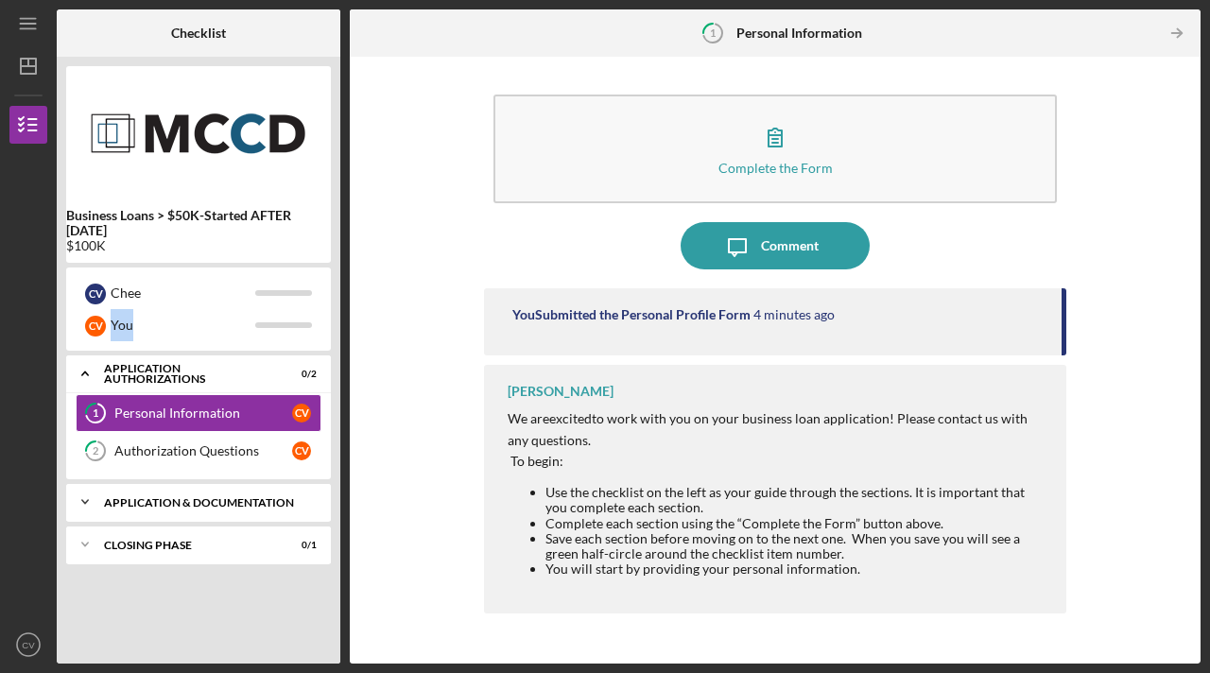
click at [173, 513] on div "Icon/Expander Application & Documentation 0 / 5" at bounding box center [198, 502] width 265 height 38
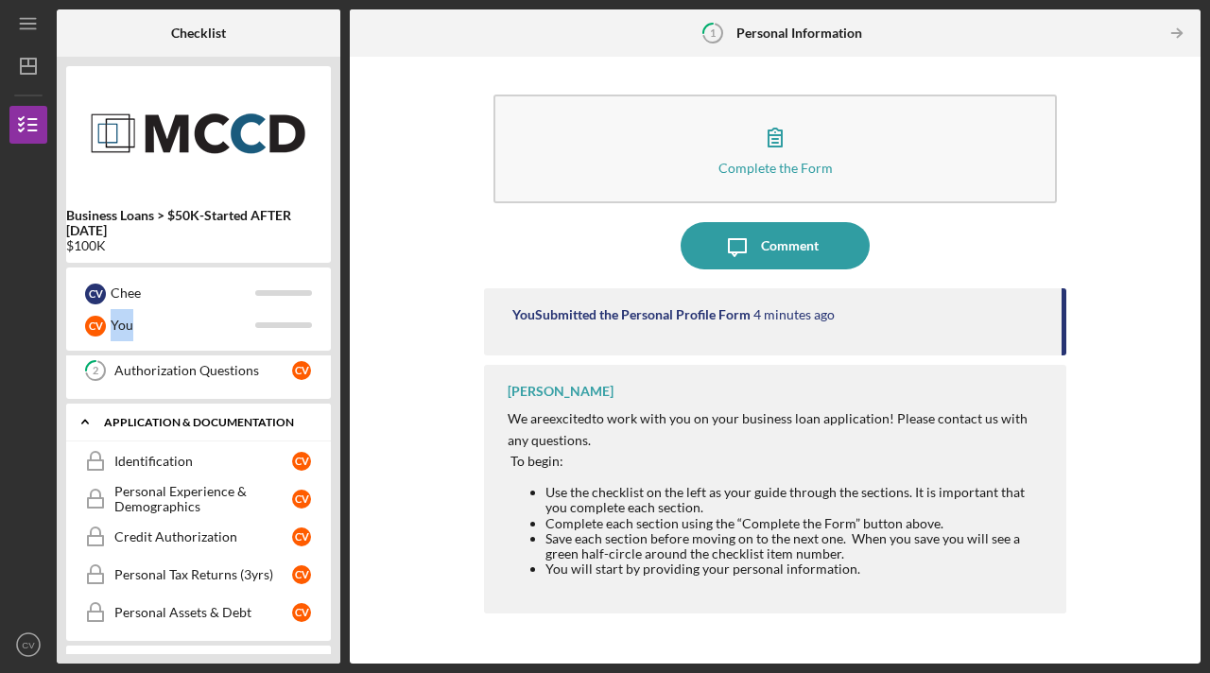
scroll to position [119, 0]
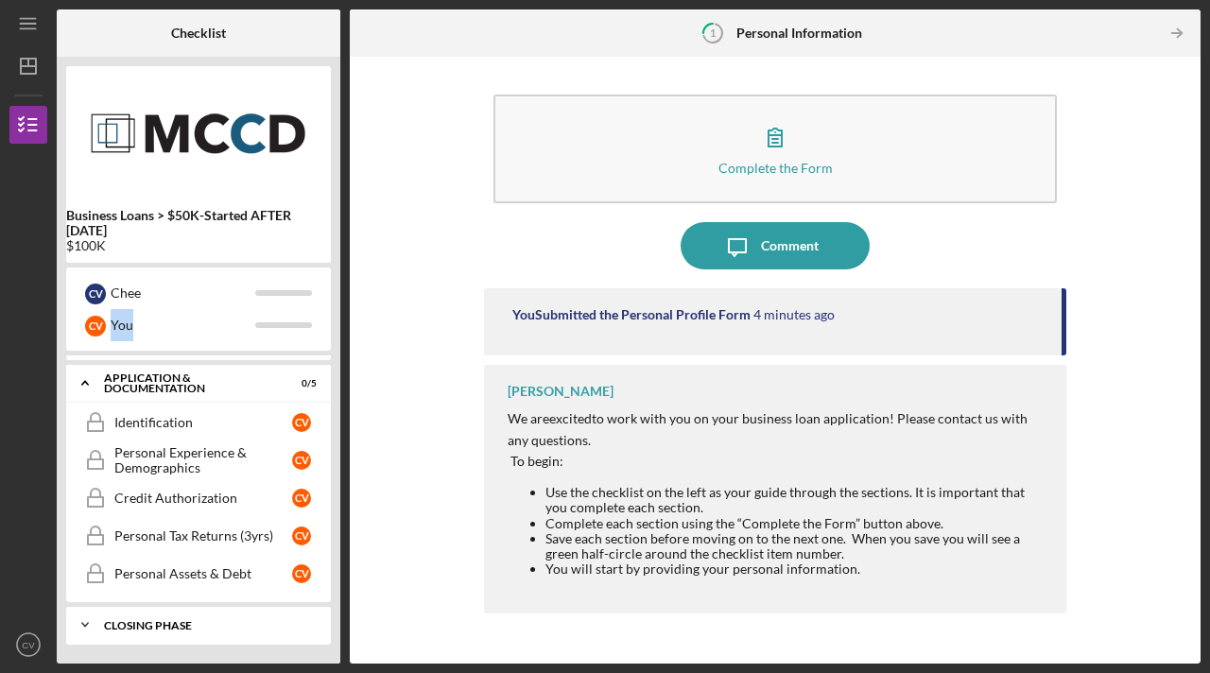
click at [164, 620] on div "Closing Phase" at bounding box center [205, 625] width 203 height 11
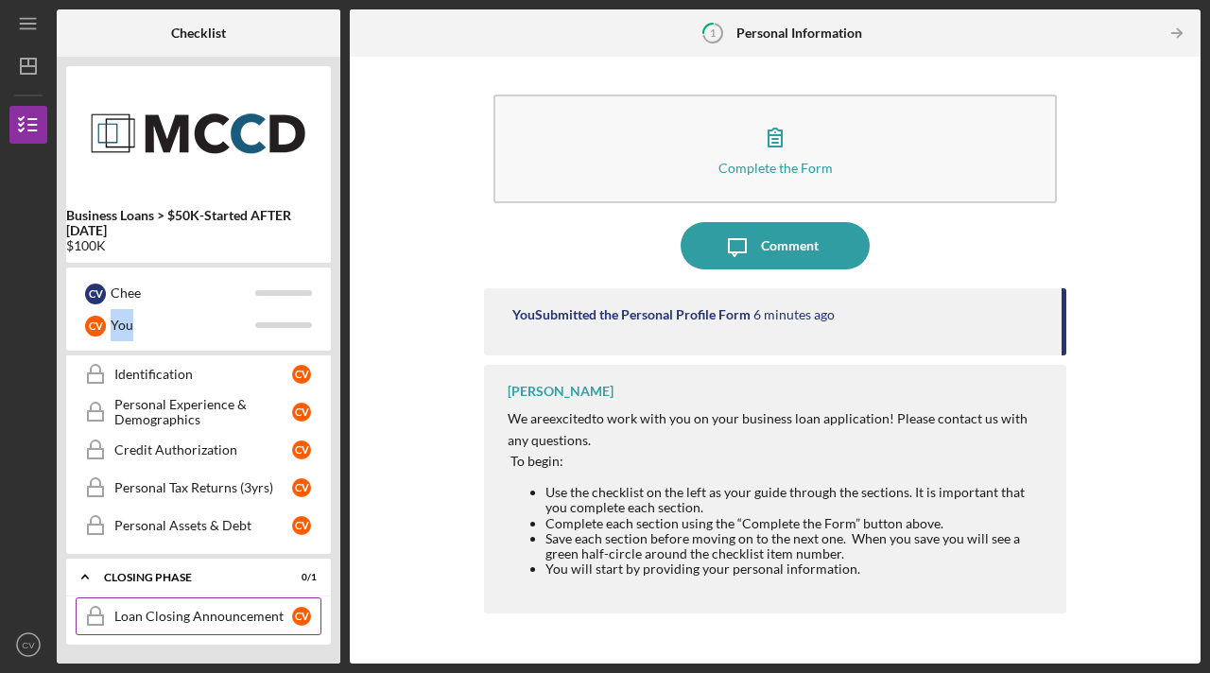
click at [238, 618] on div "Loan Closing Announcement" at bounding box center [203, 616] width 178 height 15
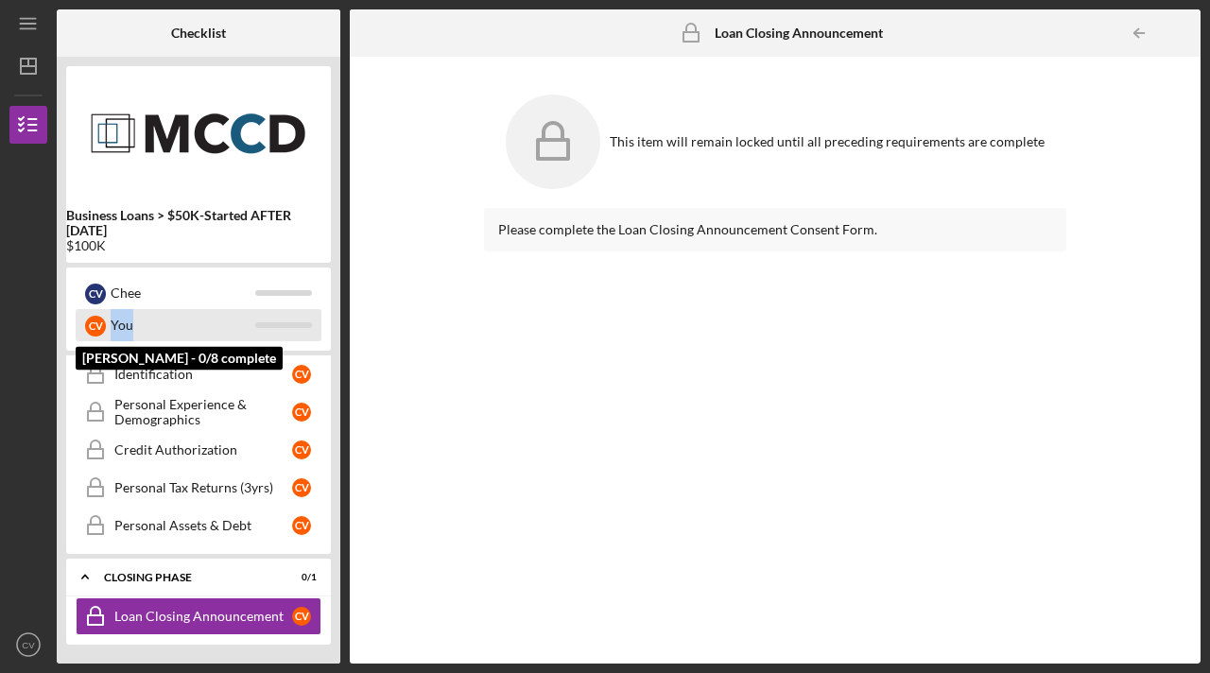
click at [174, 326] on div "You" at bounding box center [183, 325] width 145 height 32
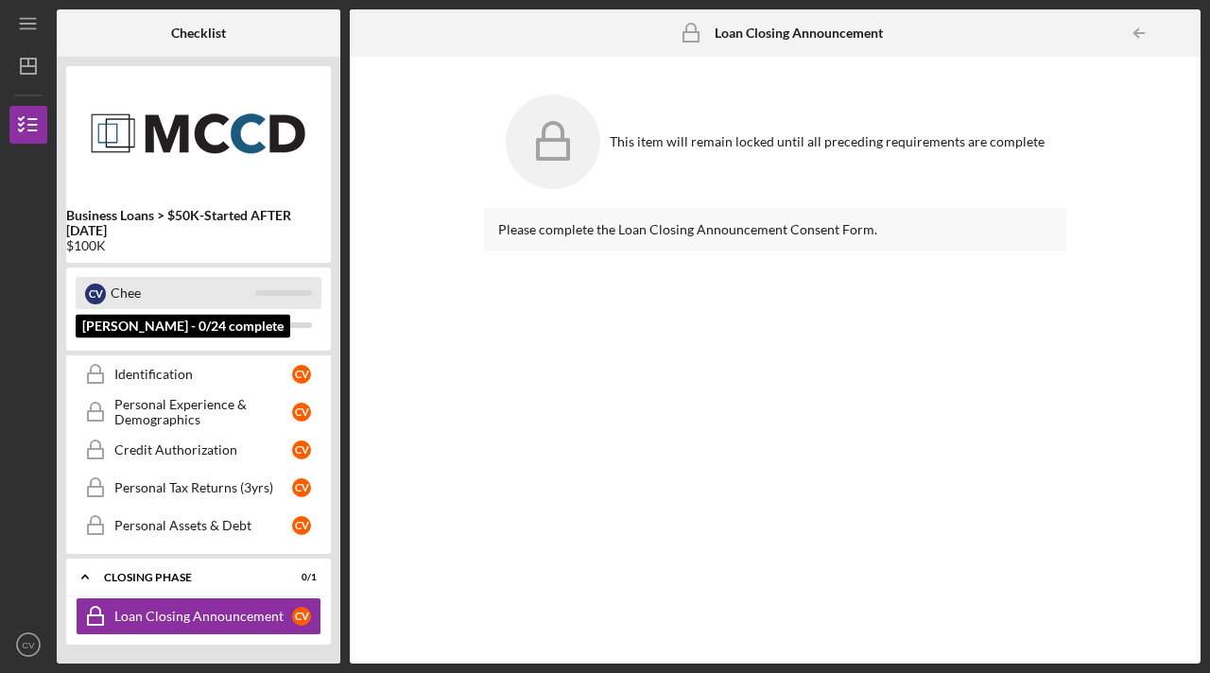
click at [264, 291] on div at bounding box center [283, 293] width 57 height 6
click at [119, 291] on div "Chee" at bounding box center [183, 293] width 145 height 32
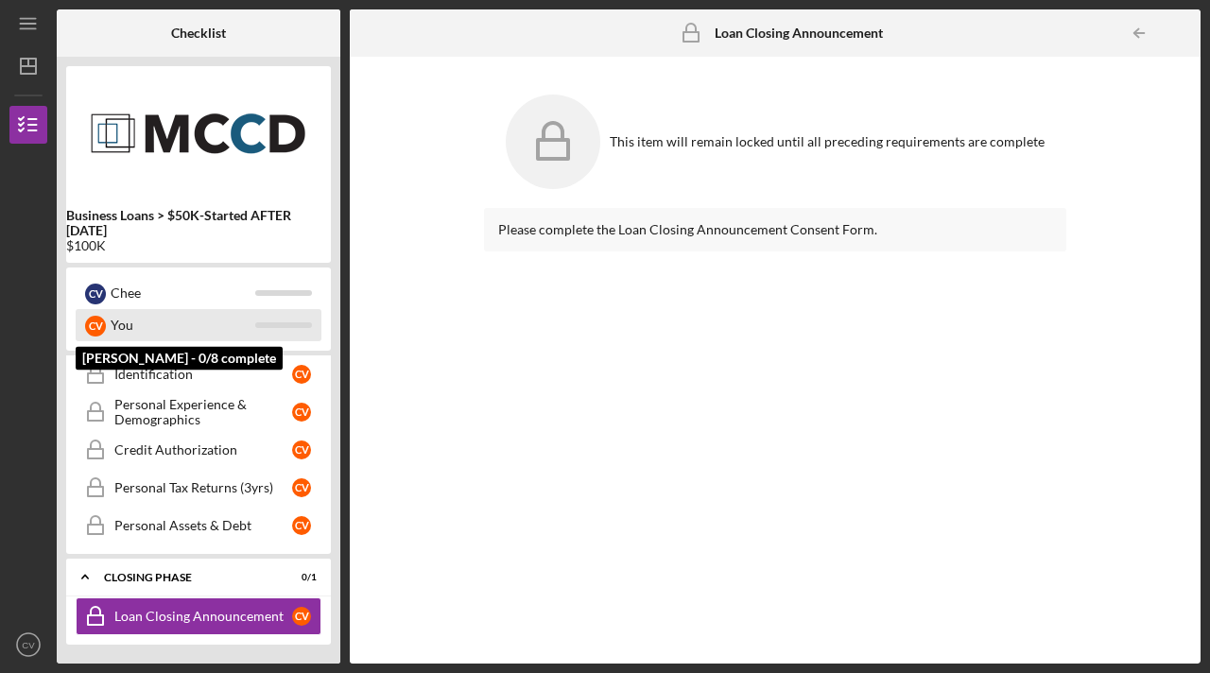
click at [130, 322] on div "You" at bounding box center [183, 325] width 145 height 32
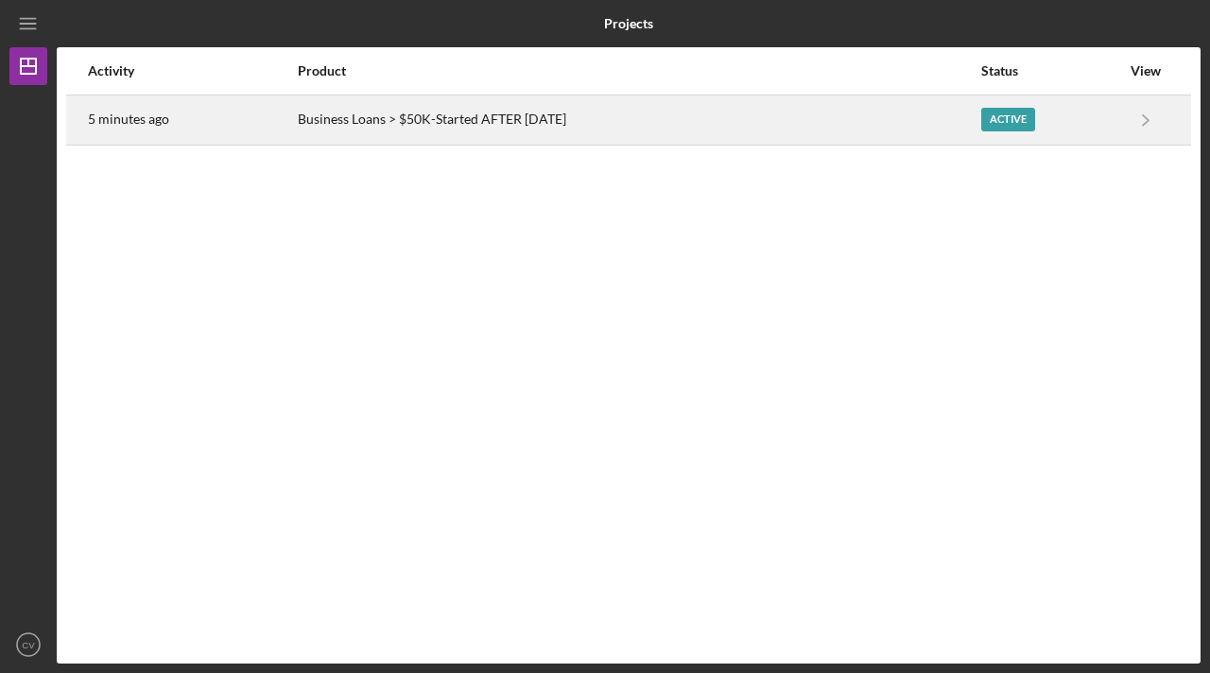
click at [1009, 125] on div "Active" at bounding box center [1009, 120] width 54 height 24
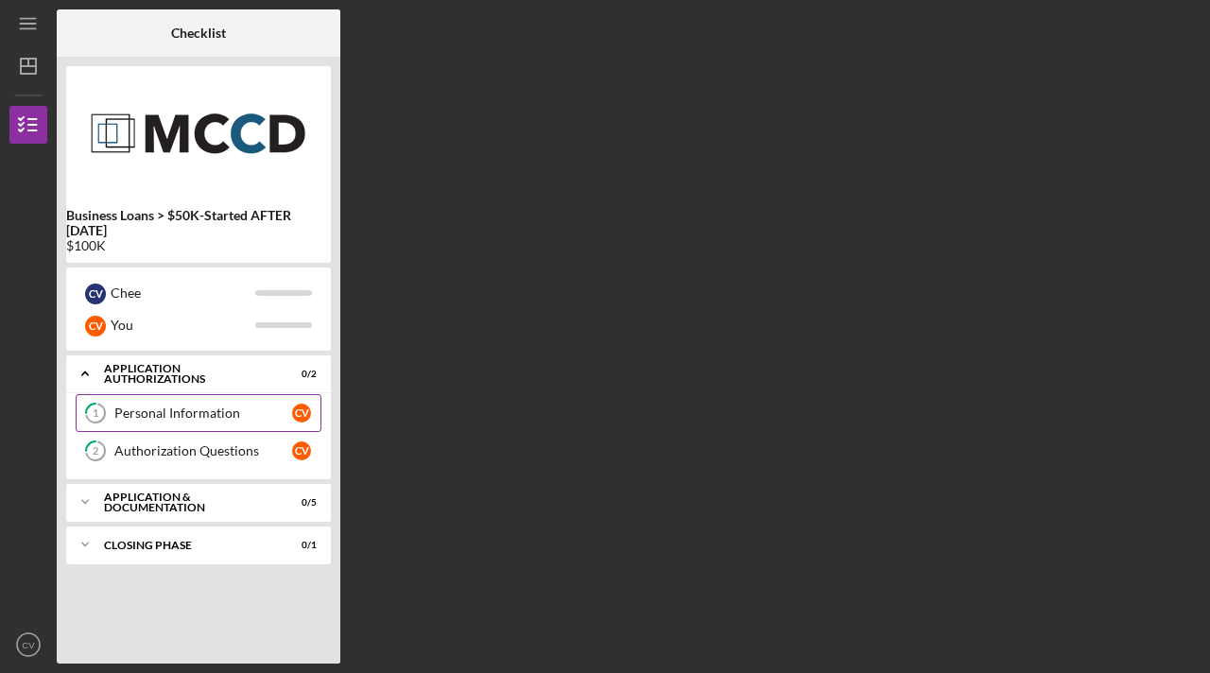
click at [225, 415] on div "Personal Information" at bounding box center [203, 413] width 178 height 15
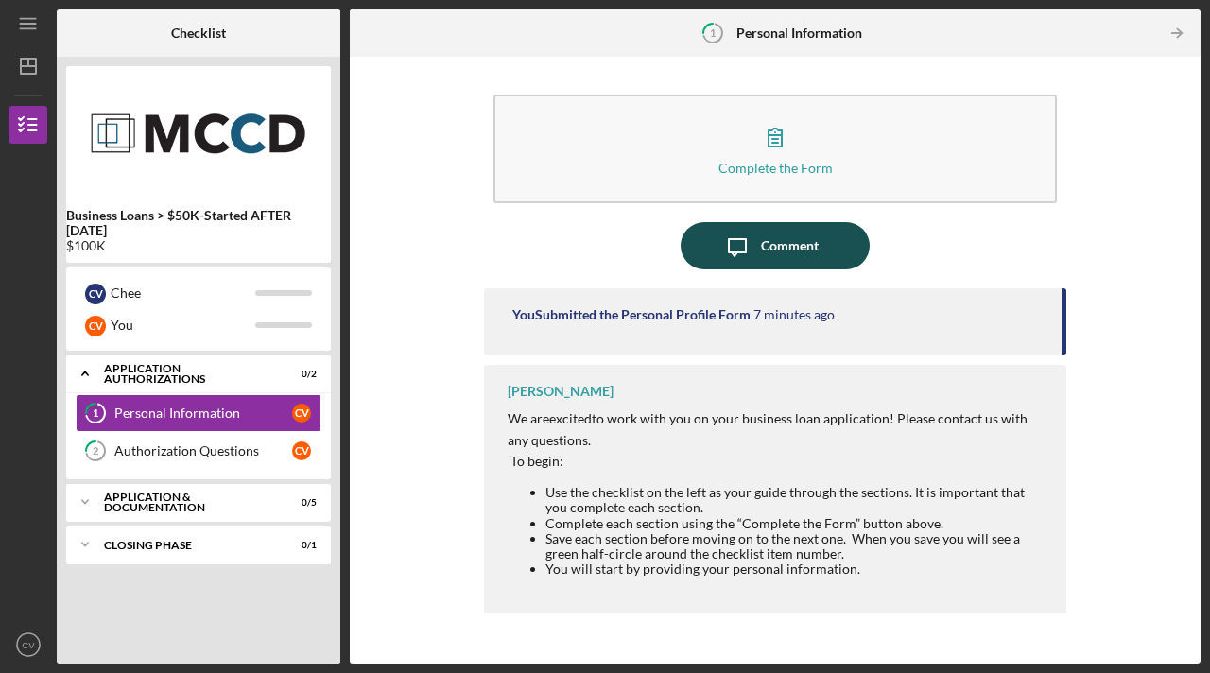
click at [797, 252] on div "Comment" at bounding box center [790, 245] width 58 height 47
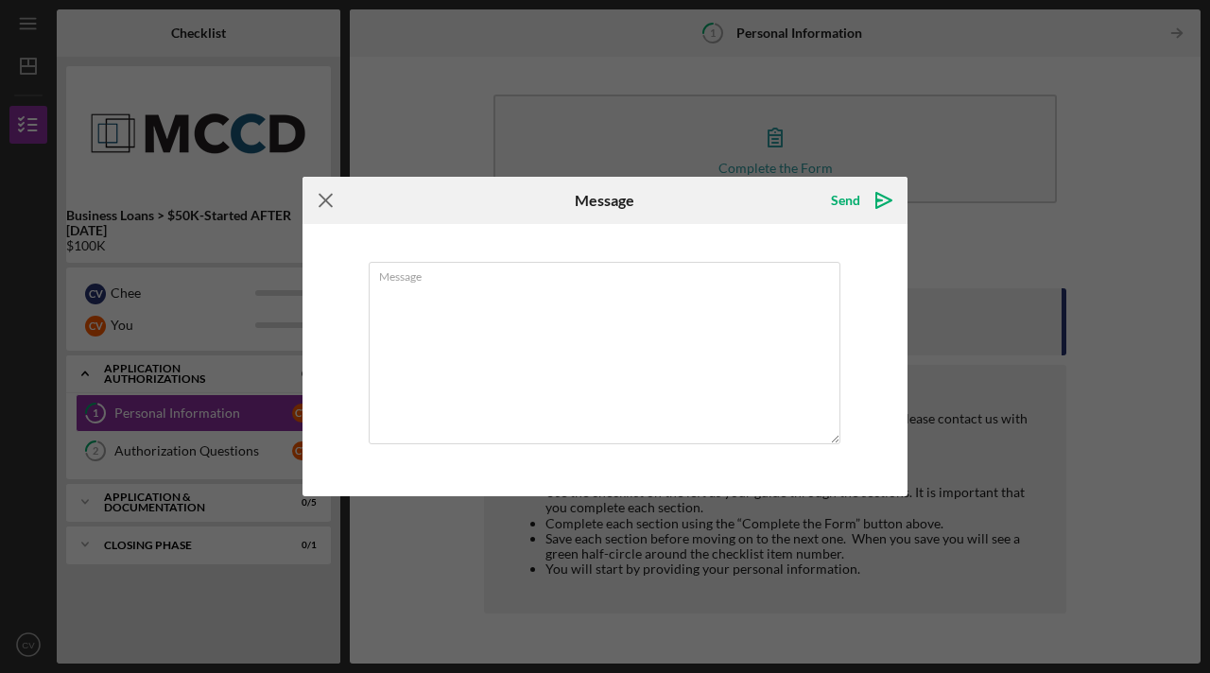
click at [331, 199] on icon "Icon/Menu Close" at bounding box center [326, 200] width 47 height 47
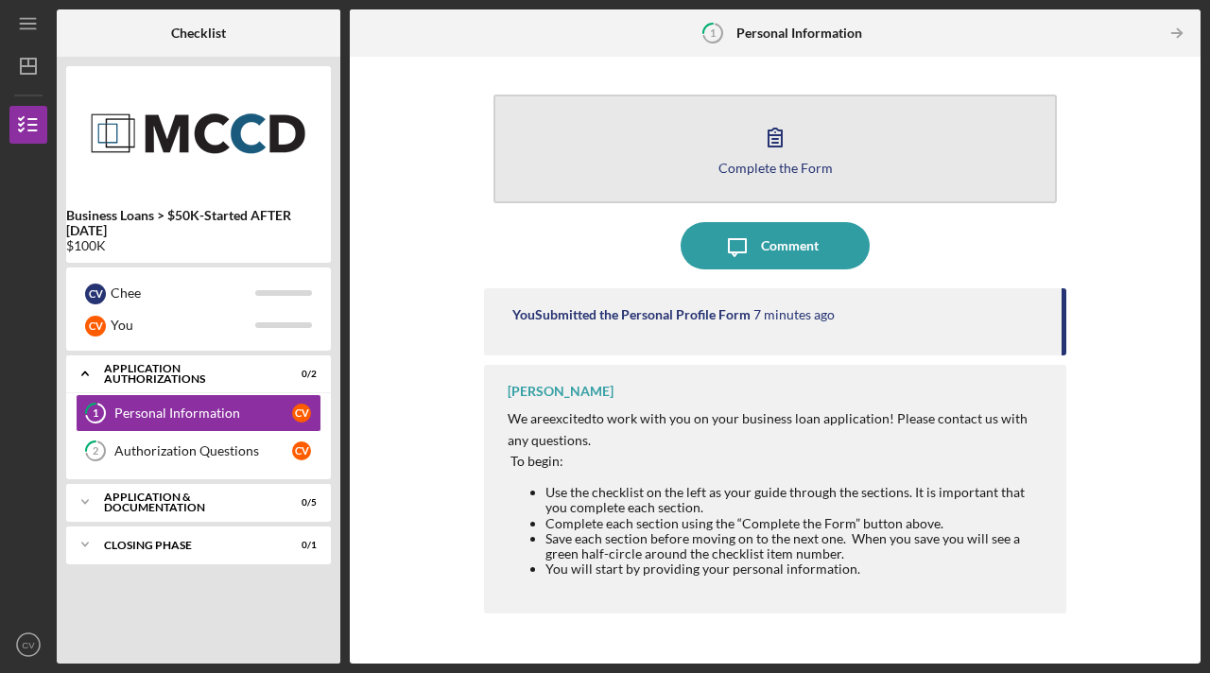
click at [774, 161] on div "Complete the Form" at bounding box center [776, 168] width 114 height 14
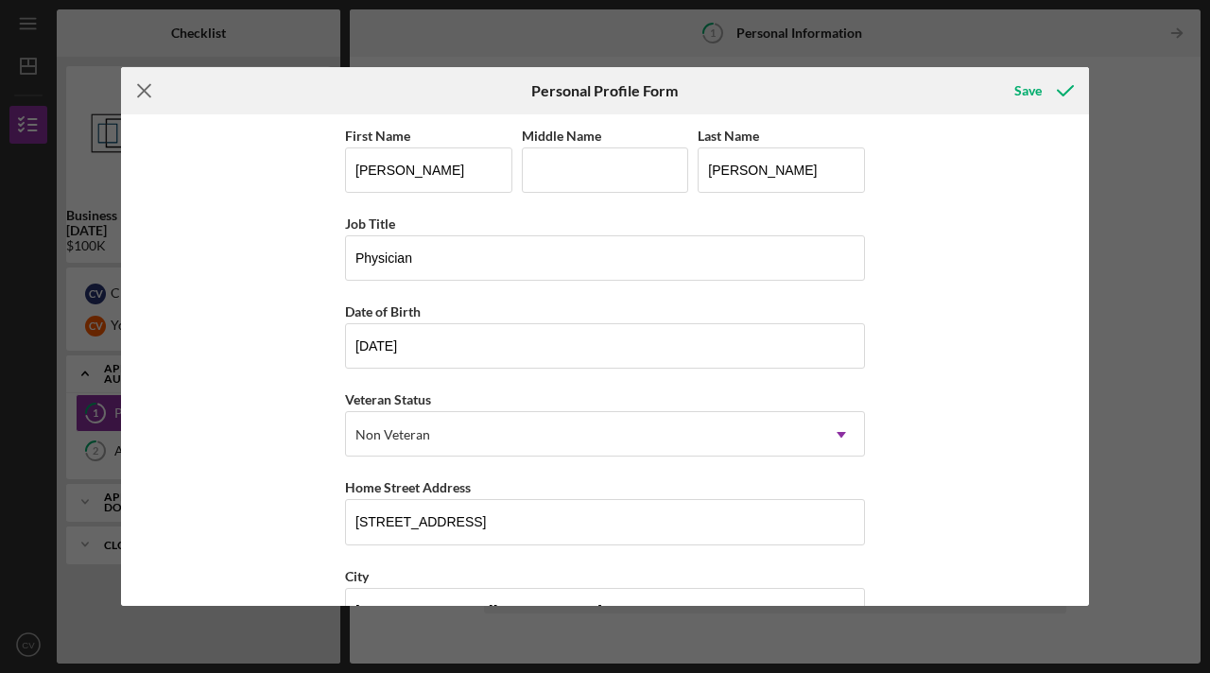
click at [146, 92] on icon "Icon/Menu Close" at bounding box center [144, 90] width 47 height 47
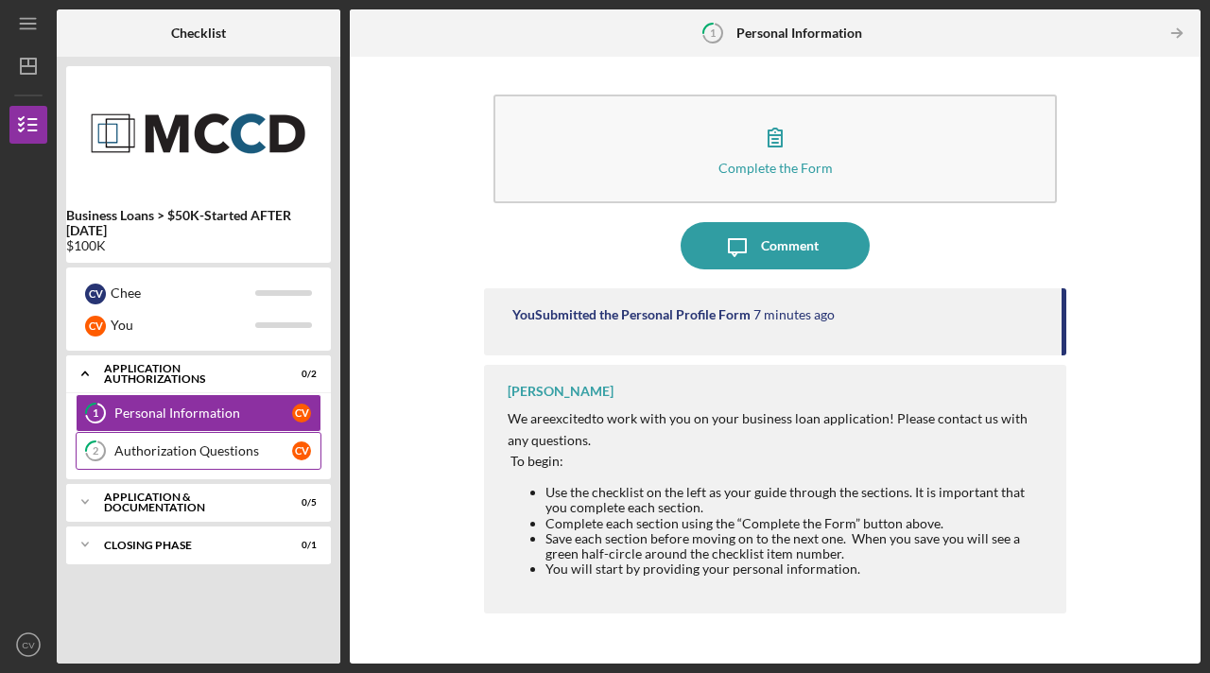
click at [199, 458] on div "Authorization Questions" at bounding box center [203, 451] width 178 height 15
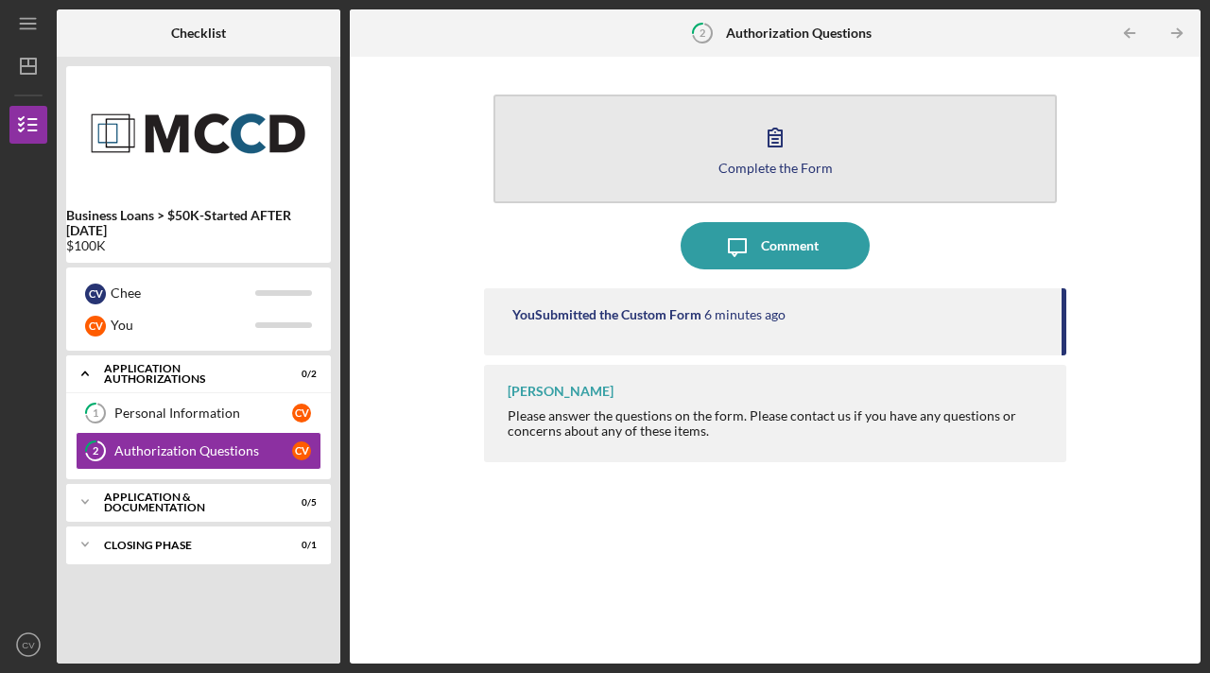
click at [712, 181] on button "Complete the Form Form" at bounding box center [776, 149] width 564 height 109
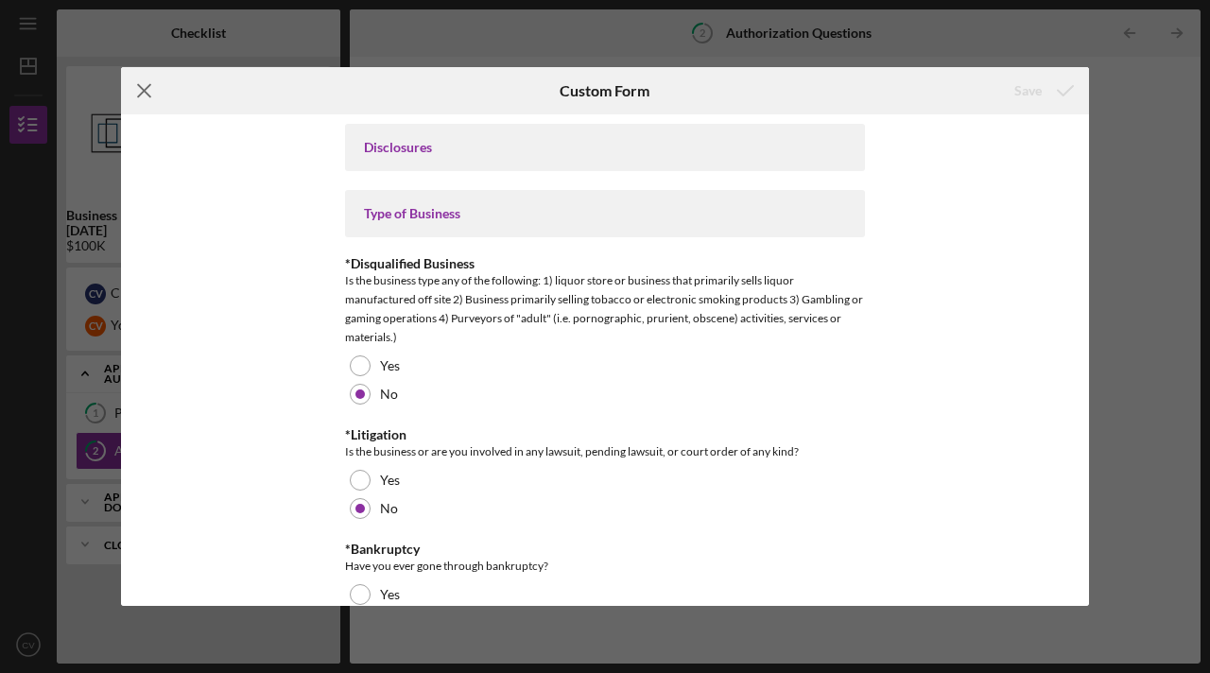
click at [147, 93] on line at bounding box center [144, 91] width 12 height 12
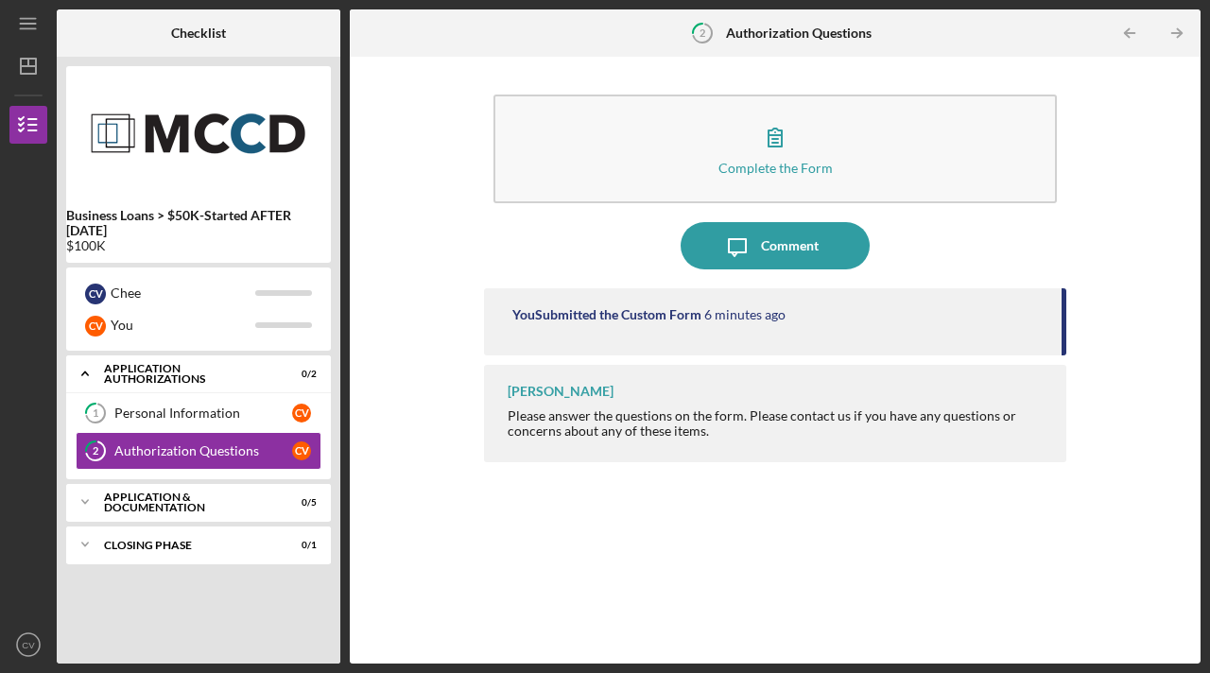
click at [478, 287] on div "Complete the Form Form Icon/Message Comment You Submitted the Custom Form 6 min…" at bounding box center [775, 360] width 832 height 588
click at [241, 409] on div "Personal Information" at bounding box center [203, 413] width 178 height 15
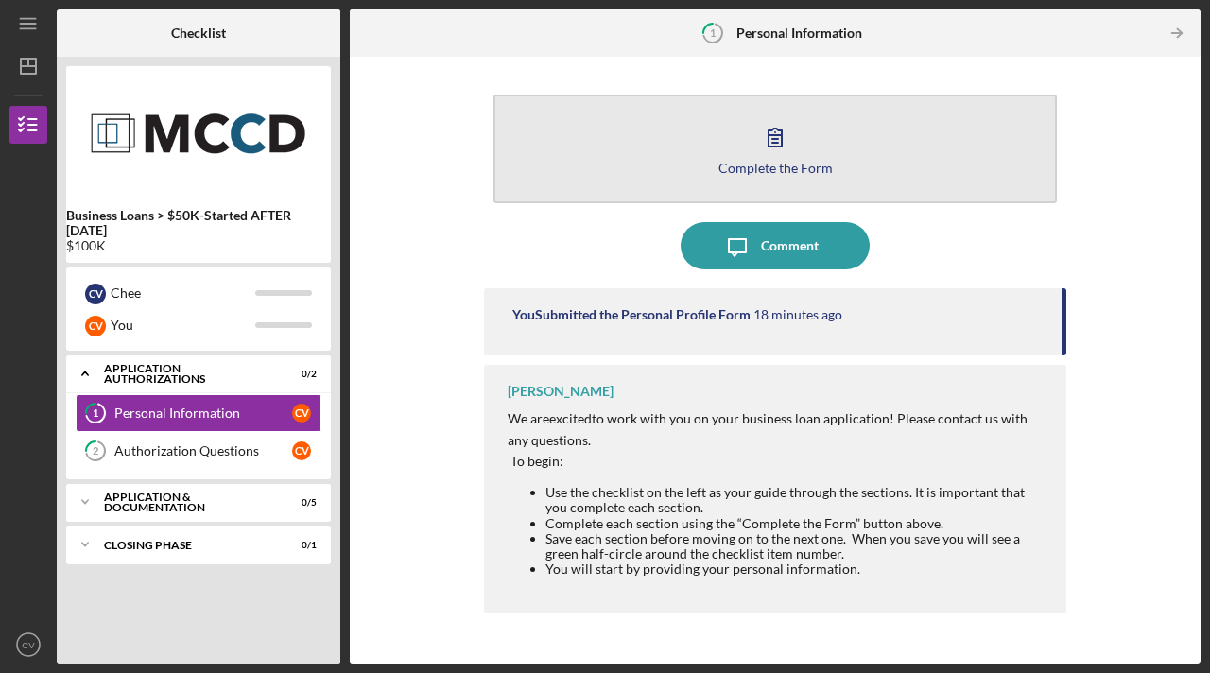
click at [781, 152] on icon "button" at bounding box center [775, 136] width 47 height 47
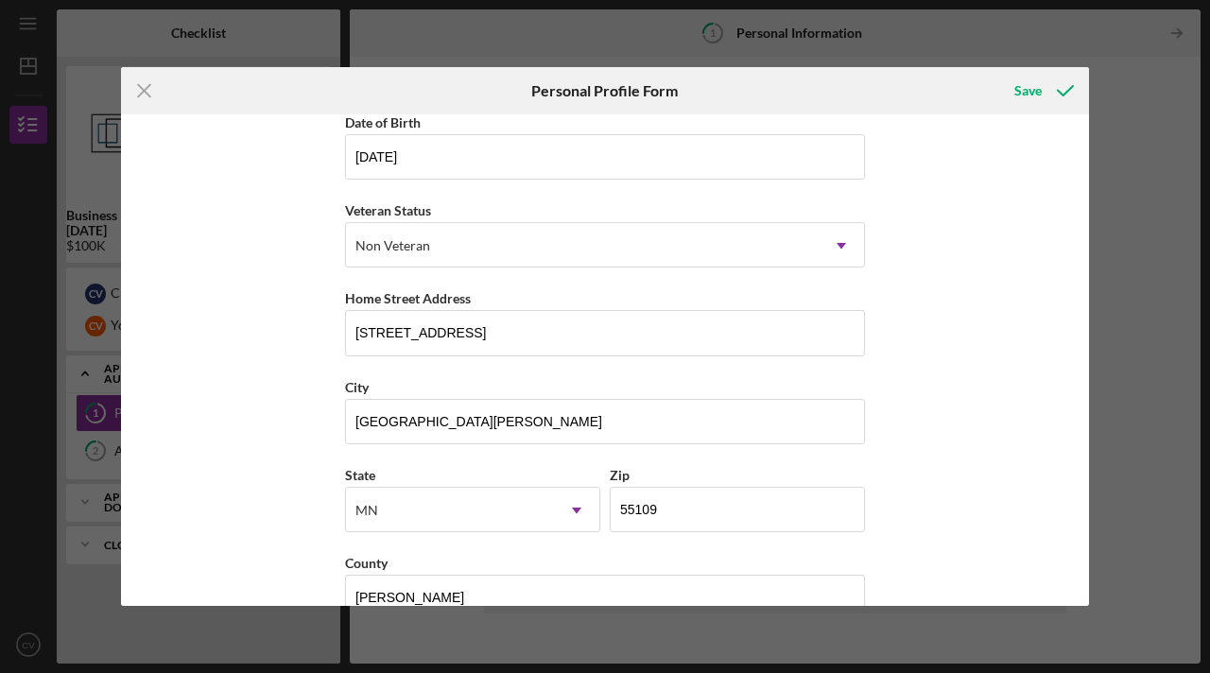
scroll to position [232, 0]
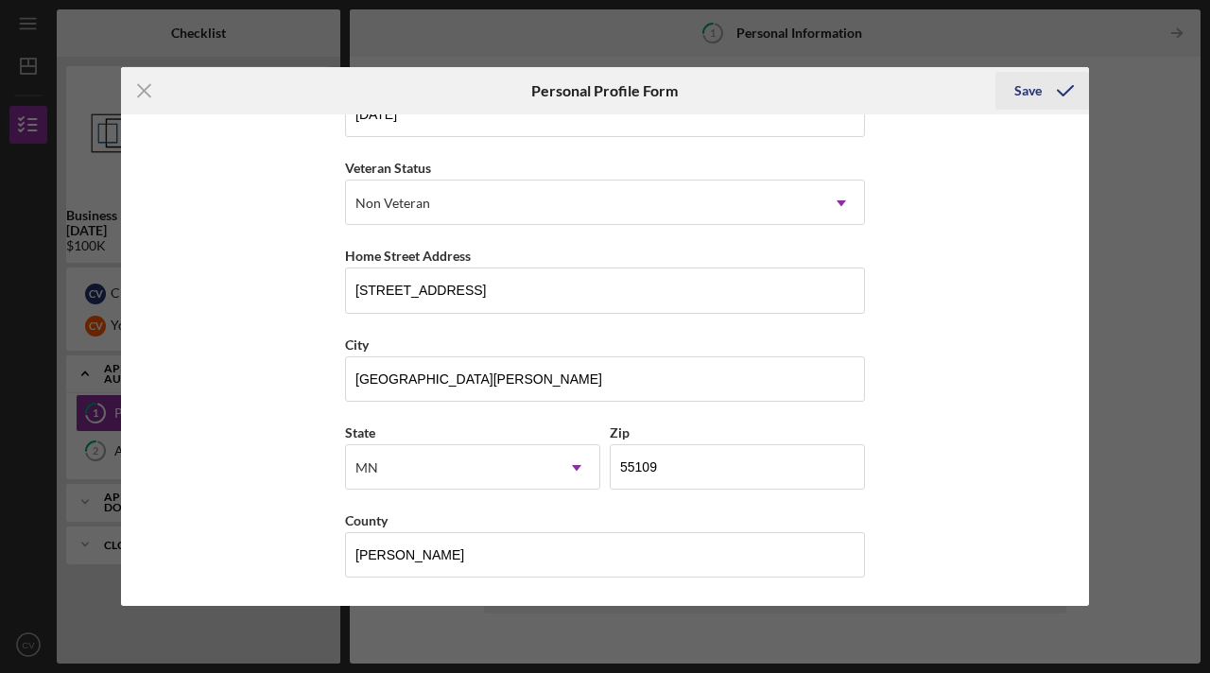
click at [1022, 93] on div "Save" at bounding box center [1028, 91] width 27 height 38
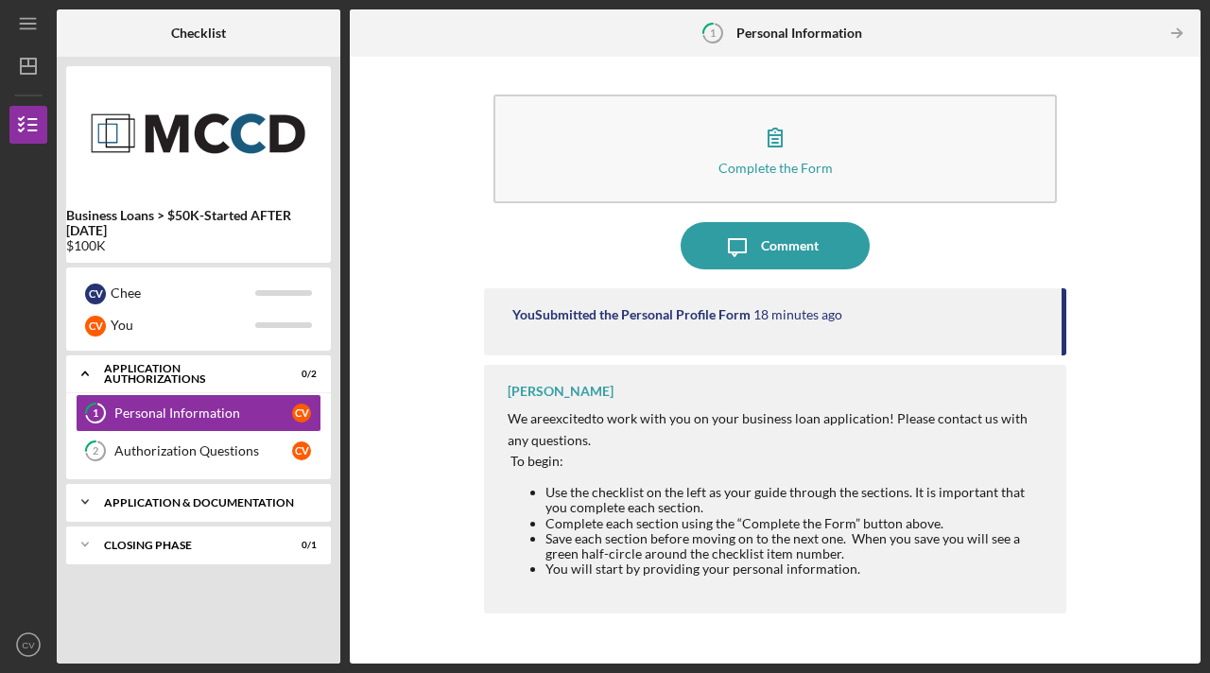
click at [83, 503] on polyline at bounding box center [85, 502] width 6 height 4
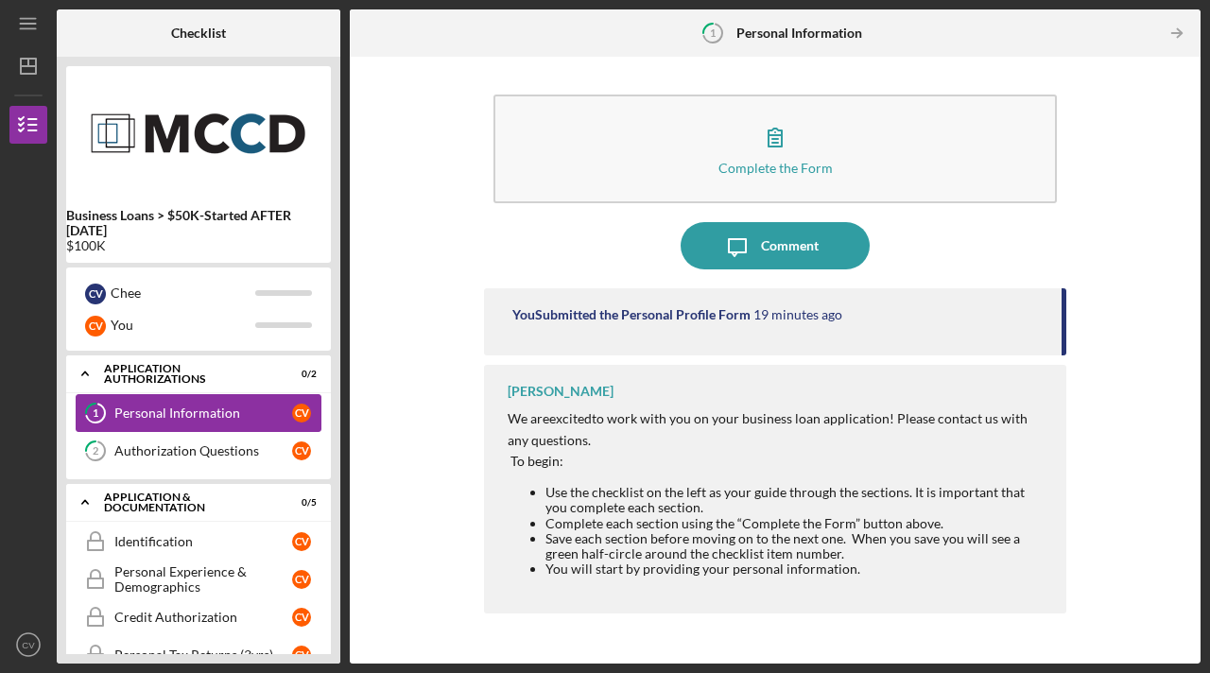
click at [160, 413] on div "Personal Information" at bounding box center [203, 413] width 178 height 15
click at [171, 409] on div "Personal Information" at bounding box center [203, 413] width 178 height 15
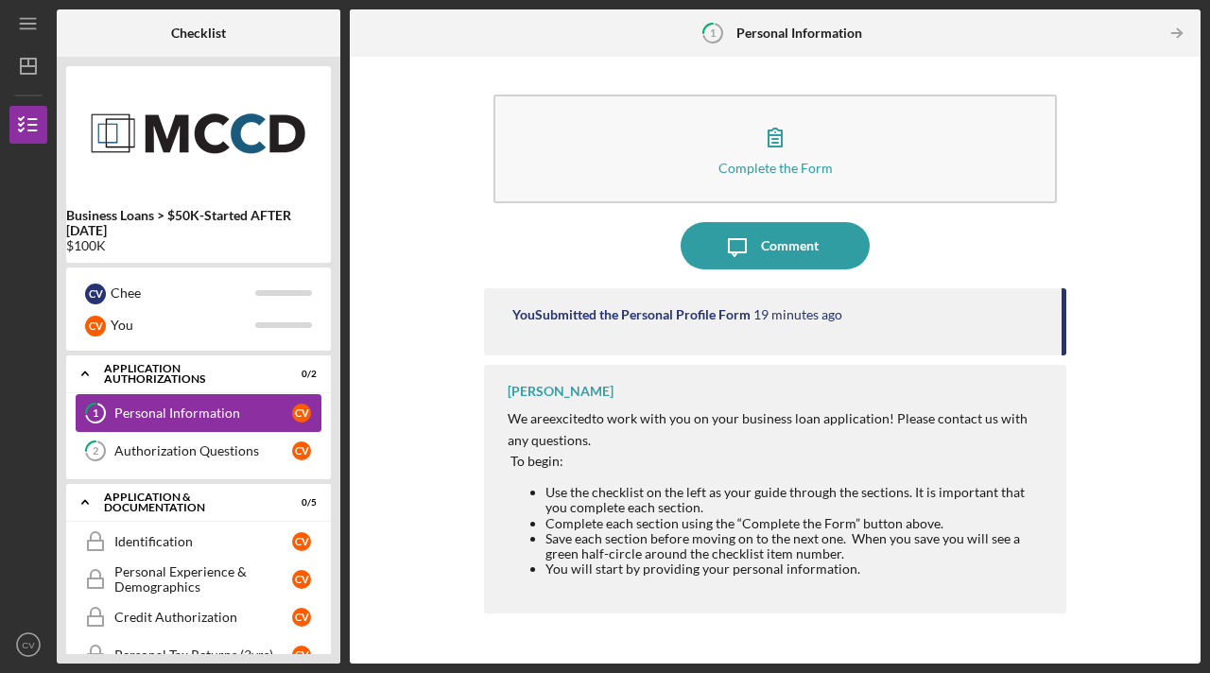
click at [171, 409] on div "Personal Information" at bounding box center [203, 413] width 178 height 15
click at [165, 452] on div "Authorization Questions" at bounding box center [203, 451] width 178 height 15
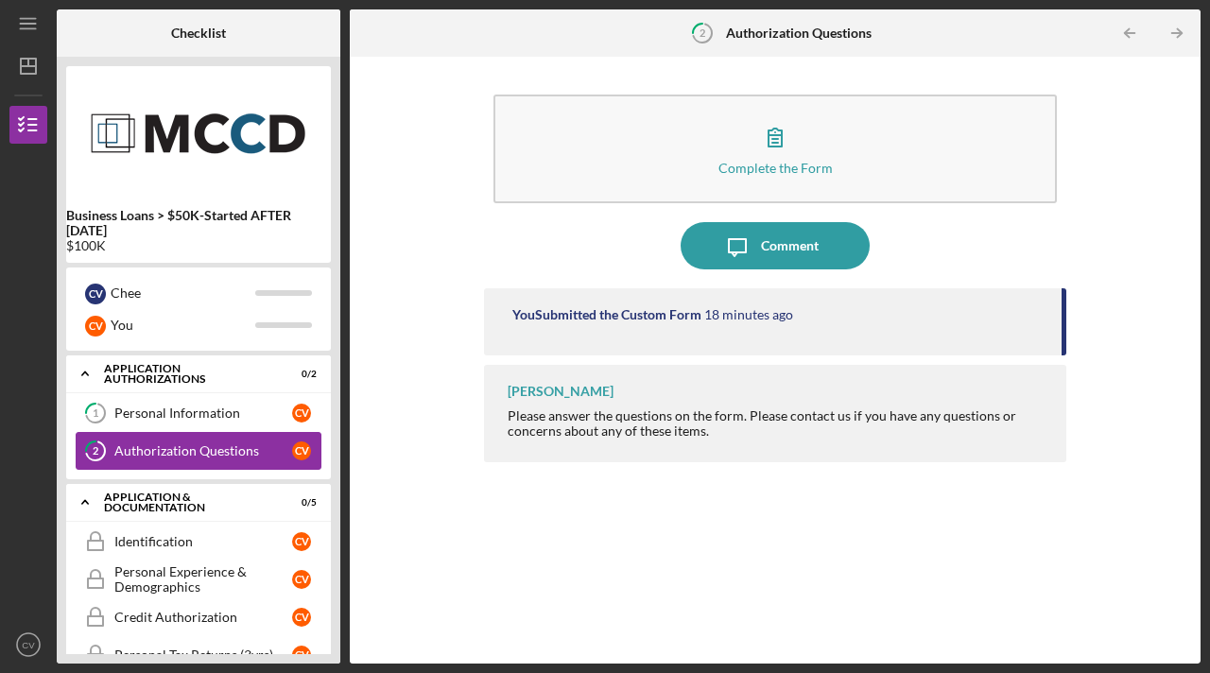
click at [165, 452] on div "Authorization Questions" at bounding box center [203, 451] width 178 height 15
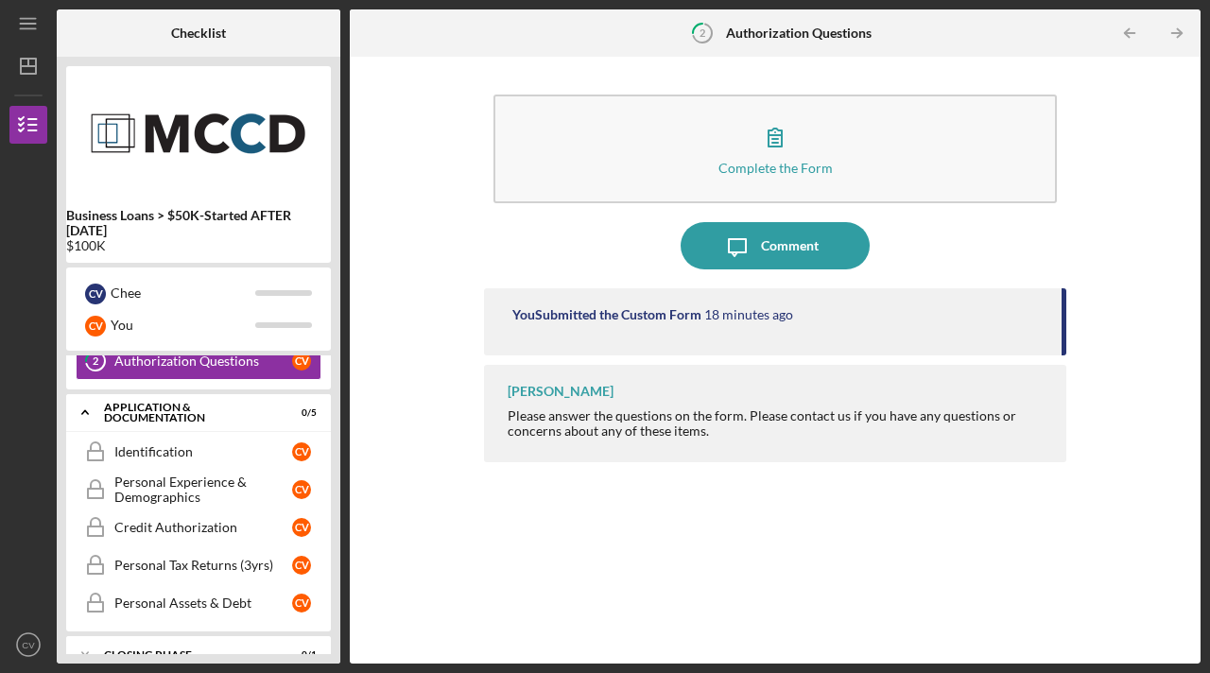
scroll to position [97, 0]
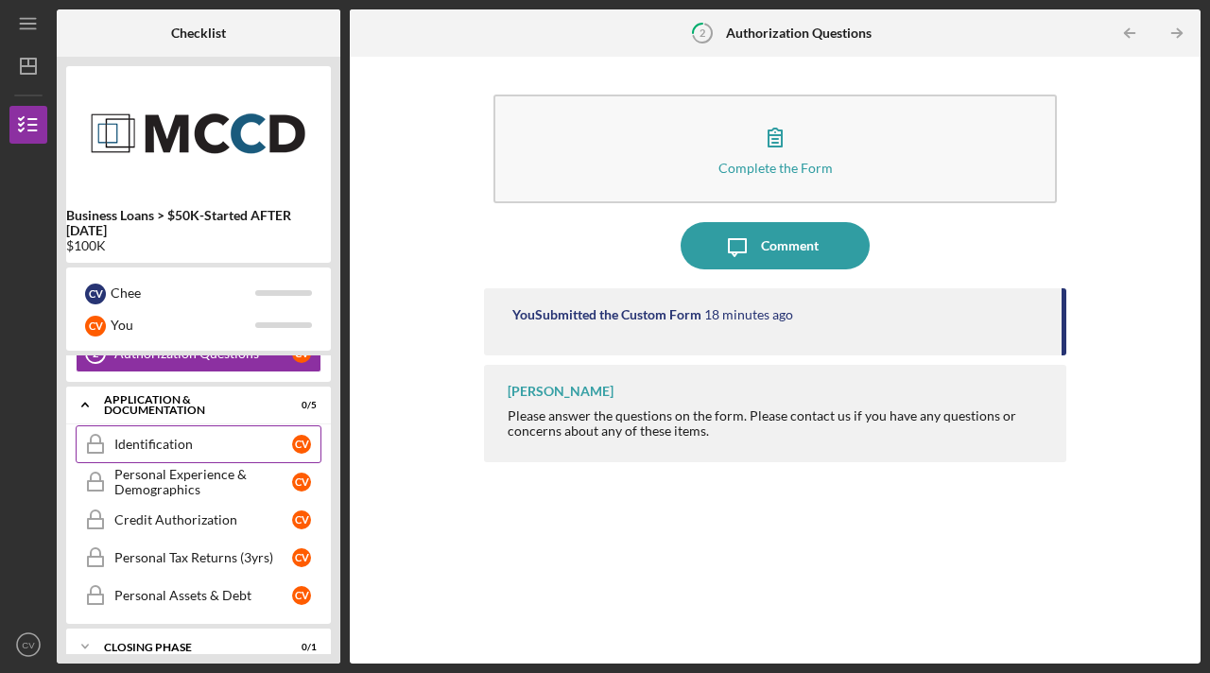
click at [171, 444] on div "Identification" at bounding box center [203, 444] width 178 height 15
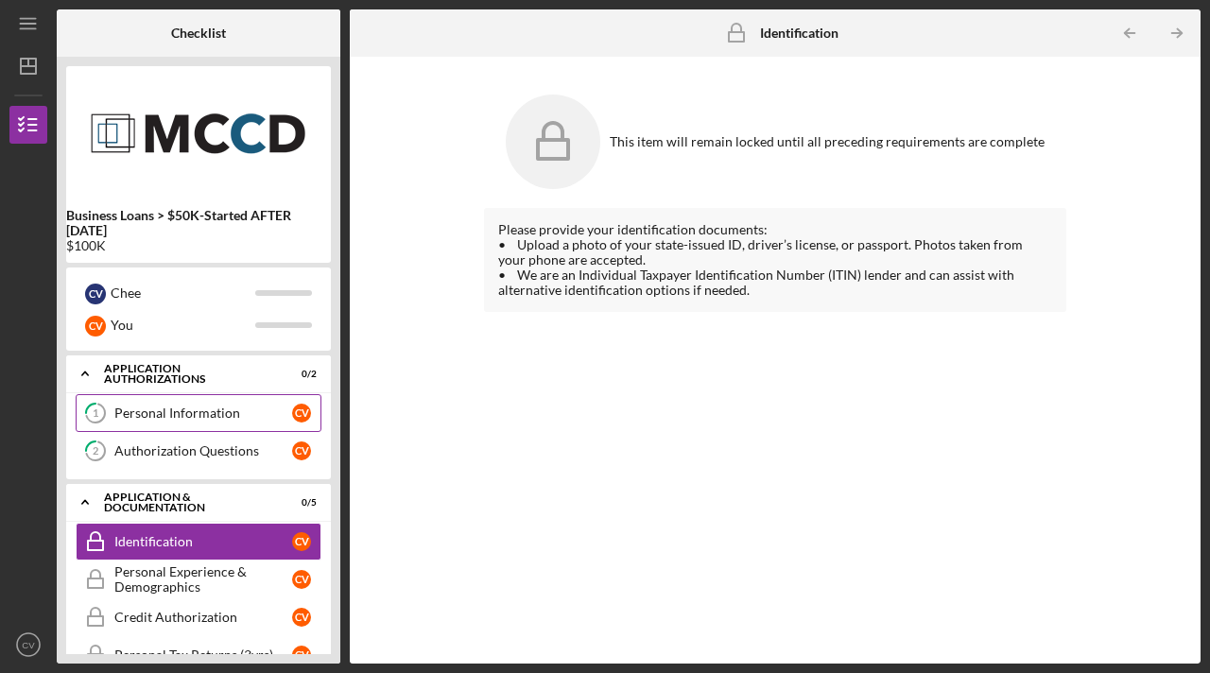
click at [147, 419] on div "Personal Information" at bounding box center [203, 413] width 178 height 15
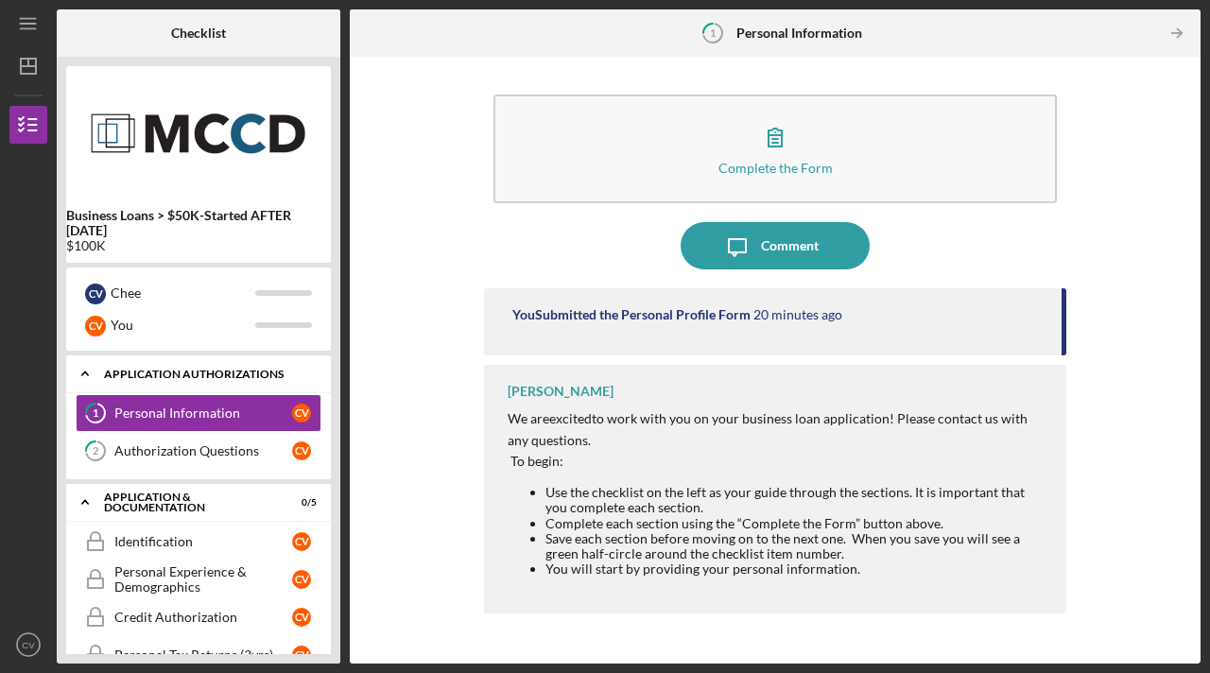
click at [182, 374] on div "Application Authorizations" at bounding box center [205, 374] width 203 height 11
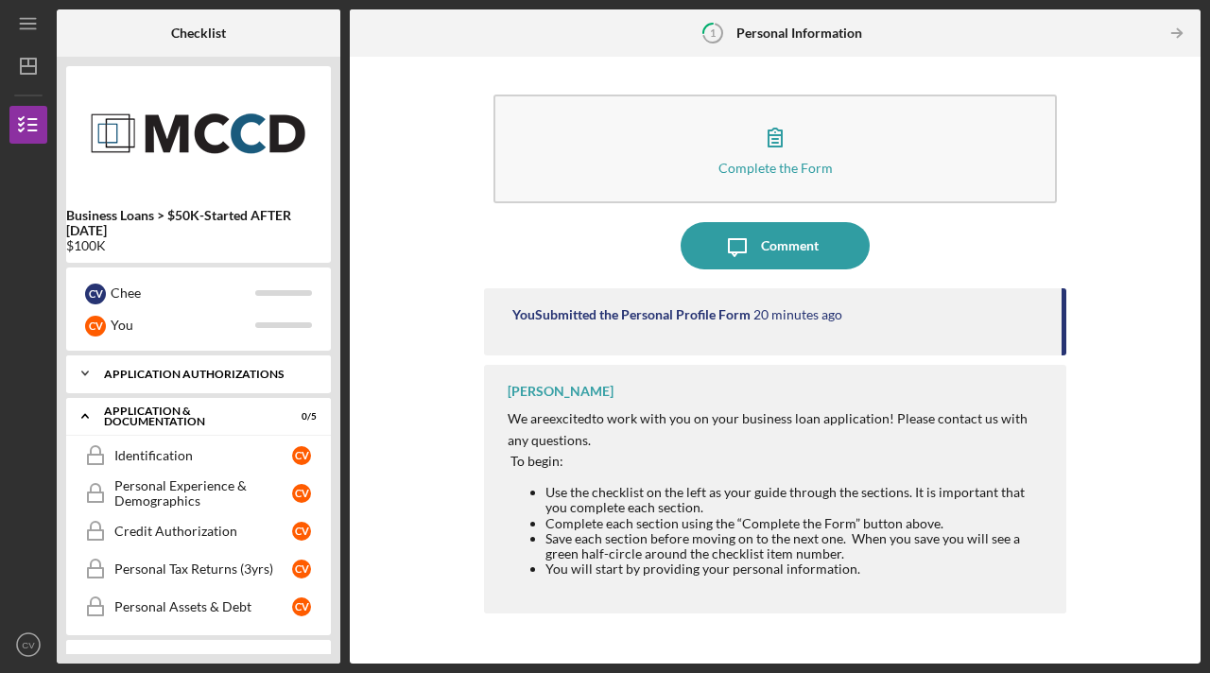
click at [182, 374] on div "Application Authorizations" at bounding box center [205, 374] width 203 height 11
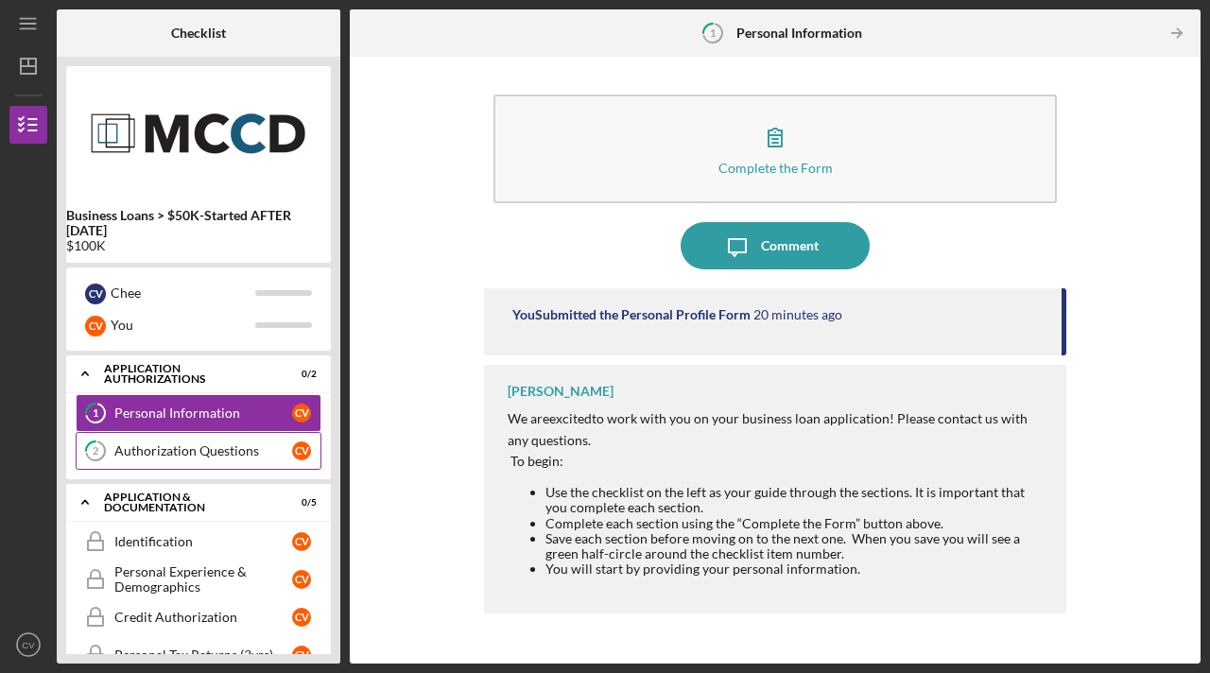
click at [193, 446] on div "Authorization Questions" at bounding box center [203, 451] width 178 height 15
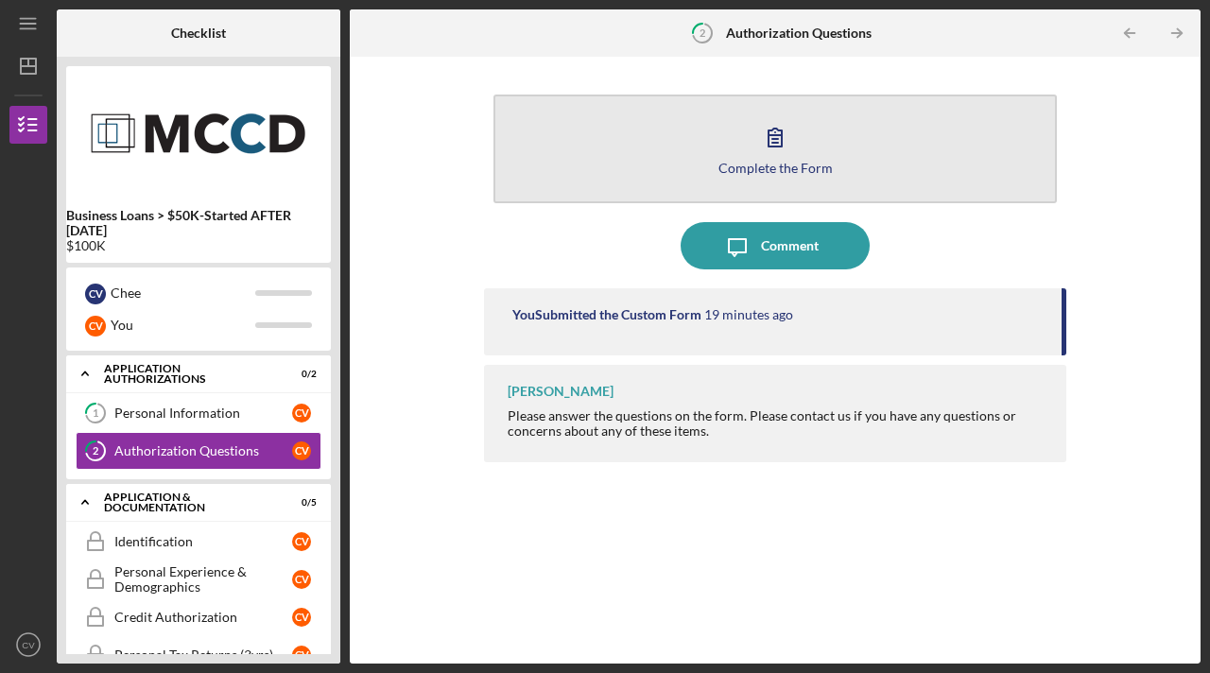
click at [786, 161] on div "Complete the Form" at bounding box center [776, 168] width 114 height 14
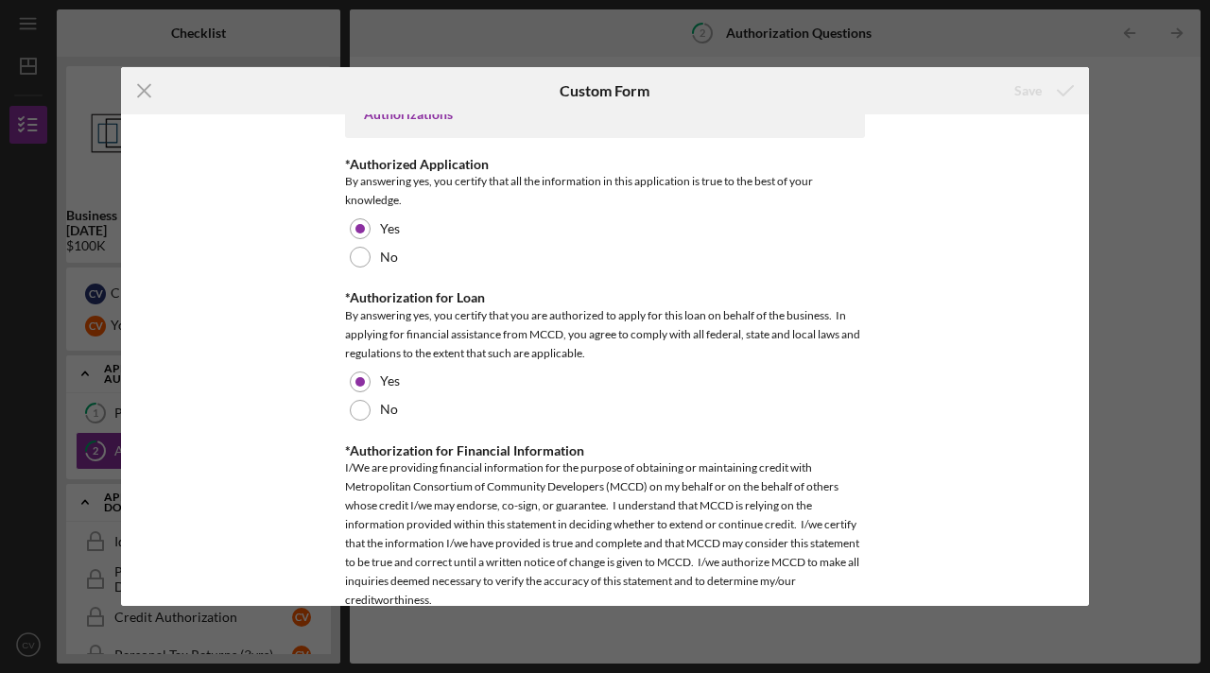
scroll to position [1153, 0]
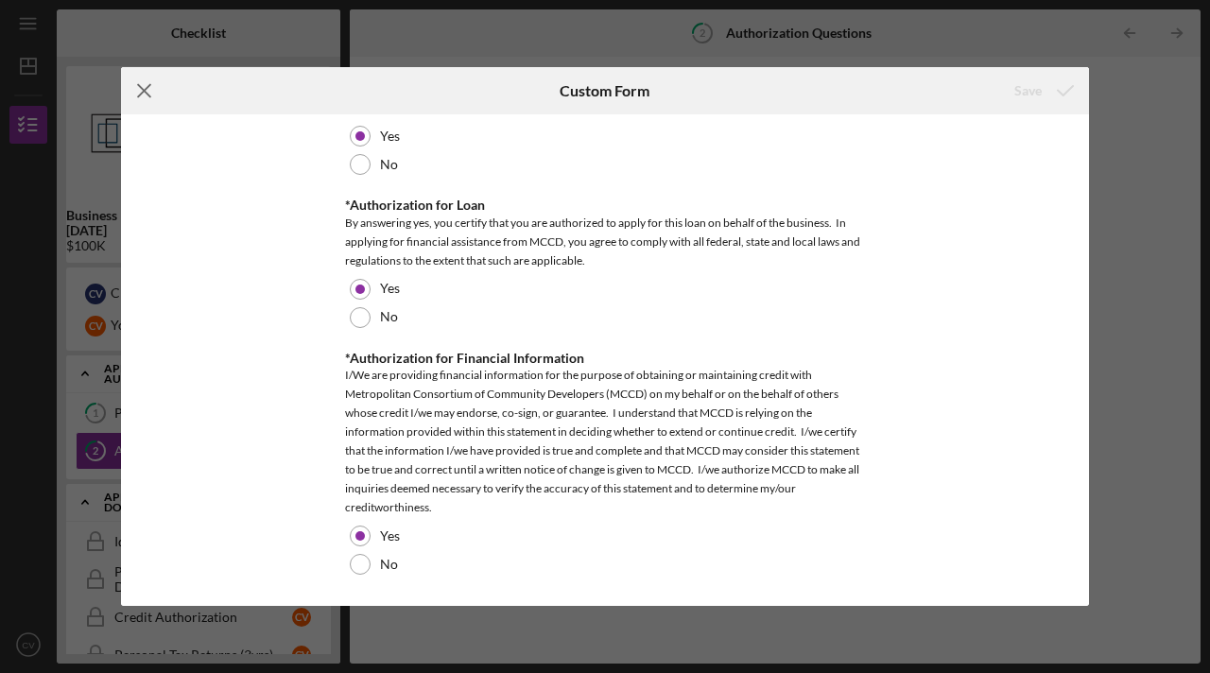
click at [142, 94] on line at bounding box center [144, 91] width 12 height 12
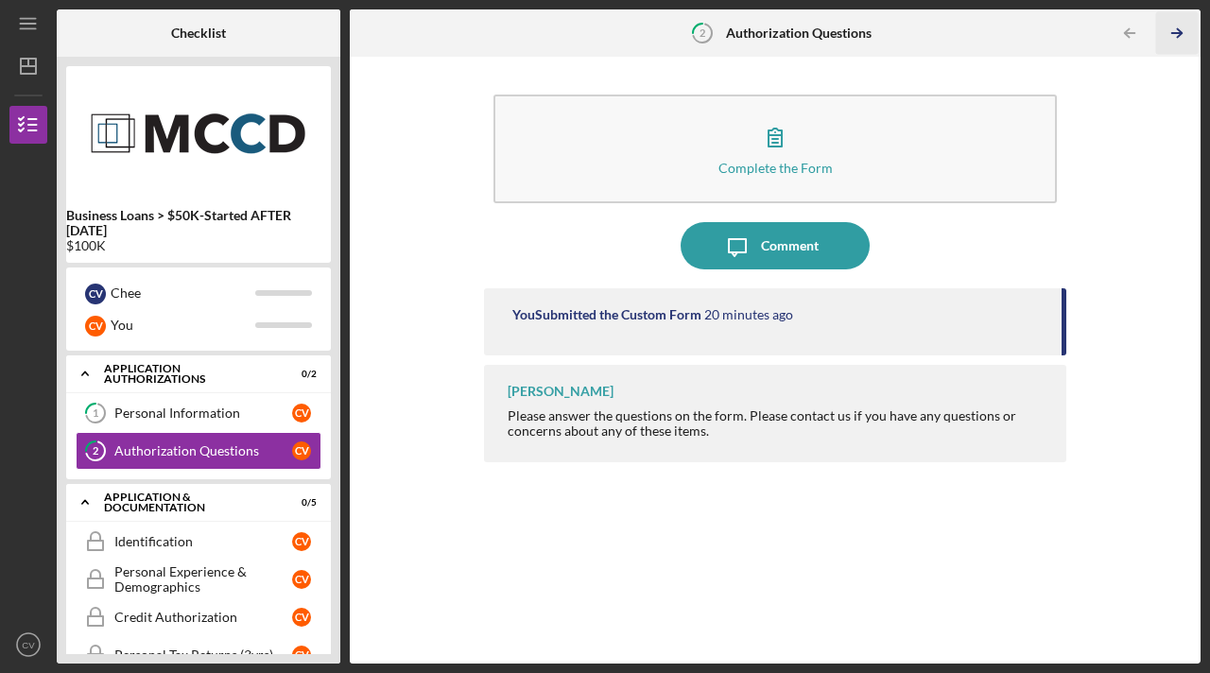
click at [1179, 36] on icon "Icon/Table Pagination Arrow" at bounding box center [1178, 33] width 43 height 43
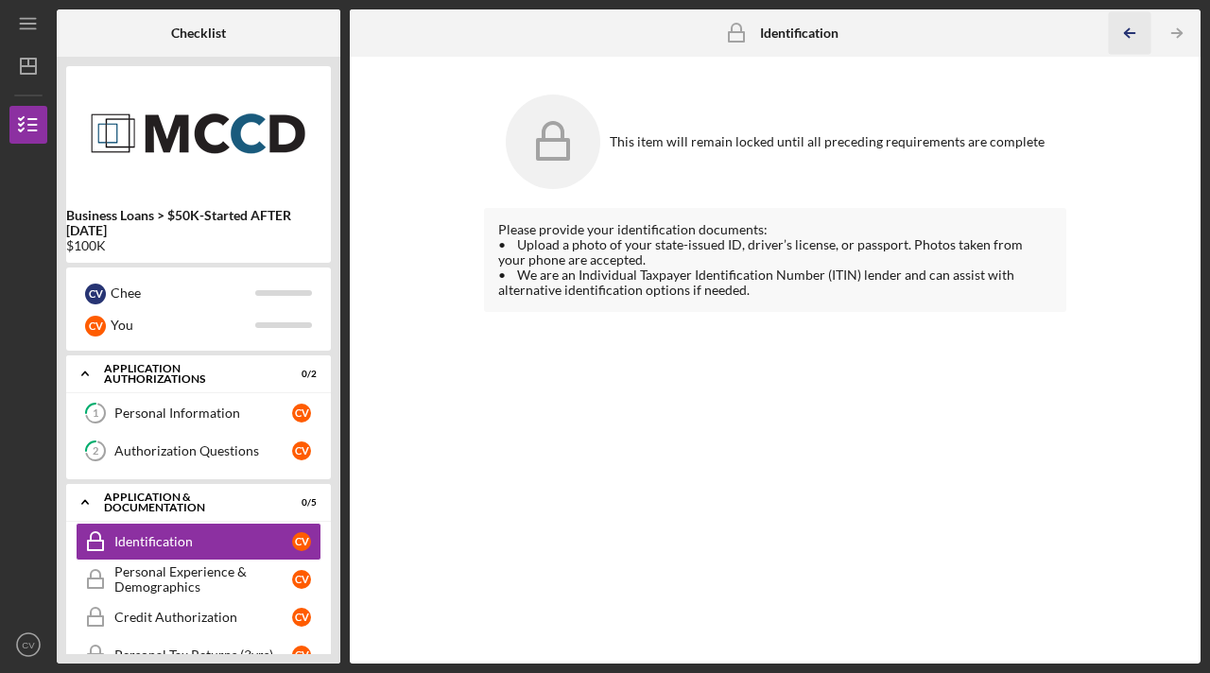
click at [1122, 40] on icon "Icon/Table Pagination Arrow" at bounding box center [1130, 33] width 43 height 43
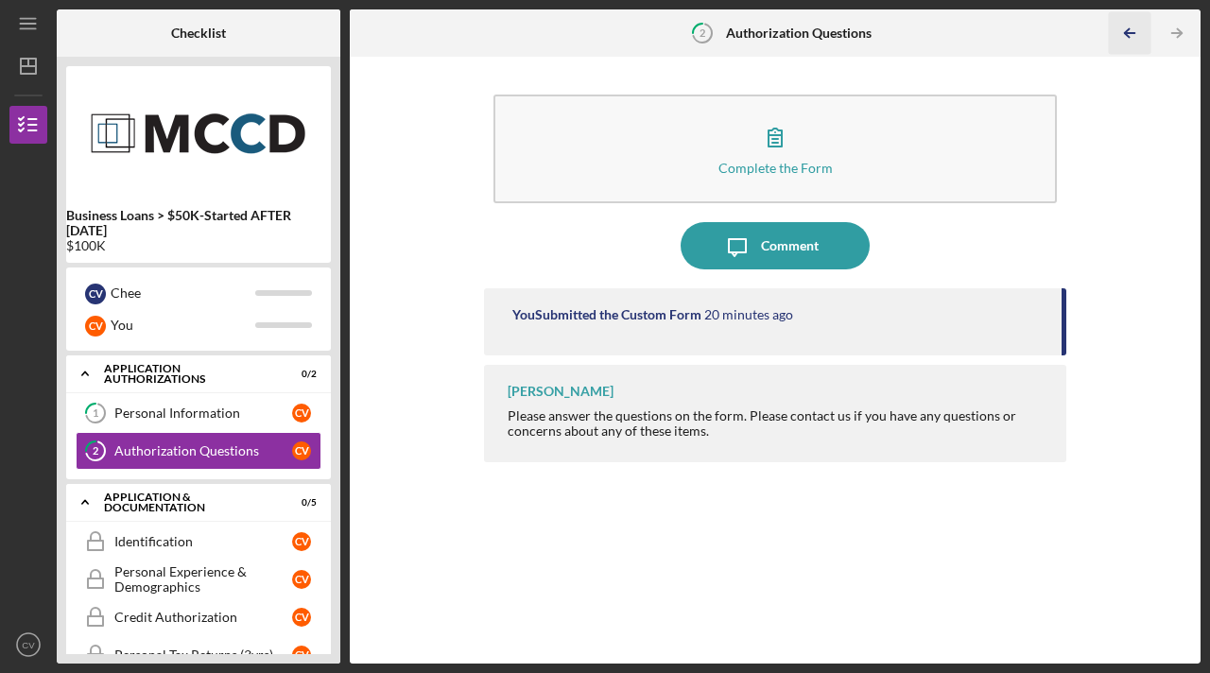
click at [1122, 40] on icon "Icon/Table Pagination Arrow" at bounding box center [1130, 33] width 43 height 43
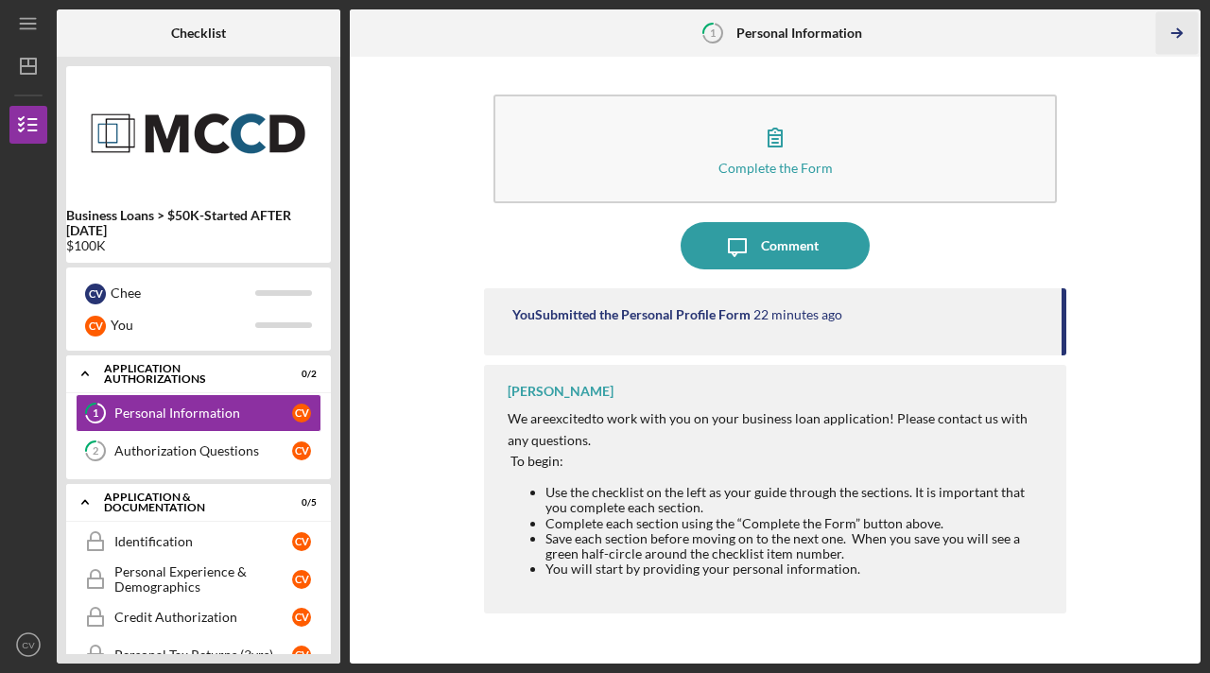
click at [1179, 34] on icon "Icon/Table Pagination Arrow" at bounding box center [1178, 33] width 43 height 43
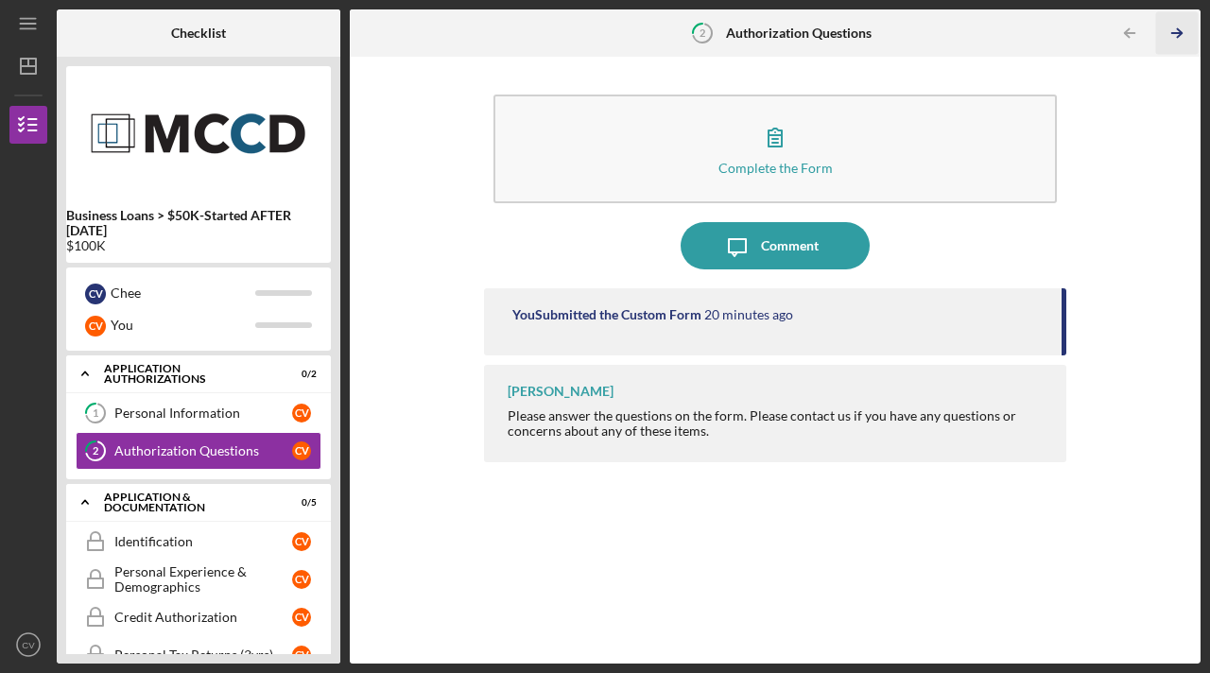
click at [1179, 34] on icon "Icon/Table Pagination Arrow" at bounding box center [1178, 33] width 43 height 43
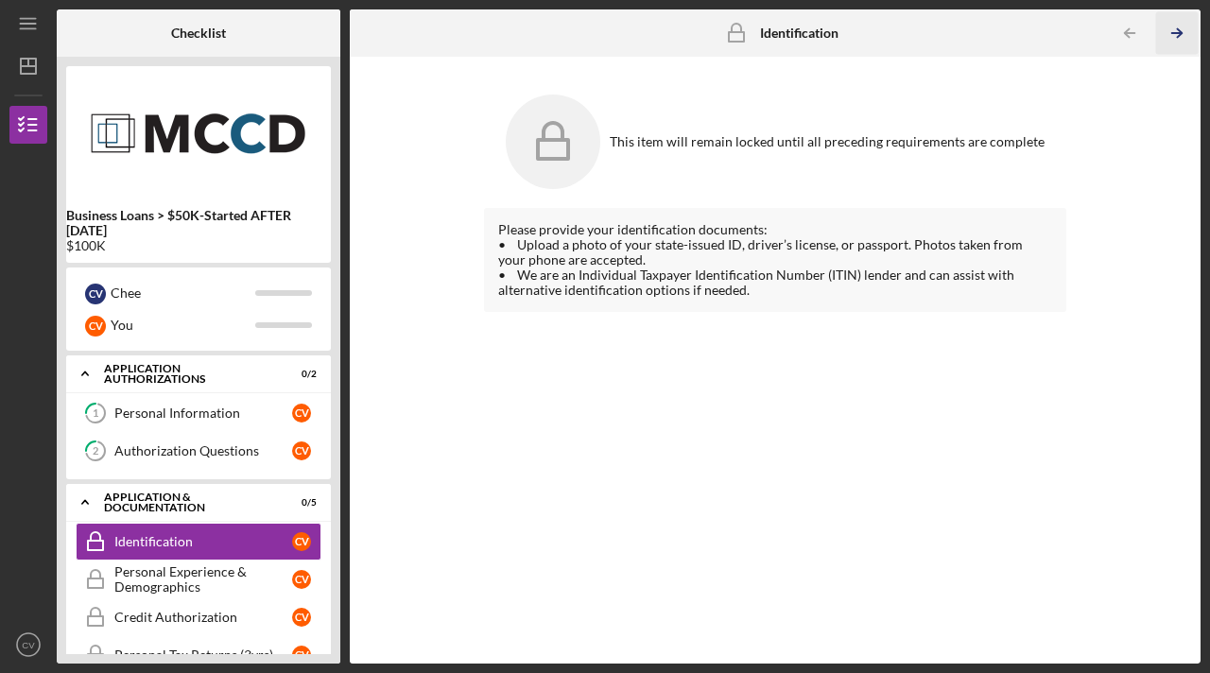
click at [1179, 34] on icon "Icon/Table Pagination Arrow" at bounding box center [1178, 33] width 43 height 43
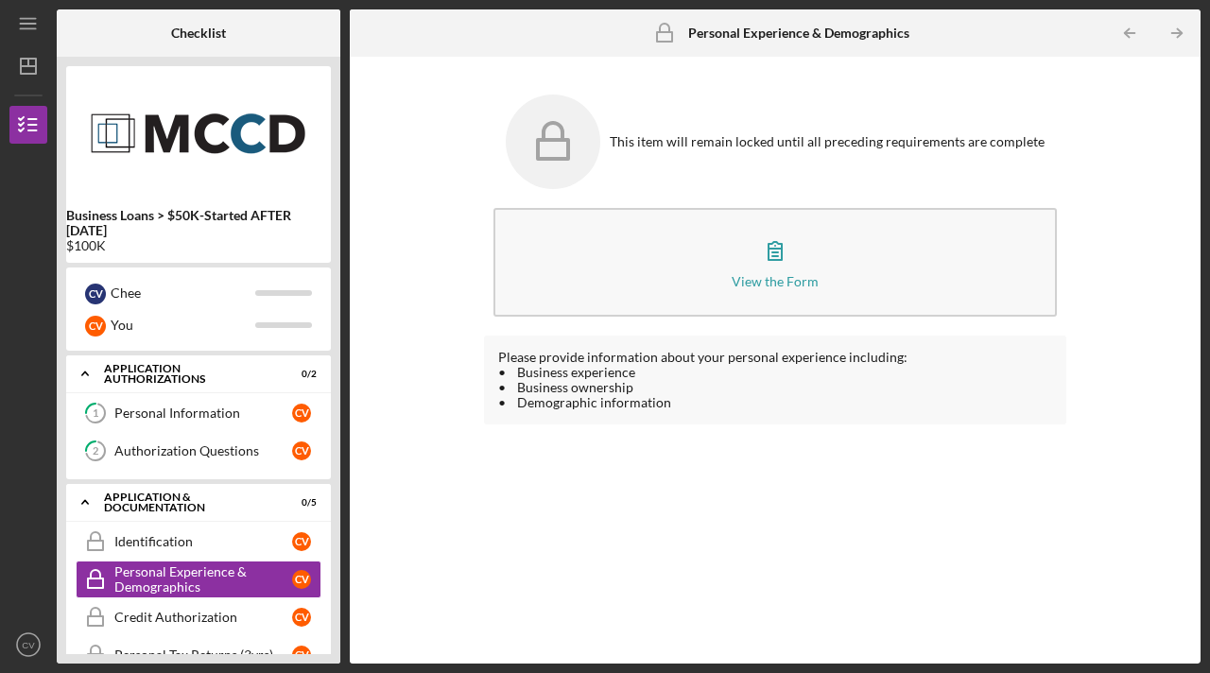
click at [1179, 34] on icon "Icon/Table Pagination Arrow" at bounding box center [1178, 33] width 43 height 43
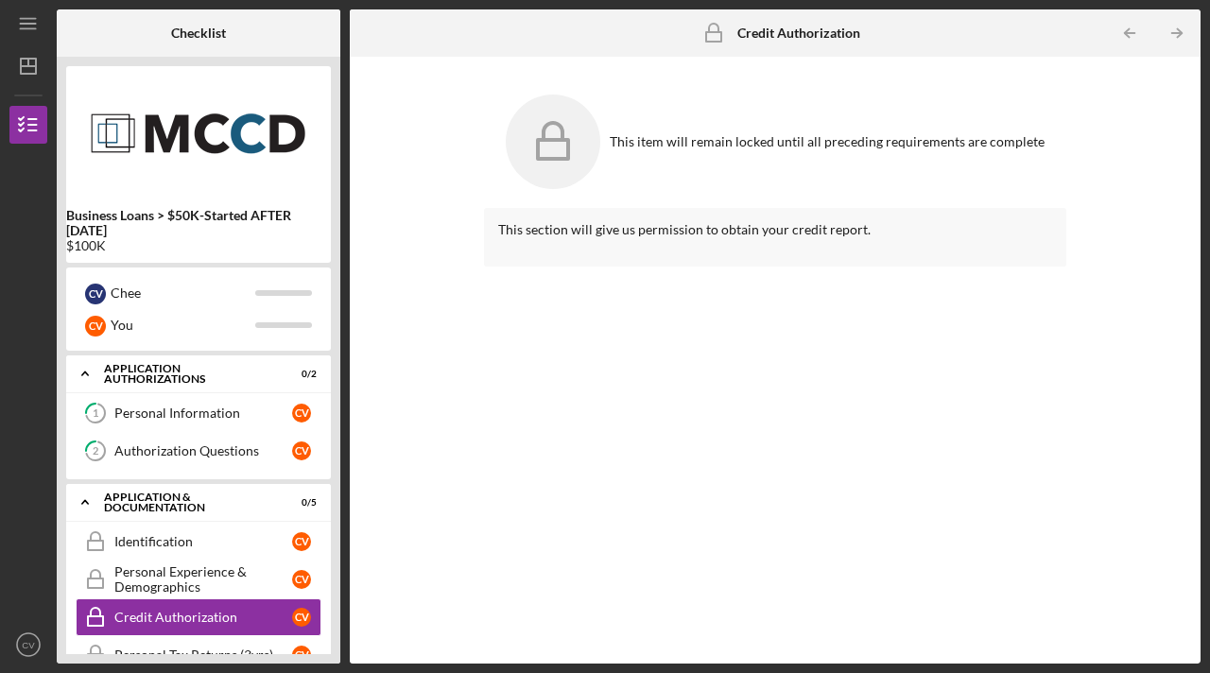
click at [1179, 34] on icon "Icon/Table Pagination Arrow" at bounding box center [1178, 33] width 43 height 43
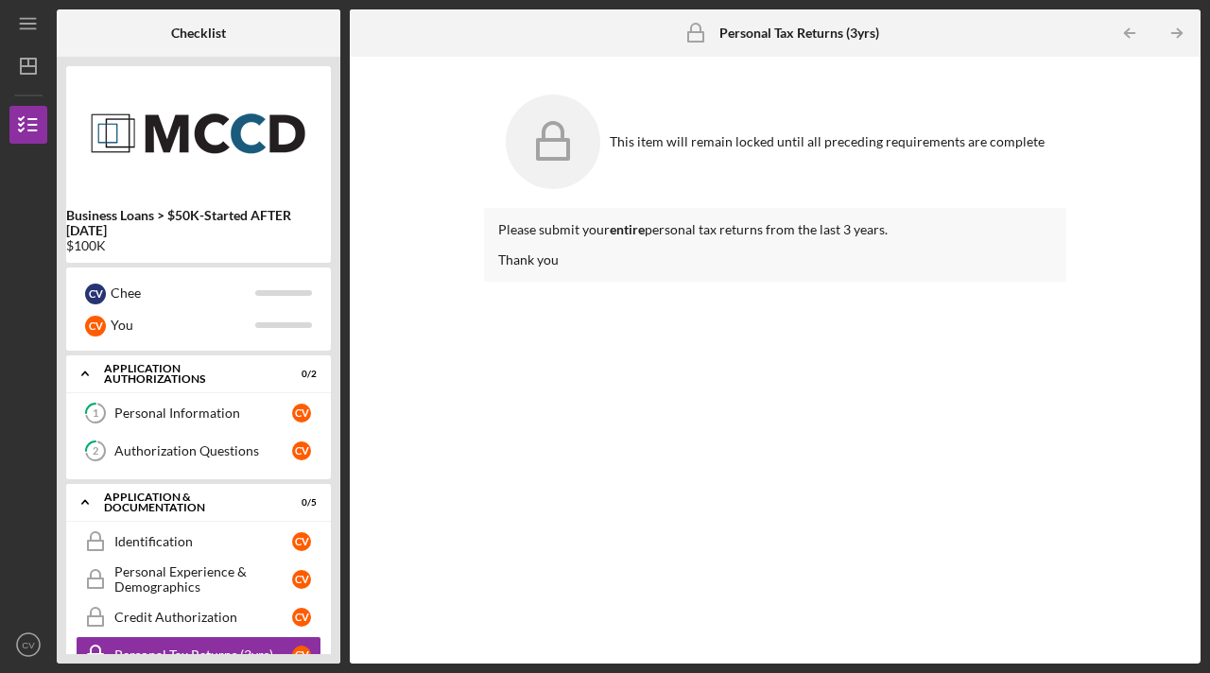
click at [1179, 34] on icon "Icon/Table Pagination Arrow" at bounding box center [1178, 33] width 43 height 43
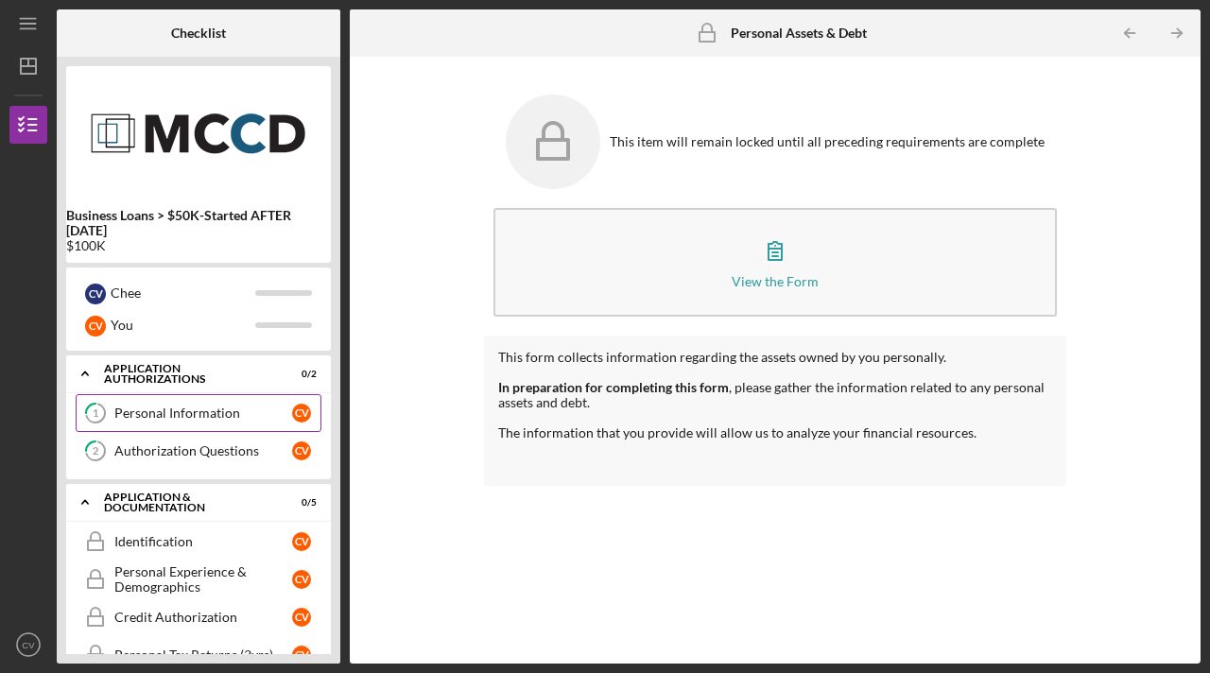
click at [209, 421] on div "Personal Information" at bounding box center [203, 413] width 178 height 15
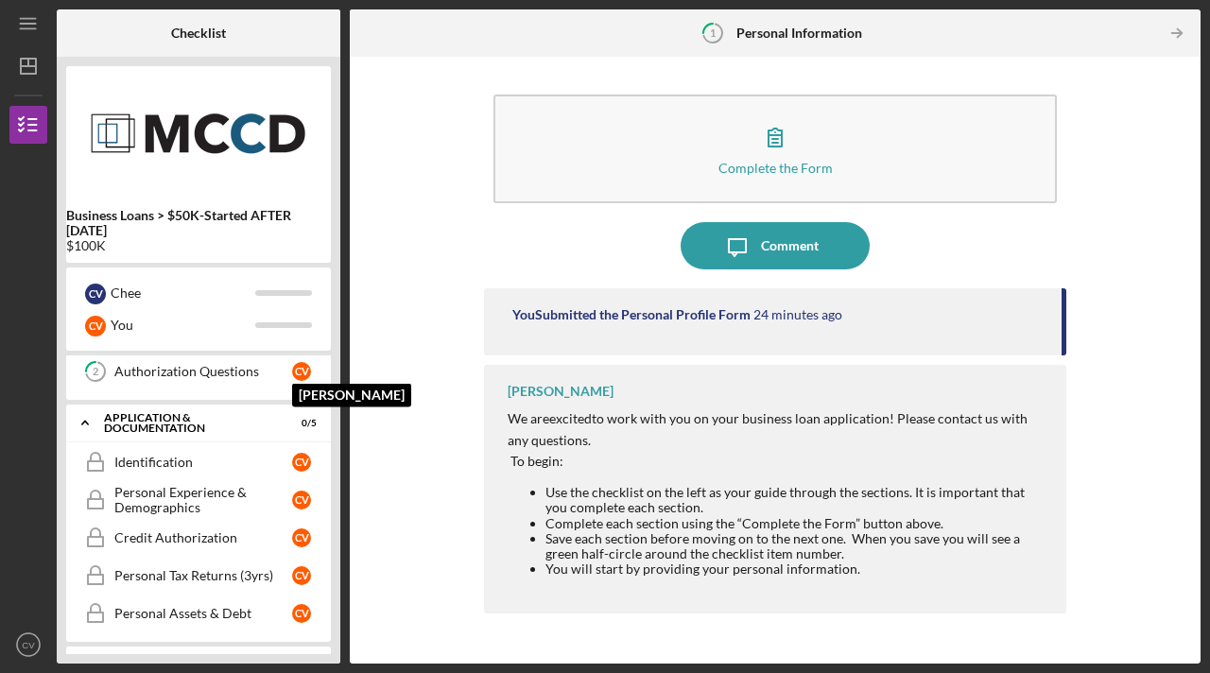
scroll to position [119, 0]
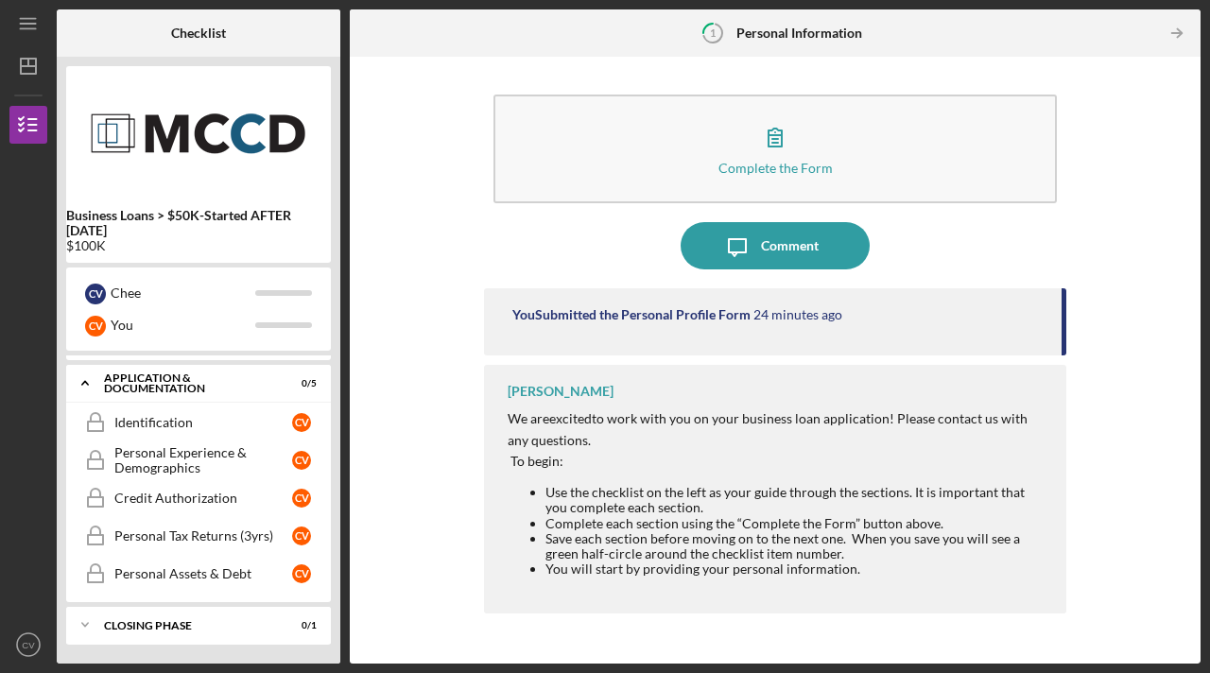
click at [401, 268] on div "Complete the Form Form Icon/Message Comment You Submitted the Personal Profile …" at bounding box center [775, 360] width 832 height 588
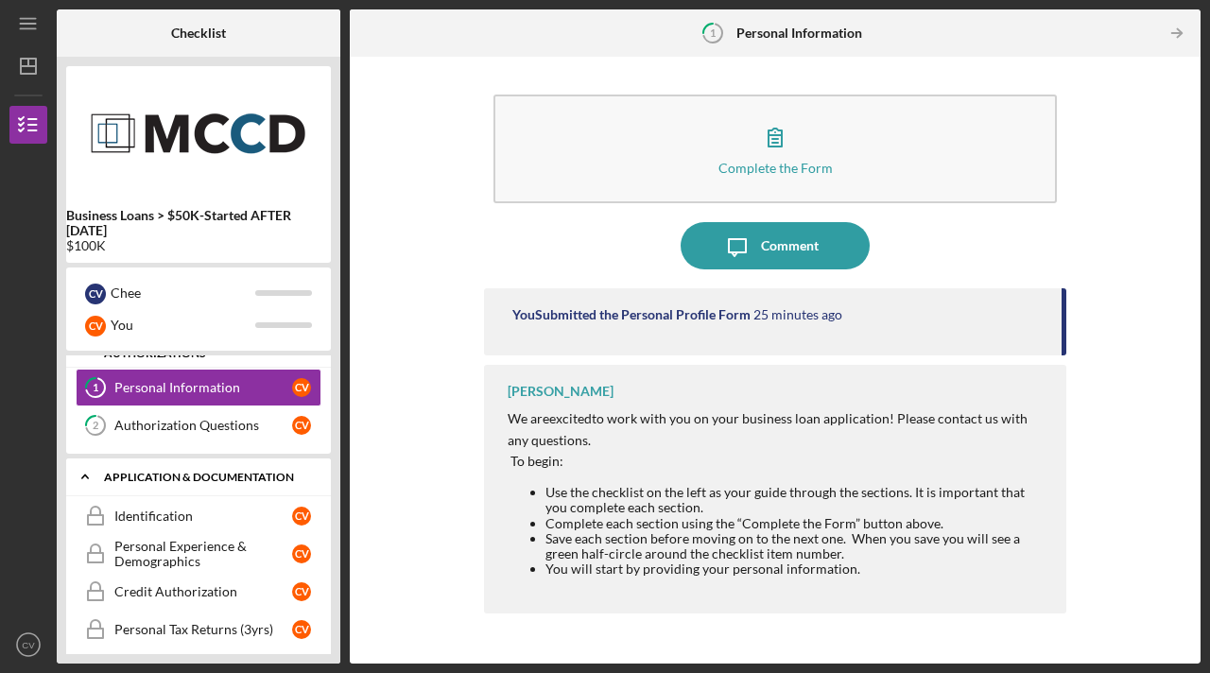
scroll to position [0, 0]
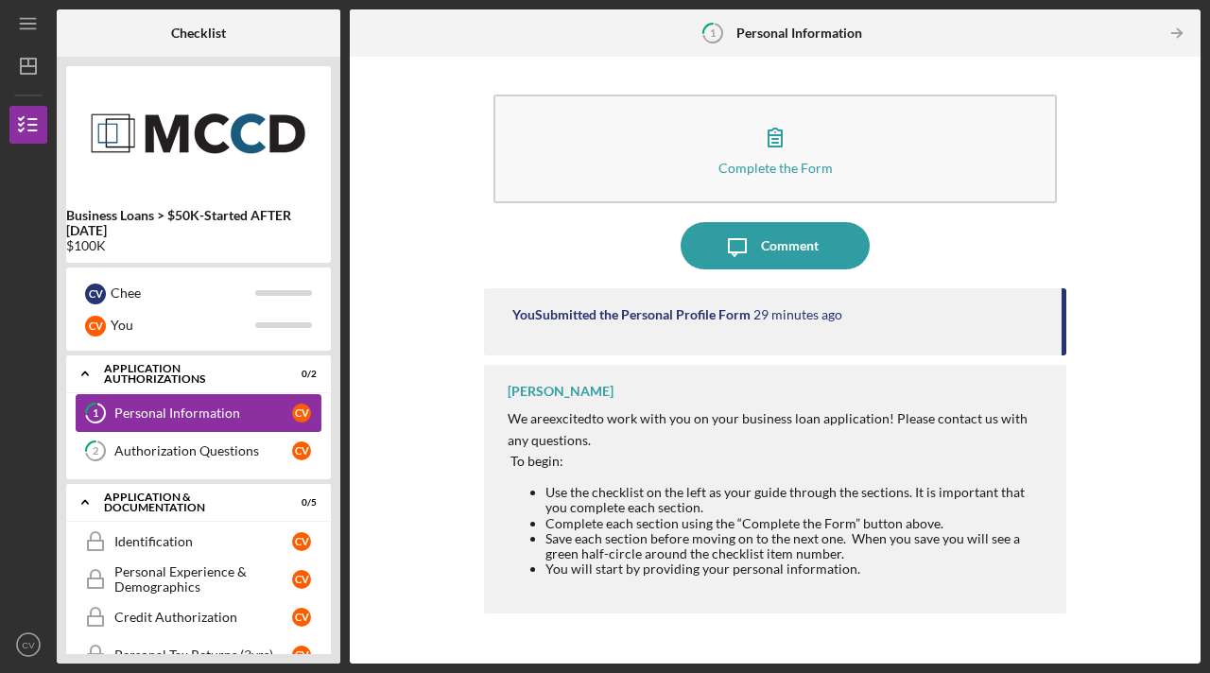
click at [177, 425] on link "1 Personal Information C V" at bounding box center [199, 413] width 246 height 38
click at [199, 447] on div "Authorization Questions" at bounding box center [203, 451] width 178 height 15
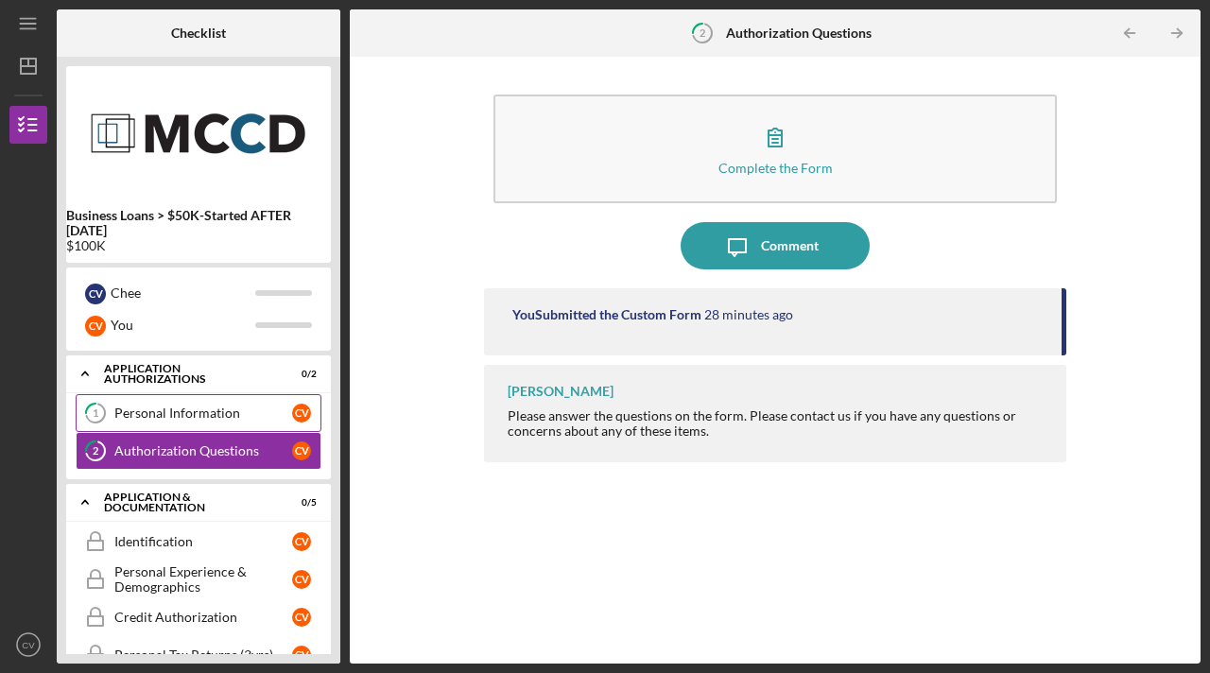
click at [207, 426] on link "1 Personal Information C V" at bounding box center [199, 413] width 246 height 38
